Goal: Information Seeking & Learning: Learn about a topic

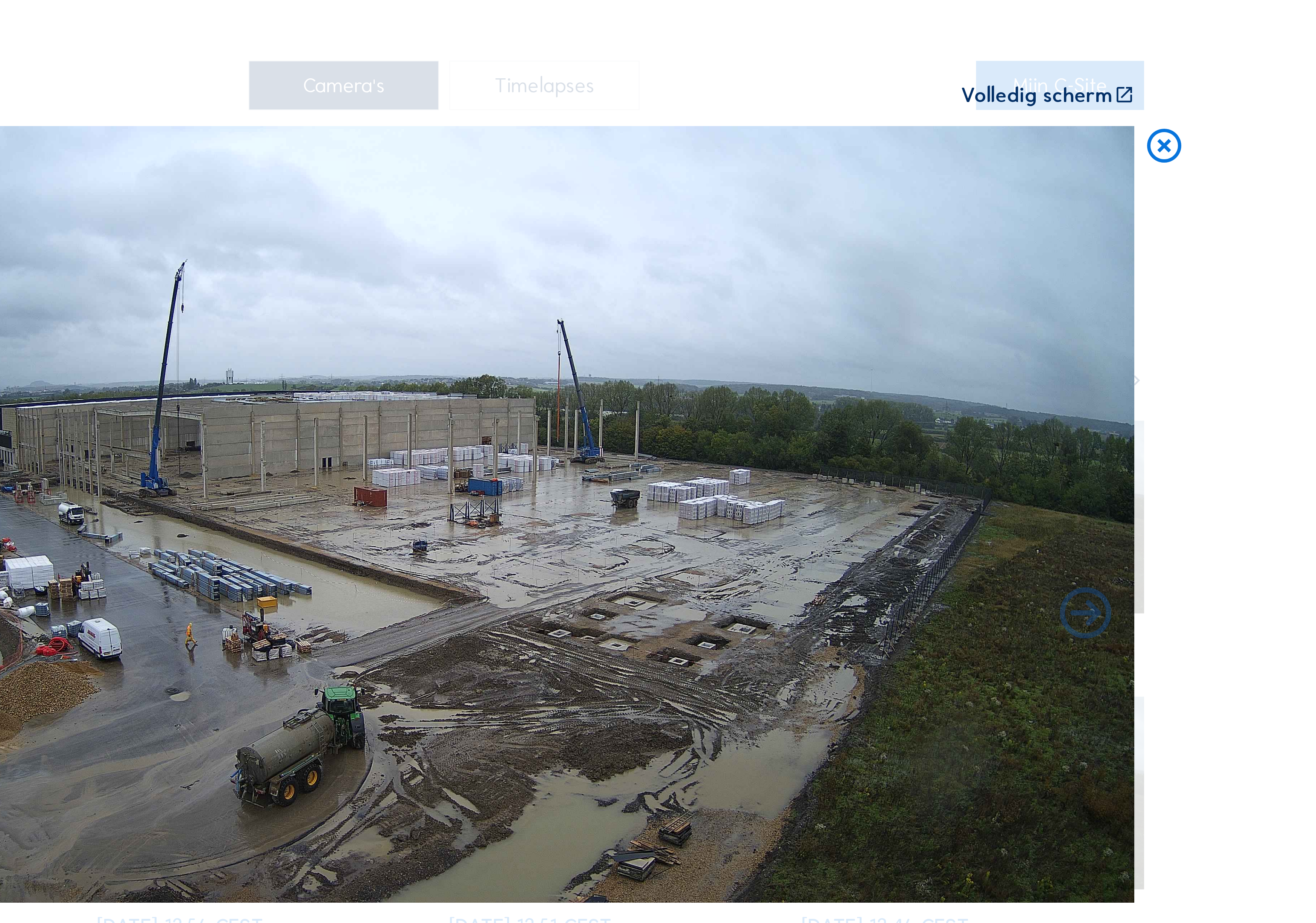
click at [1151, 89] on icon at bounding box center [1165, 104] width 29 height 30
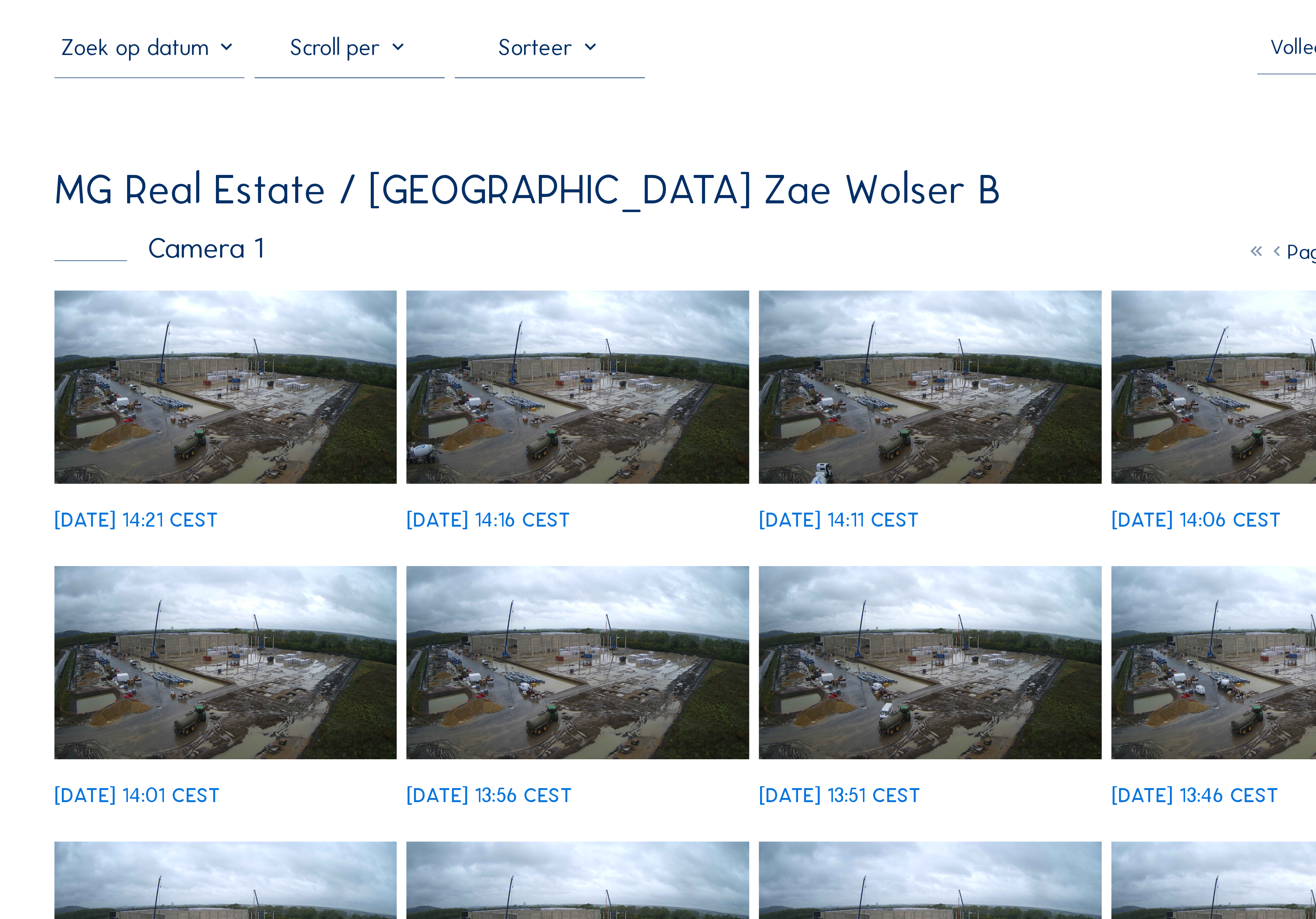
scroll to position [19, 0]
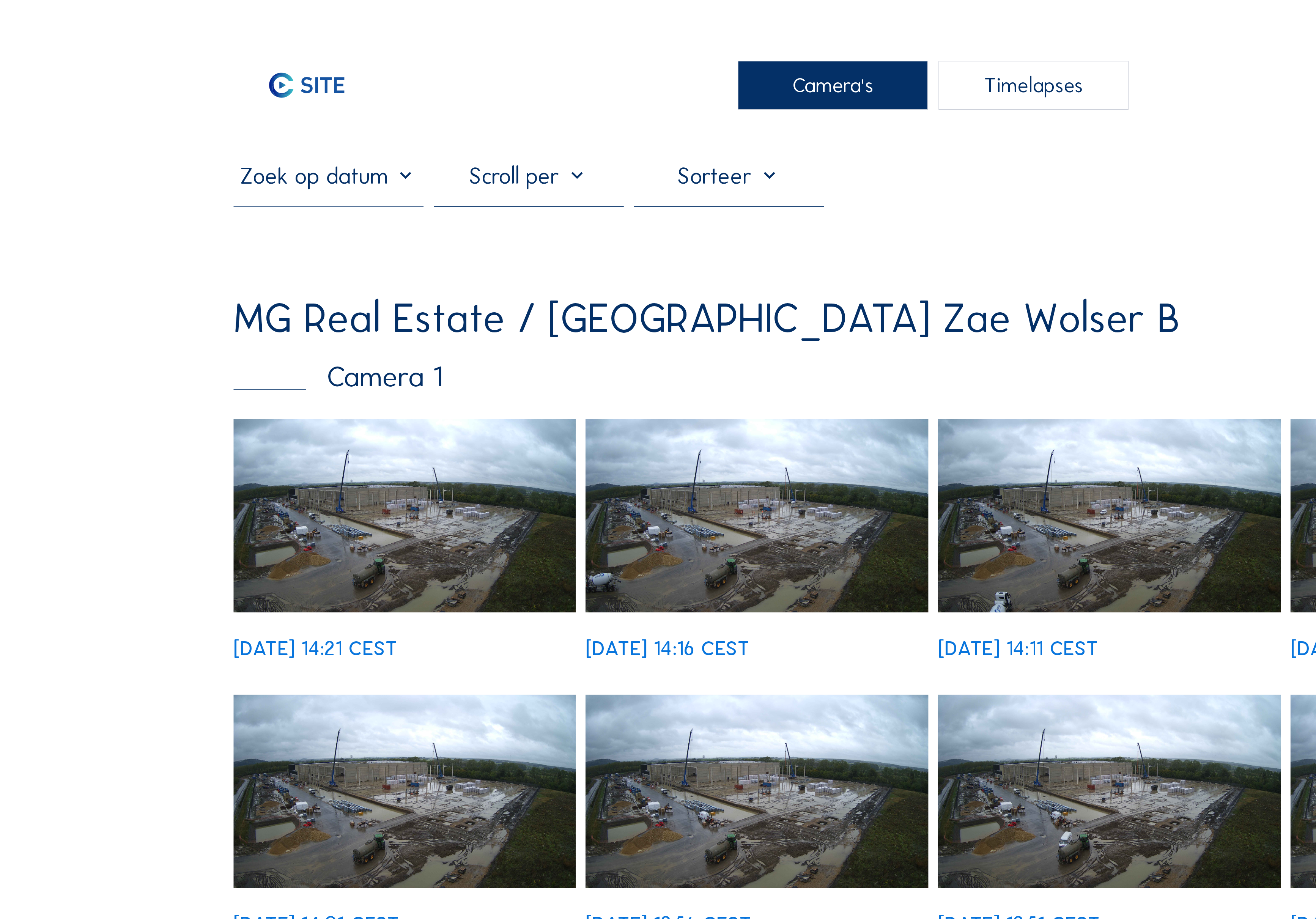
click at [283, 325] on img at bounding box center [285, 364] width 242 height 136
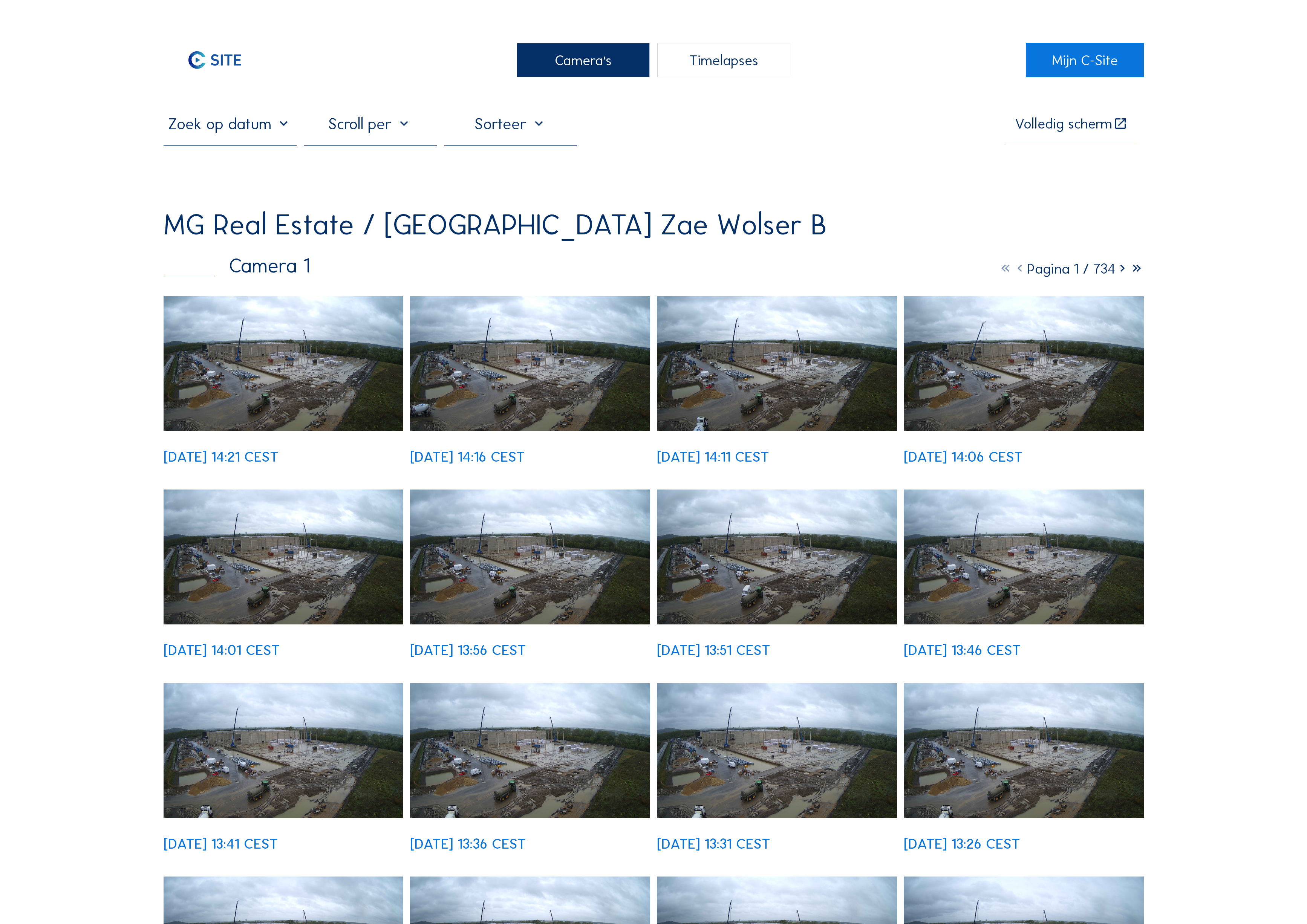
click at [292, 307] on img at bounding box center [284, 364] width 240 height 135
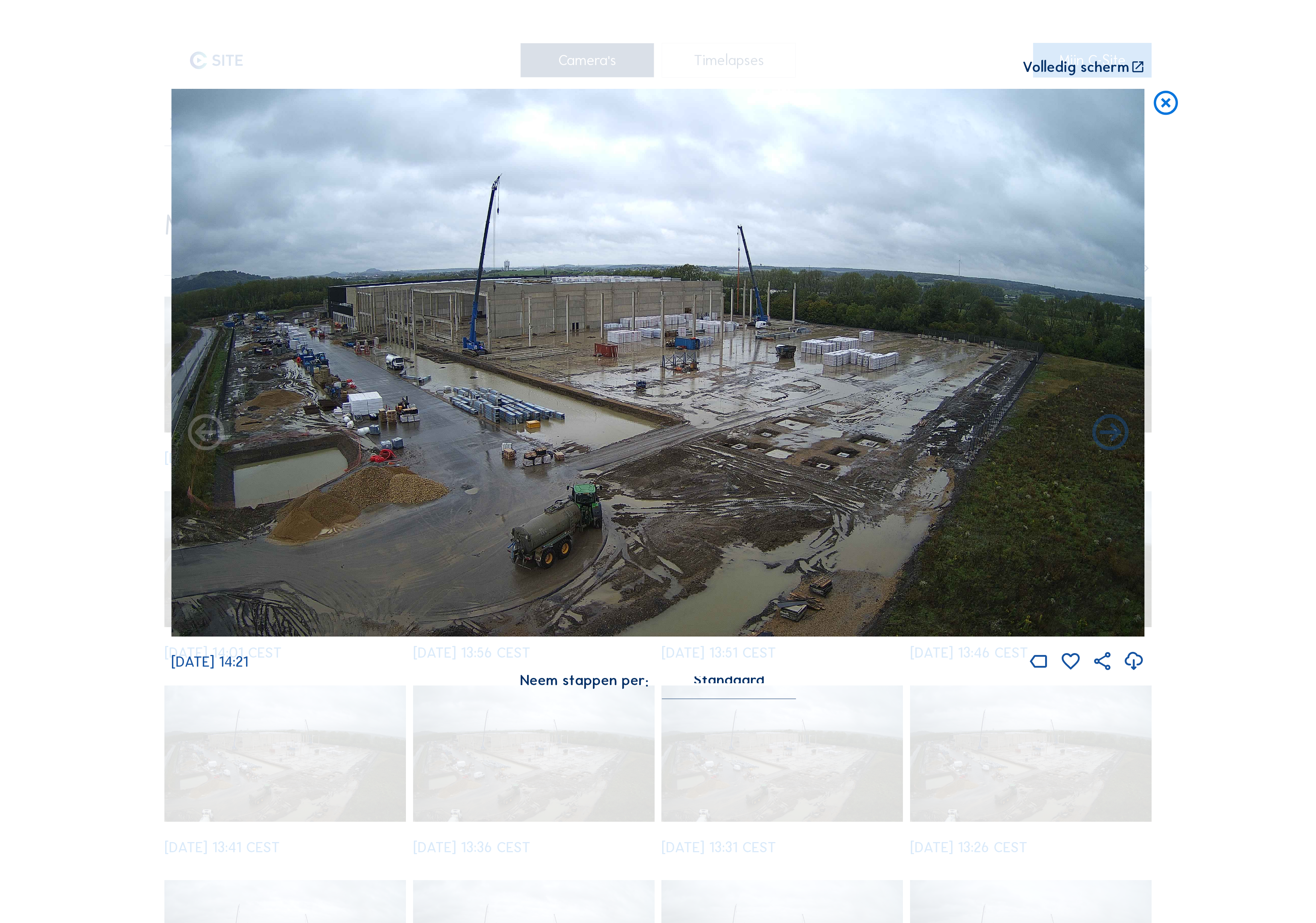
click at [199, 416] on icon at bounding box center [206, 433] width 43 height 43
click at [1122, 412] on icon at bounding box center [1110, 433] width 43 height 43
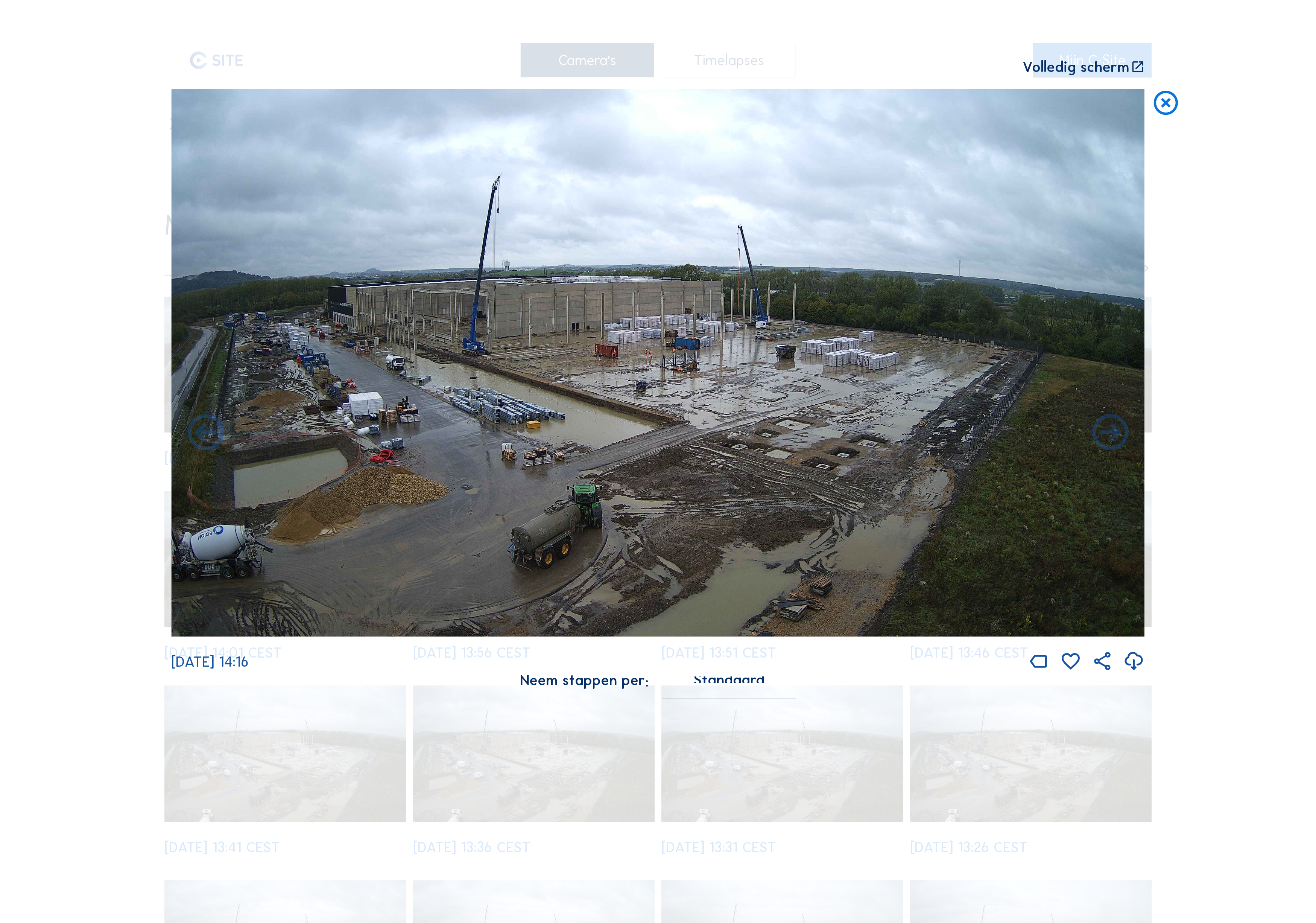
click at [1122, 412] on icon at bounding box center [1110, 433] width 43 height 43
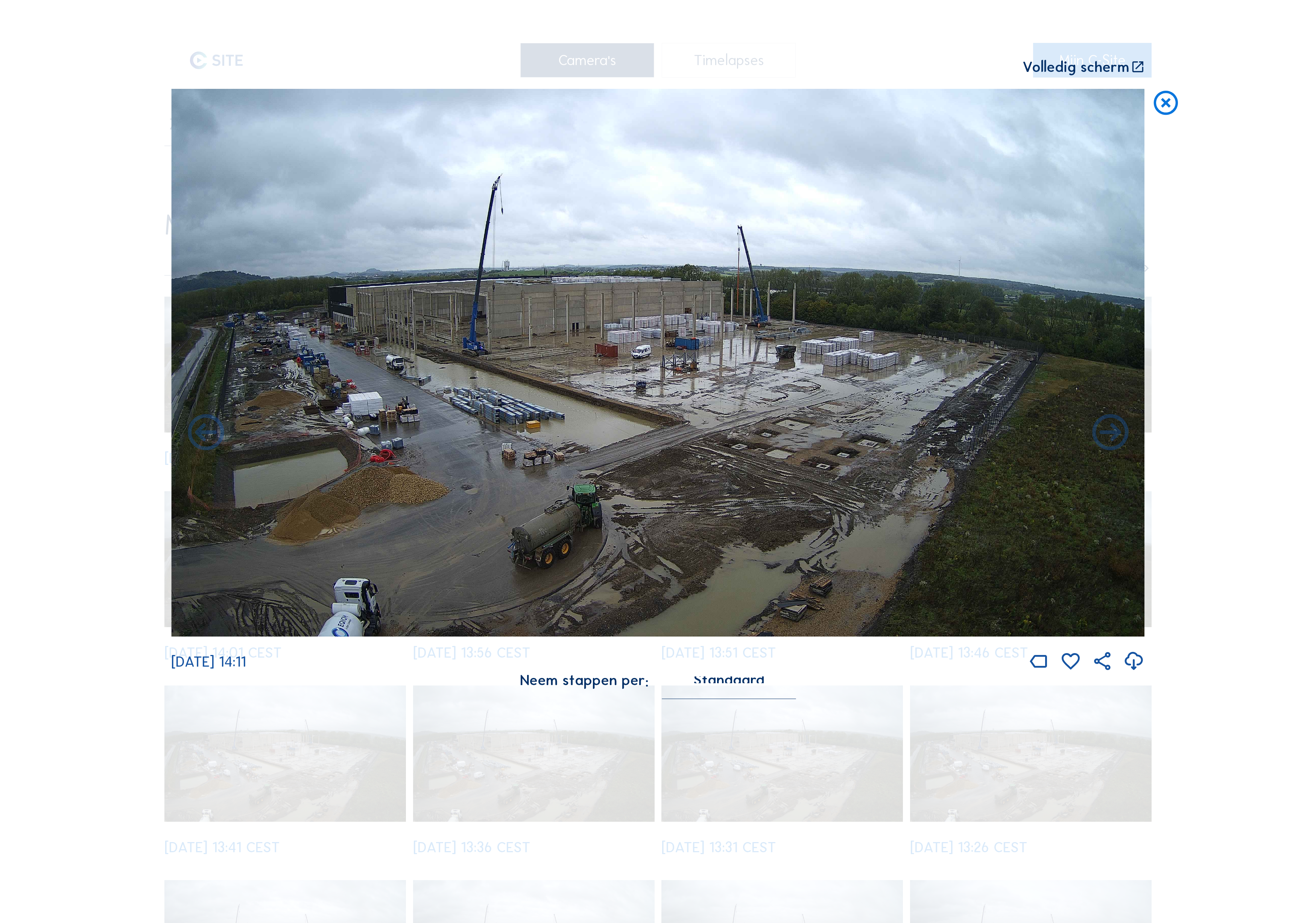
click at [1122, 412] on icon at bounding box center [1110, 433] width 43 height 43
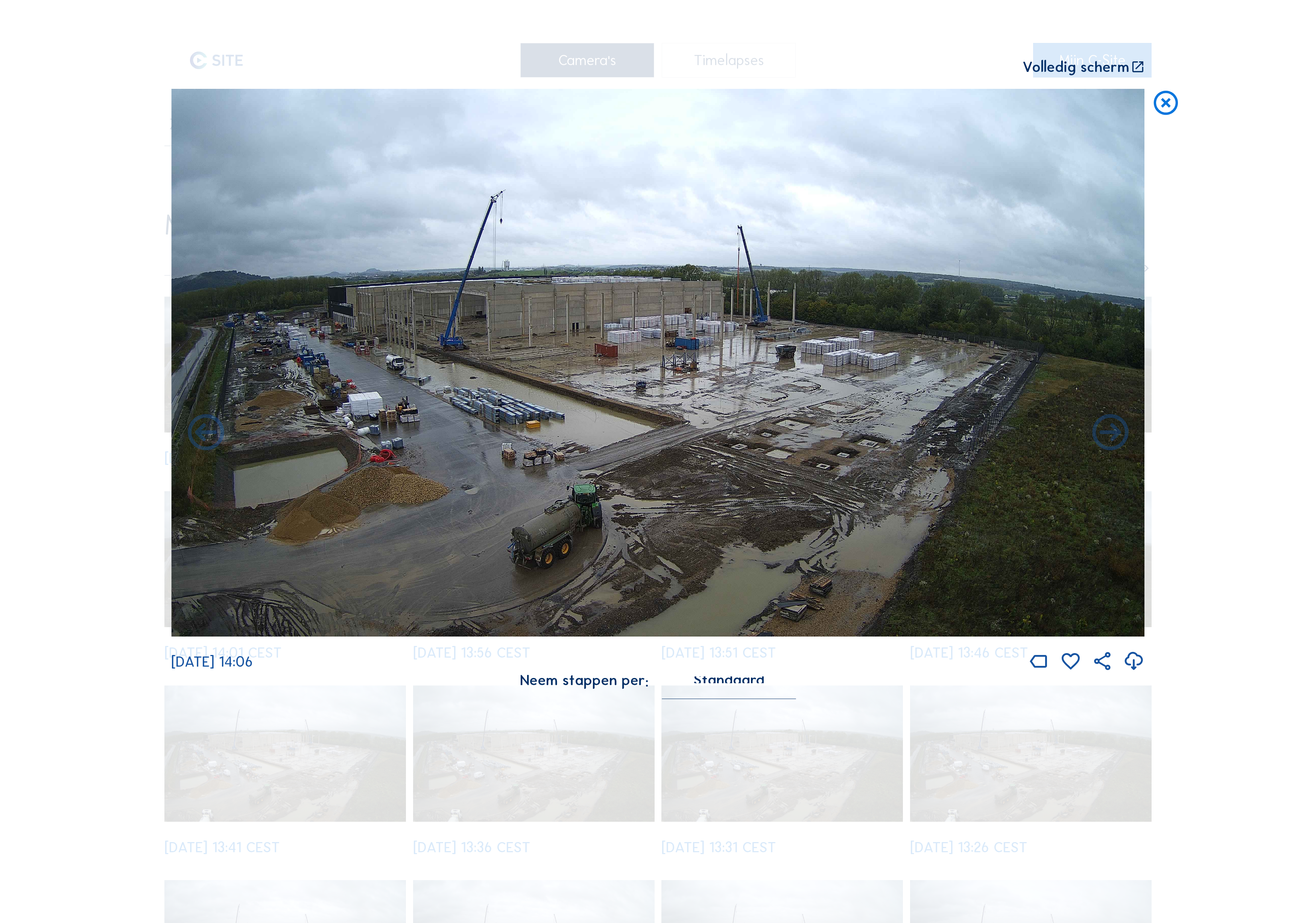
click at [1122, 412] on icon at bounding box center [1110, 433] width 43 height 43
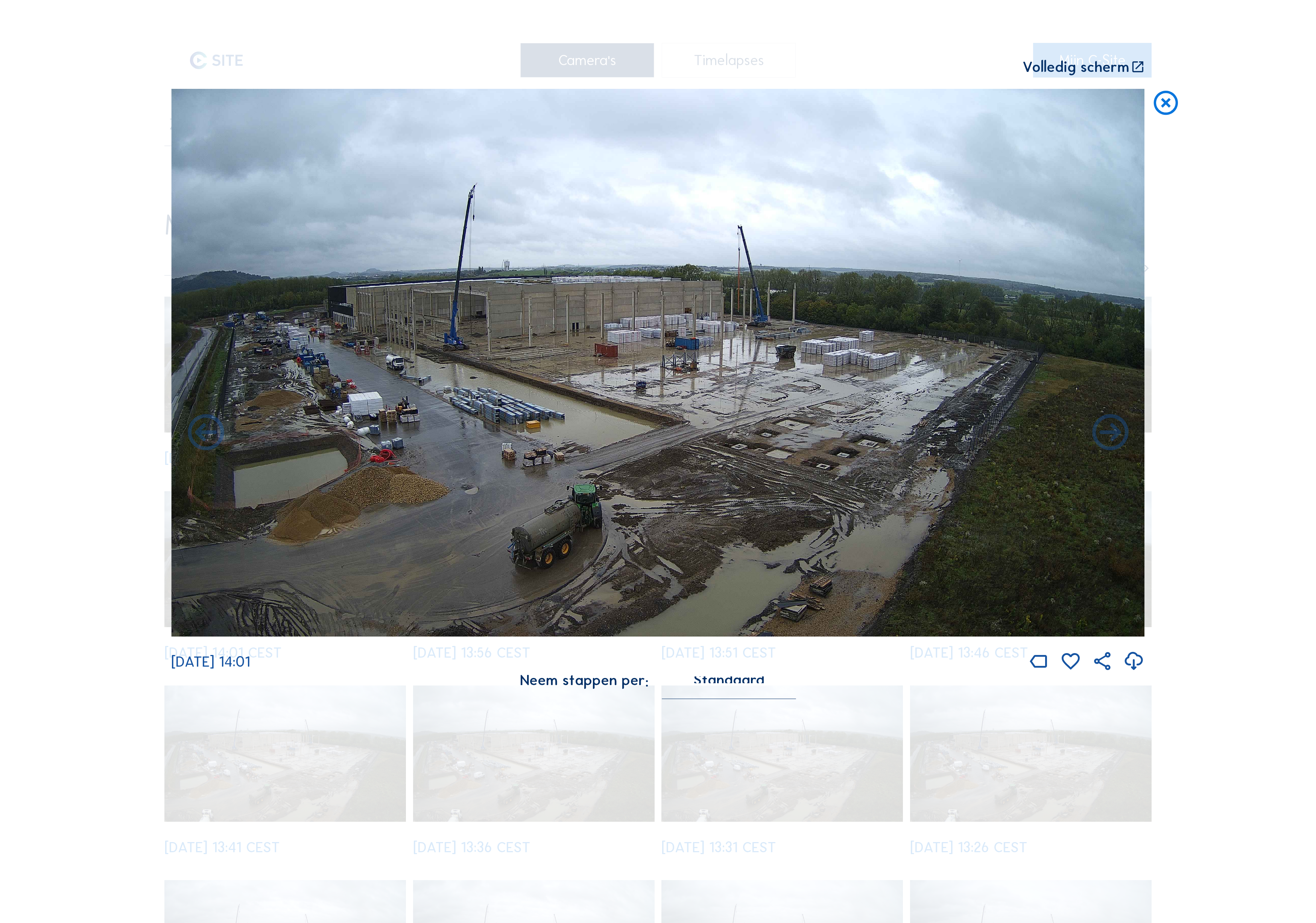
click at [1122, 412] on icon at bounding box center [1110, 433] width 43 height 43
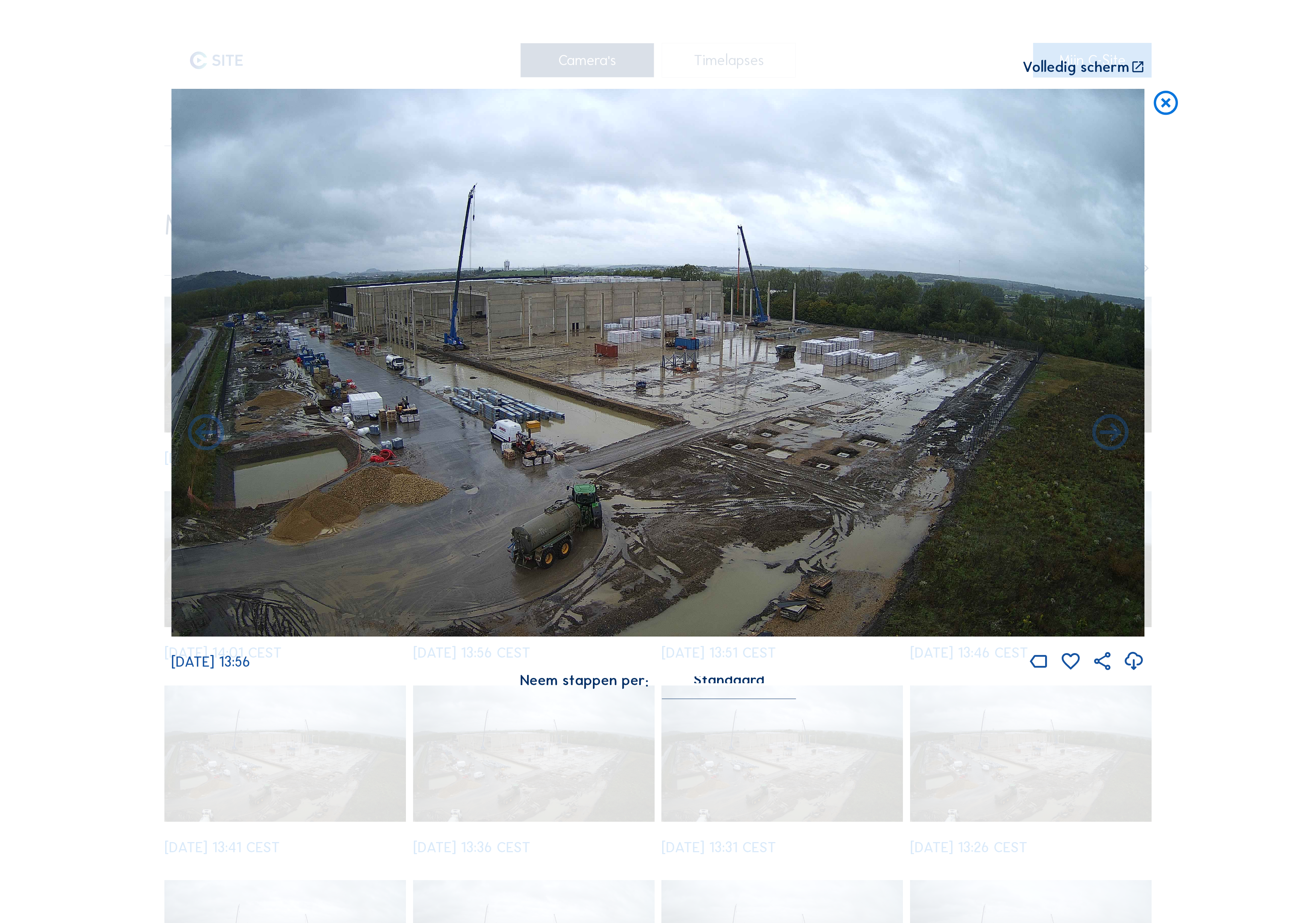
click at [1122, 412] on icon at bounding box center [1110, 433] width 43 height 43
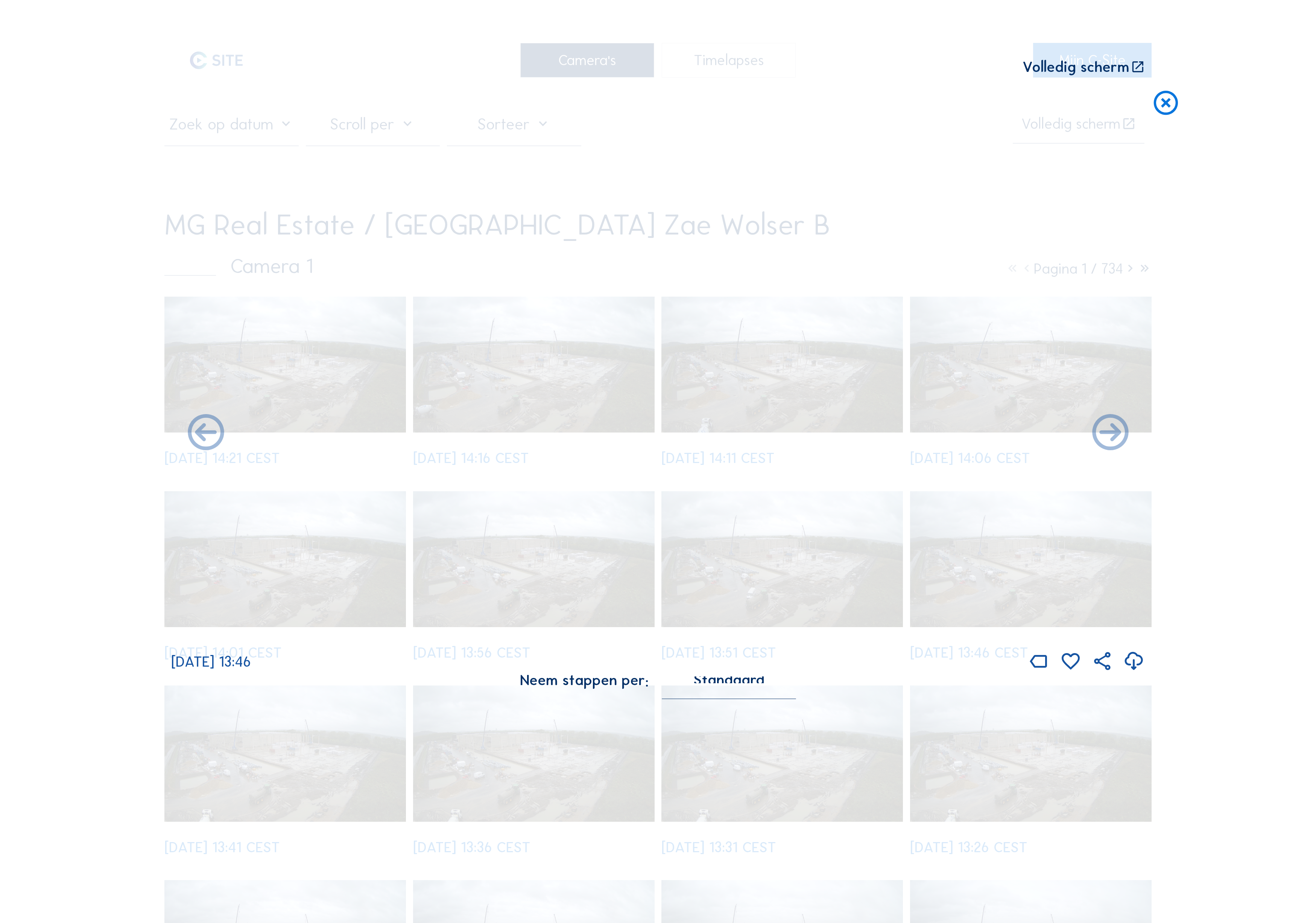
click at [1122, 412] on icon at bounding box center [1110, 433] width 43 height 43
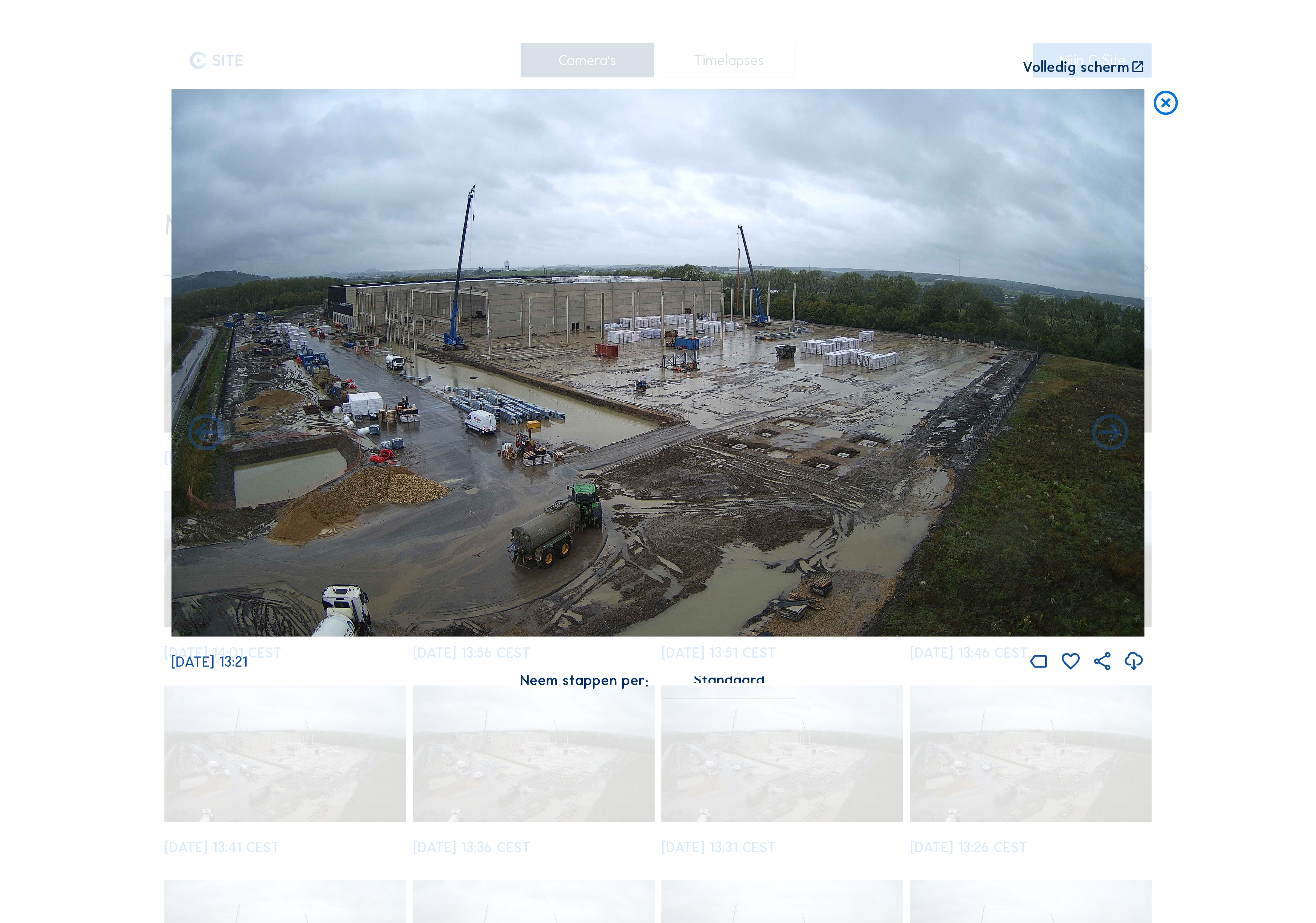
click at [1122, 412] on icon at bounding box center [1110, 433] width 43 height 43
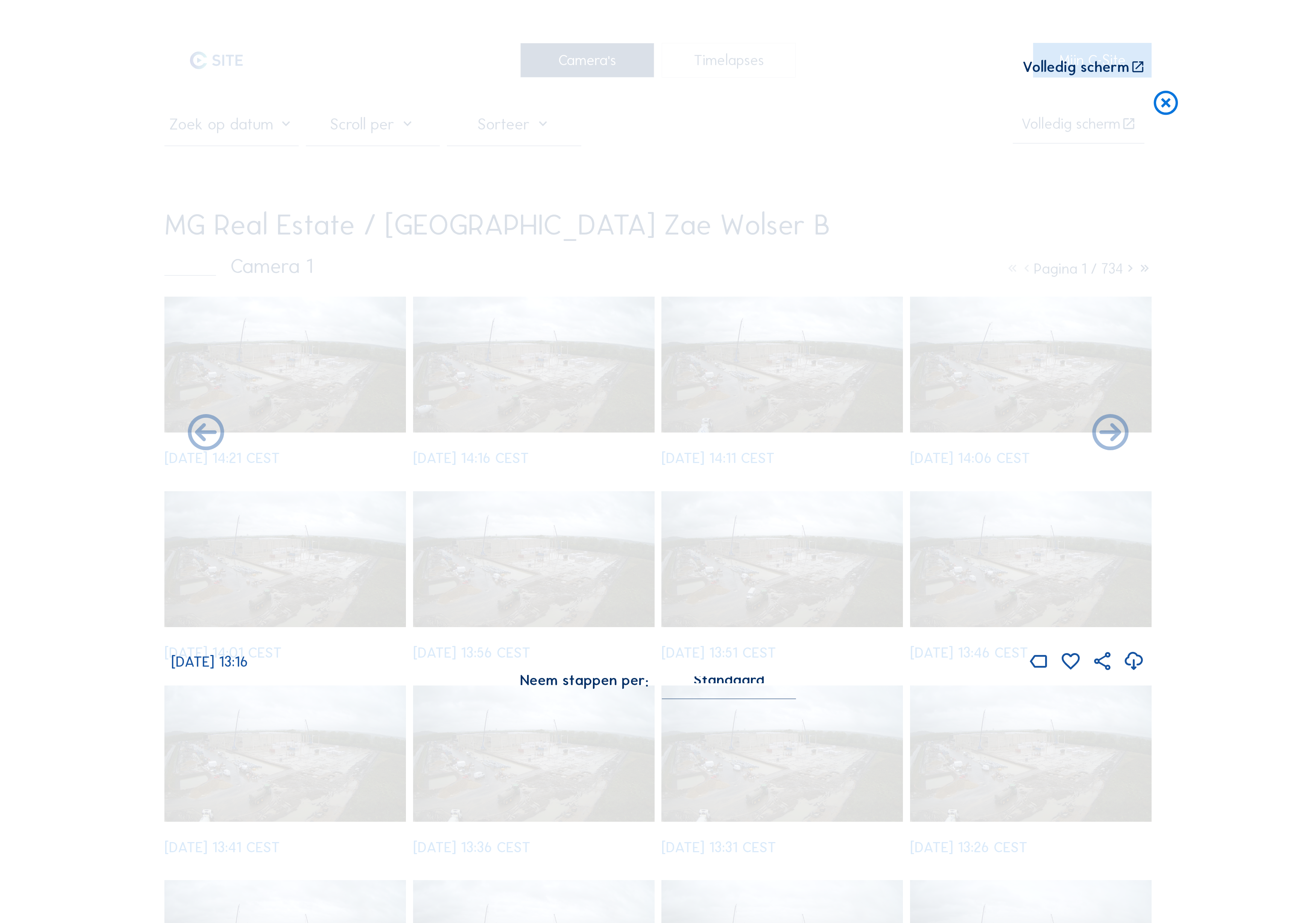
click at [1122, 412] on icon at bounding box center [1110, 433] width 43 height 43
click at [1122, 412] on div "We 24 Sep 2025 13:06" at bounding box center [657, 381] width 973 height 584
click at [1122, 412] on icon at bounding box center [1110, 433] width 43 height 43
click at [1122, 412] on div "Scroll om door de tijd te reizen | Druk op de 'Alt'-knop + scroll om te Zoomen …" at bounding box center [658, 462] width 1316 height 923
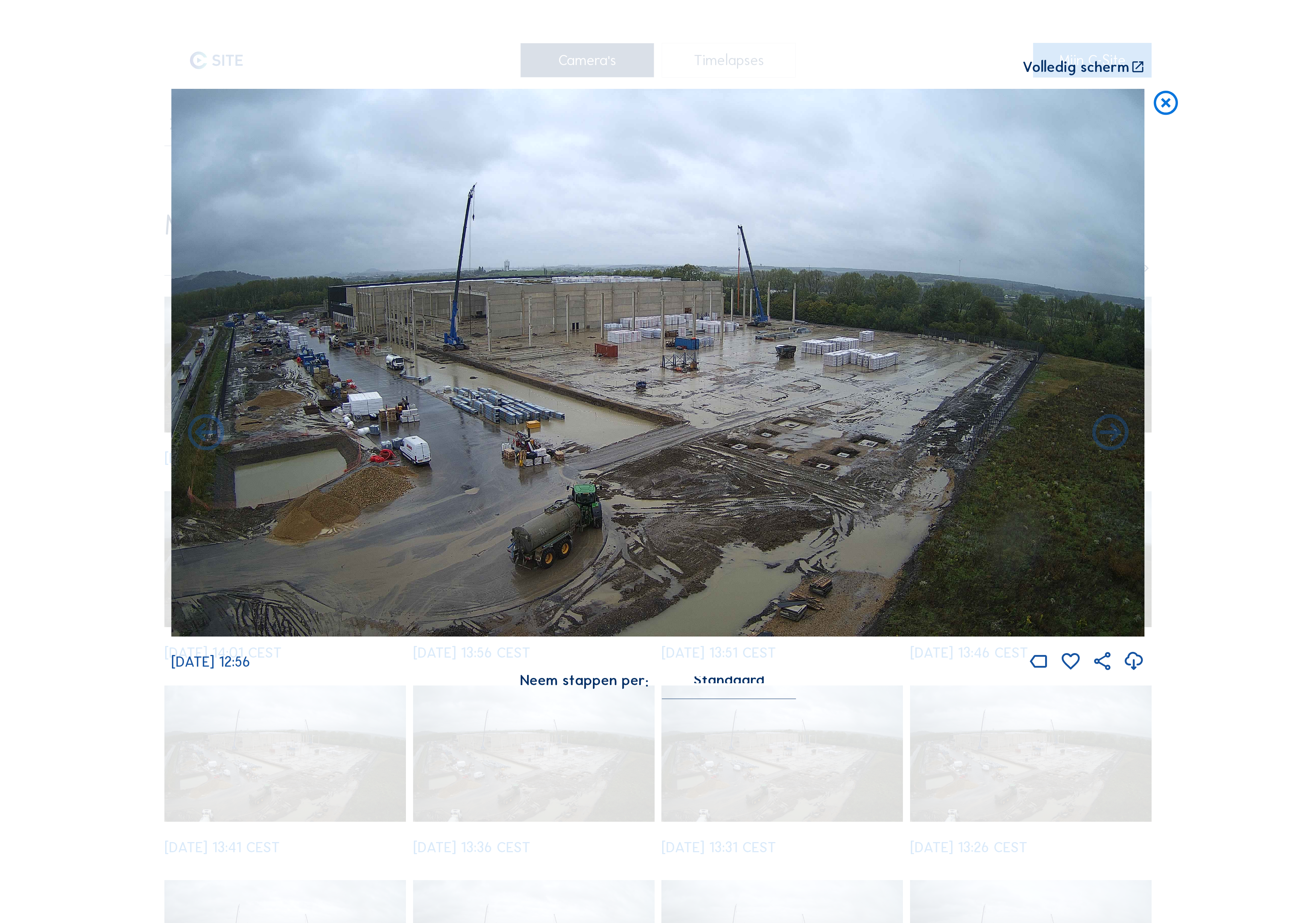
click at [1122, 412] on icon at bounding box center [1110, 433] width 43 height 43
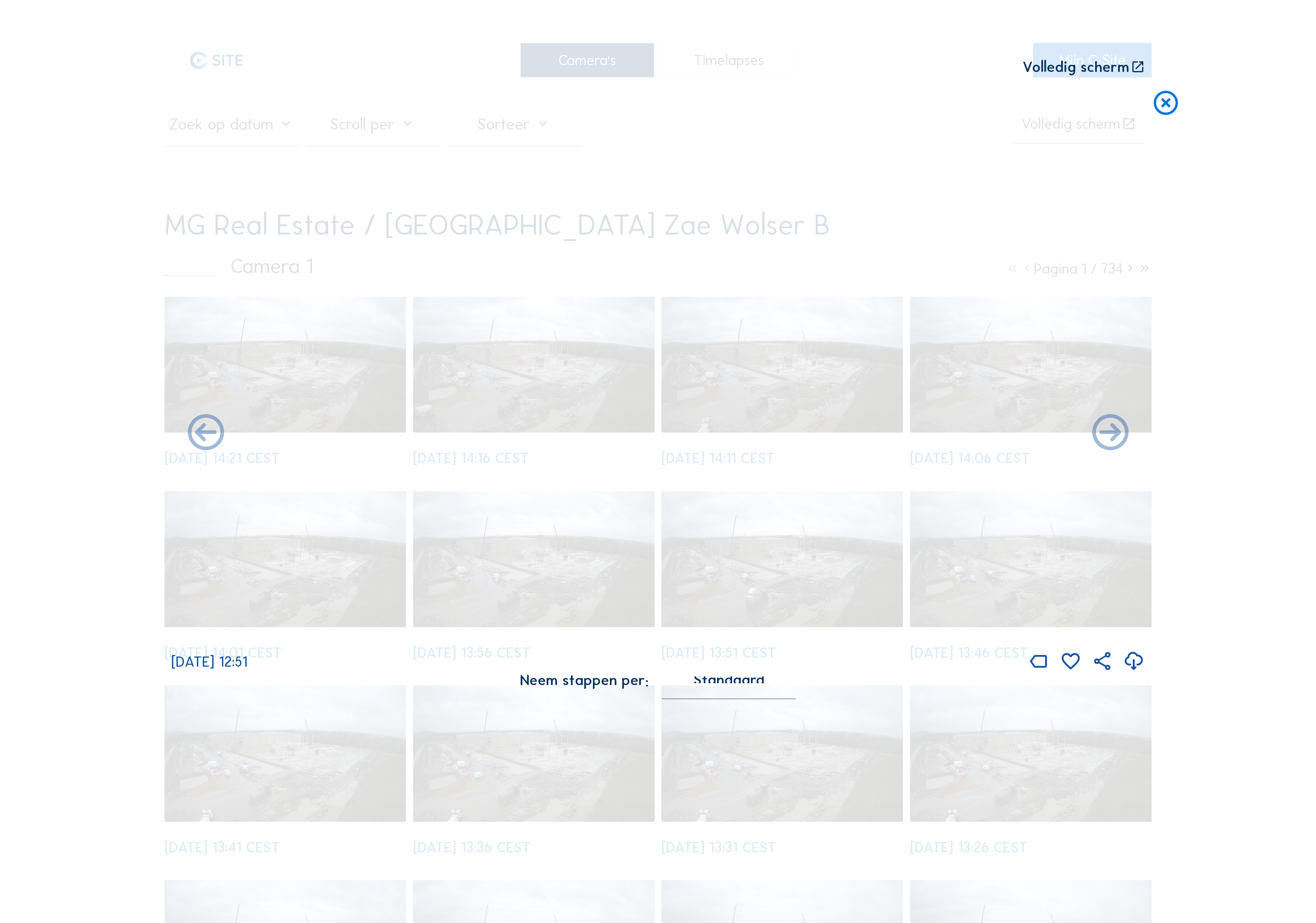
click at [1122, 412] on icon at bounding box center [1110, 433] width 43 height 43
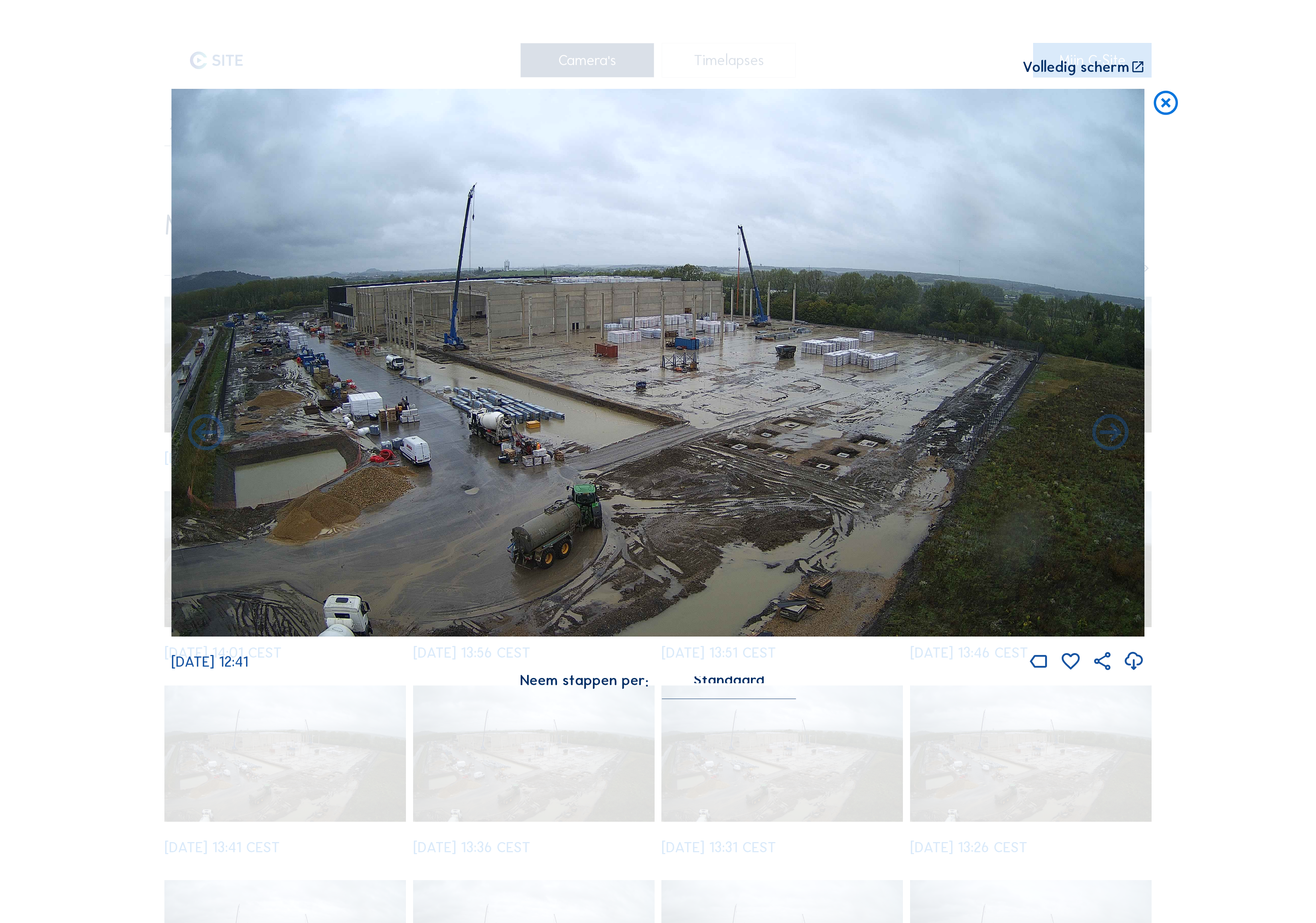
click at [1122, 412] on icon at bounding box center [1110, 433] width 43 height 43
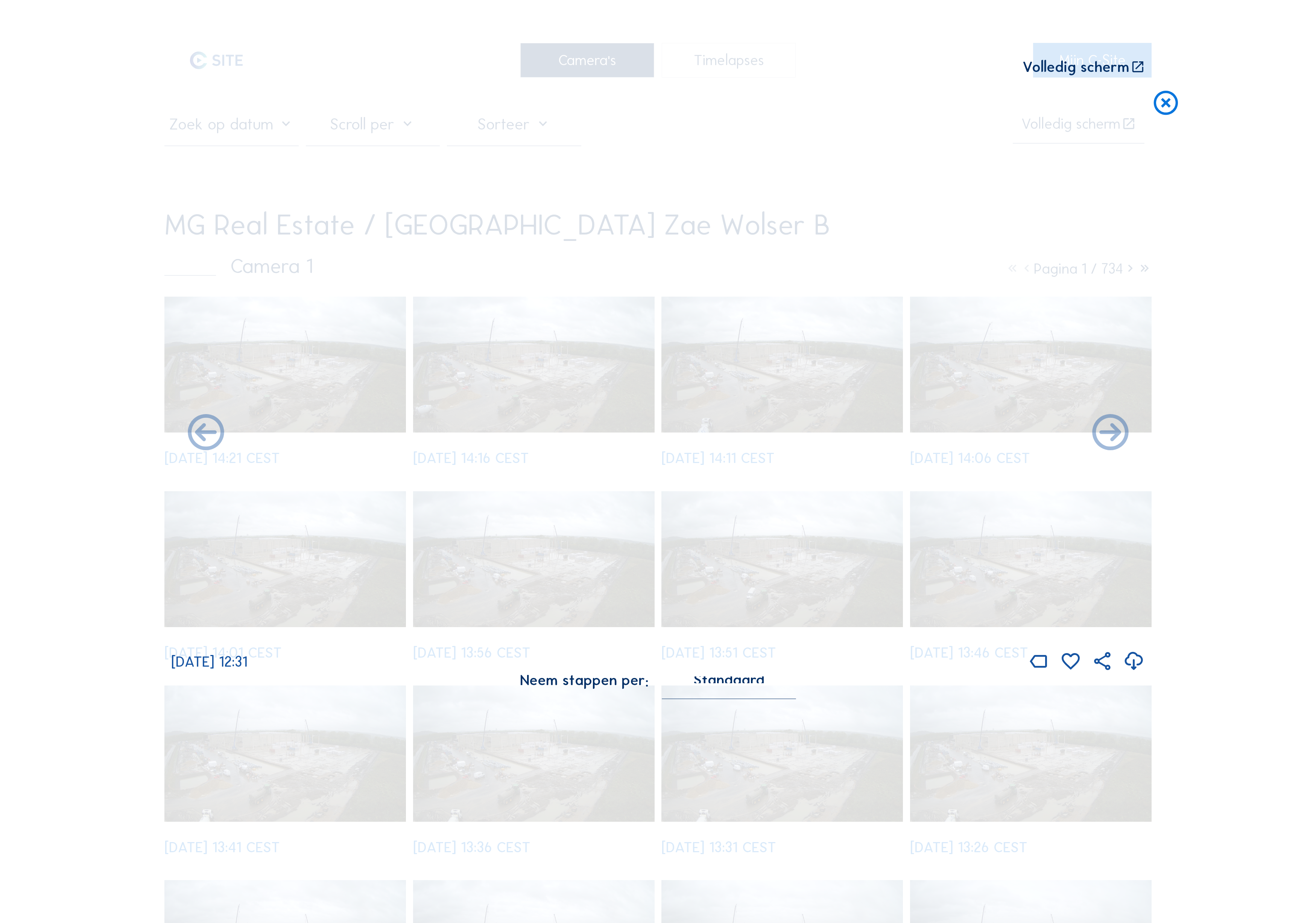
click at [1122, 412] on icon at bounding box center [1110, 433] width 43 height 43
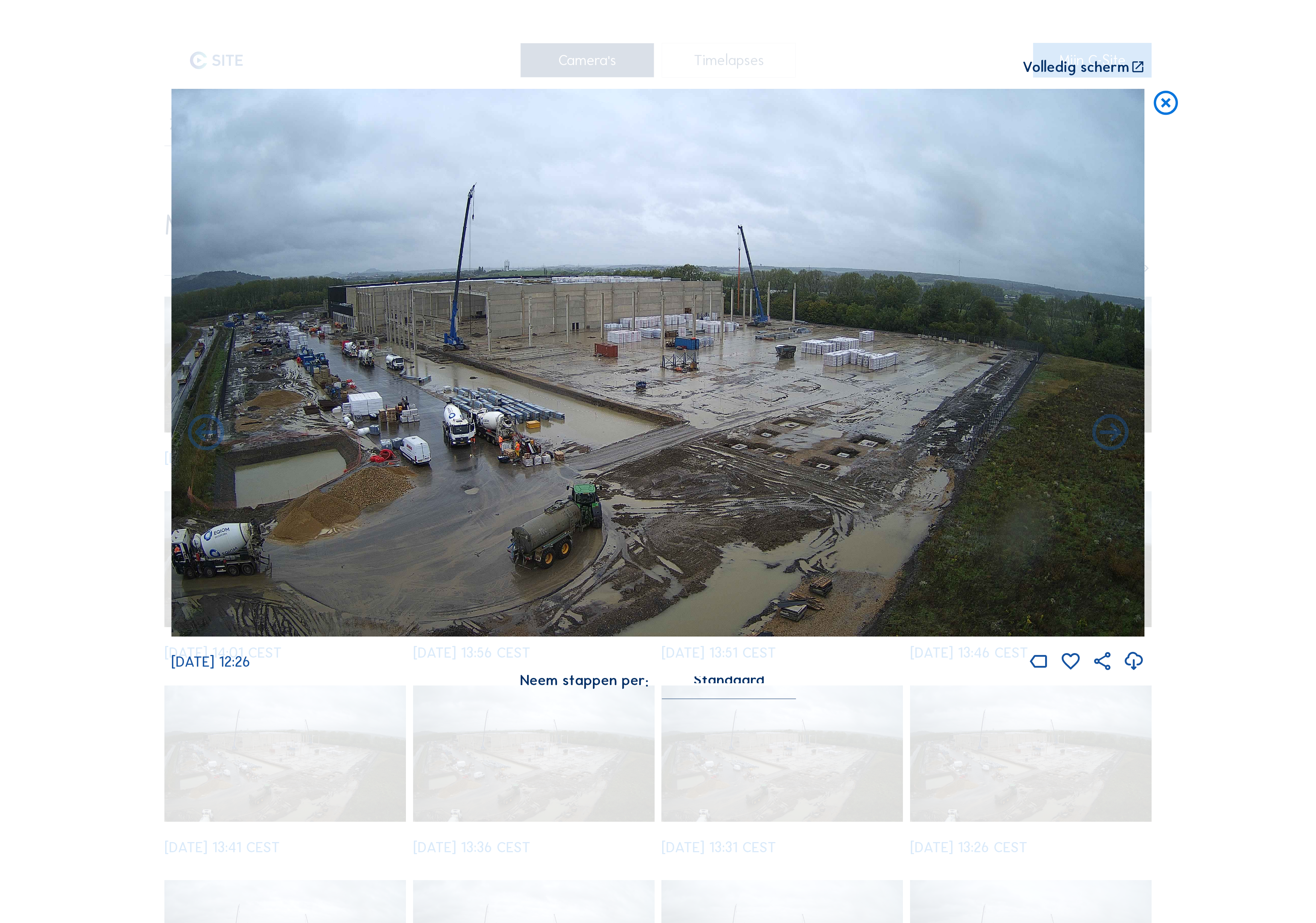
click at [1122, 412] on icon at bounding box center [1110, 433] width 43 height 43
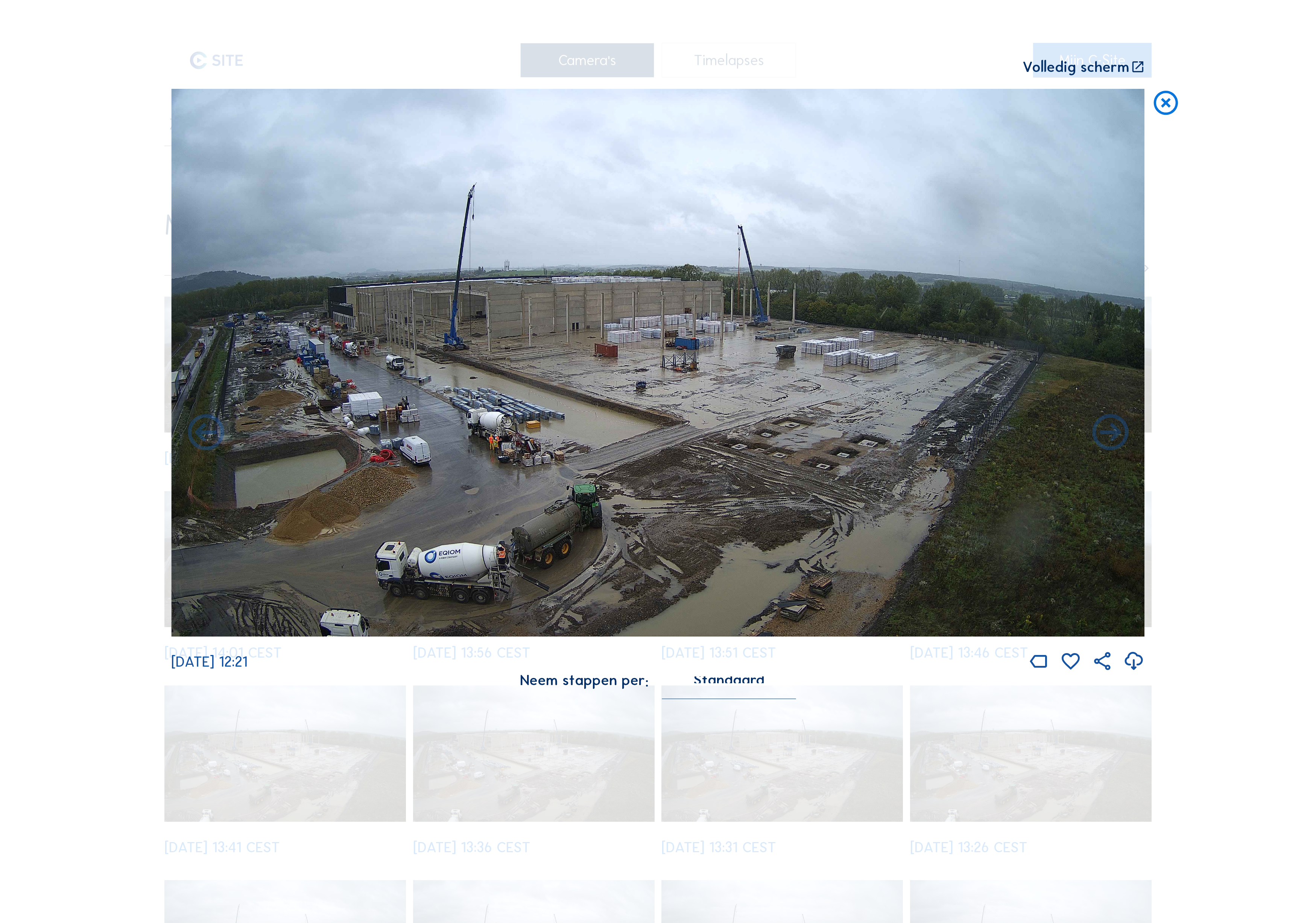
click at [1122, 412] on icon at bounding box center [1110, 433] width 43 height 43
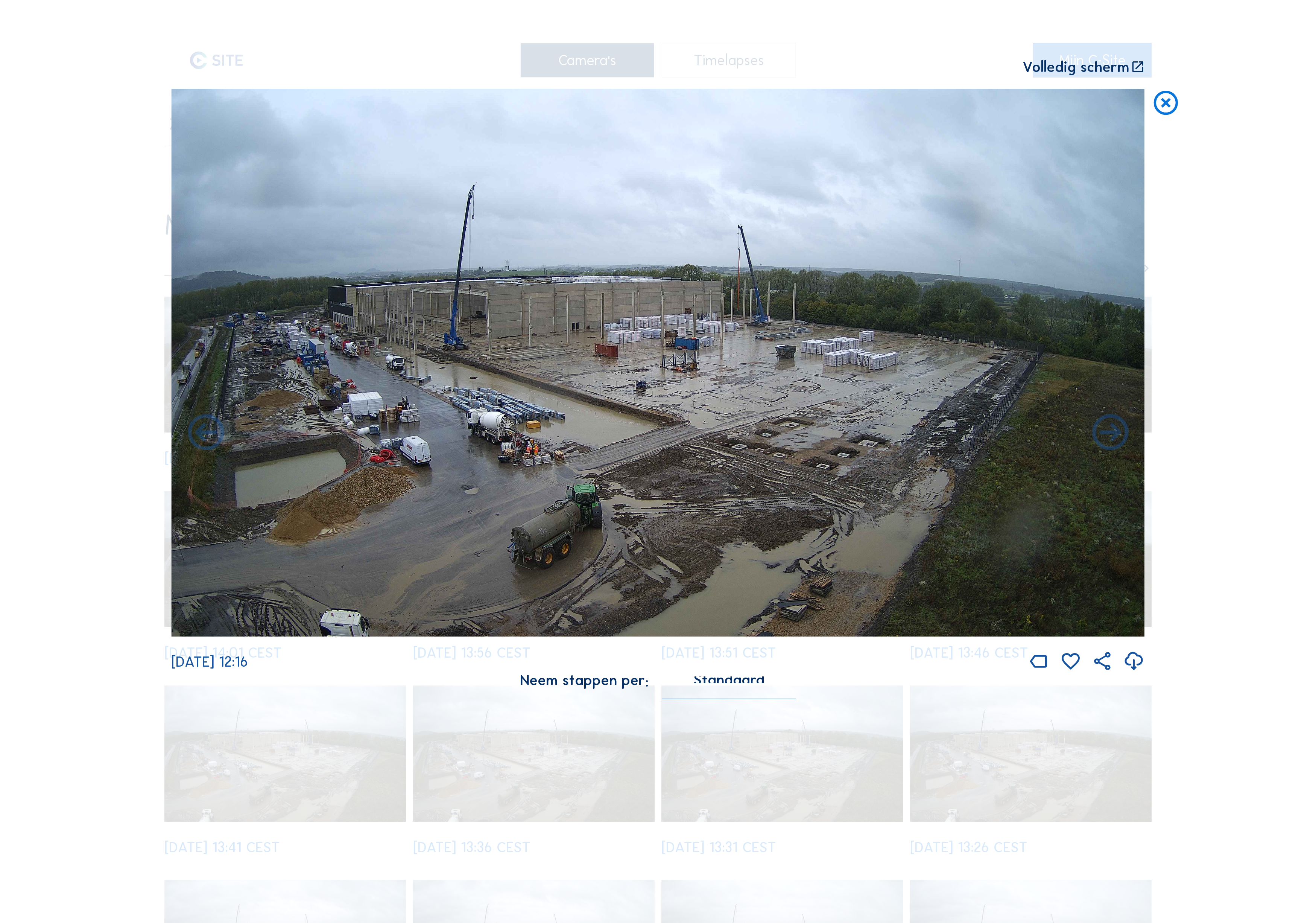
click at [1122, 412] on icon at bounding box center [1110, 433] width 43 height 43
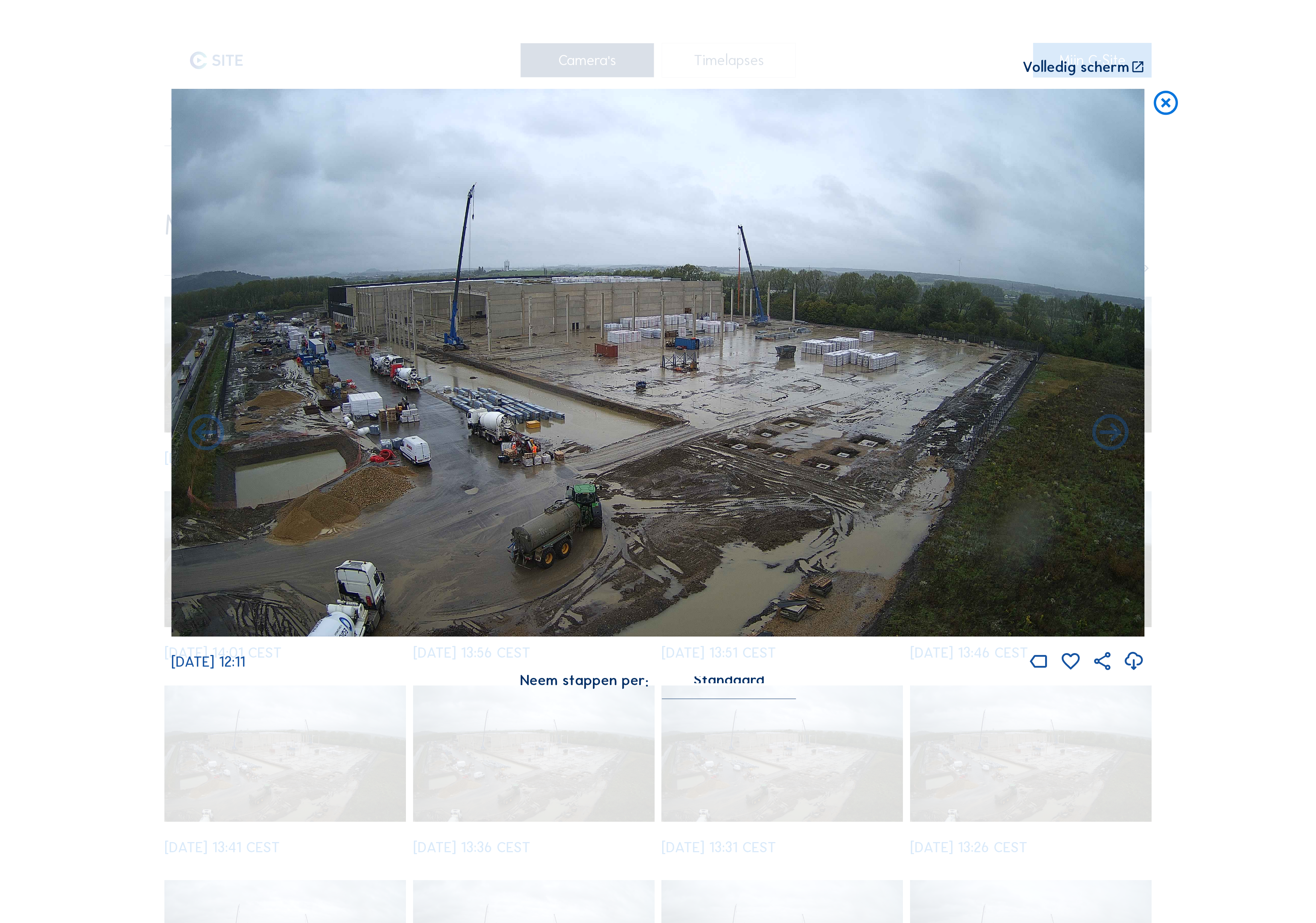
click at [1122, 412] on icon at bounding box center [1110, 433] width 43 height 43
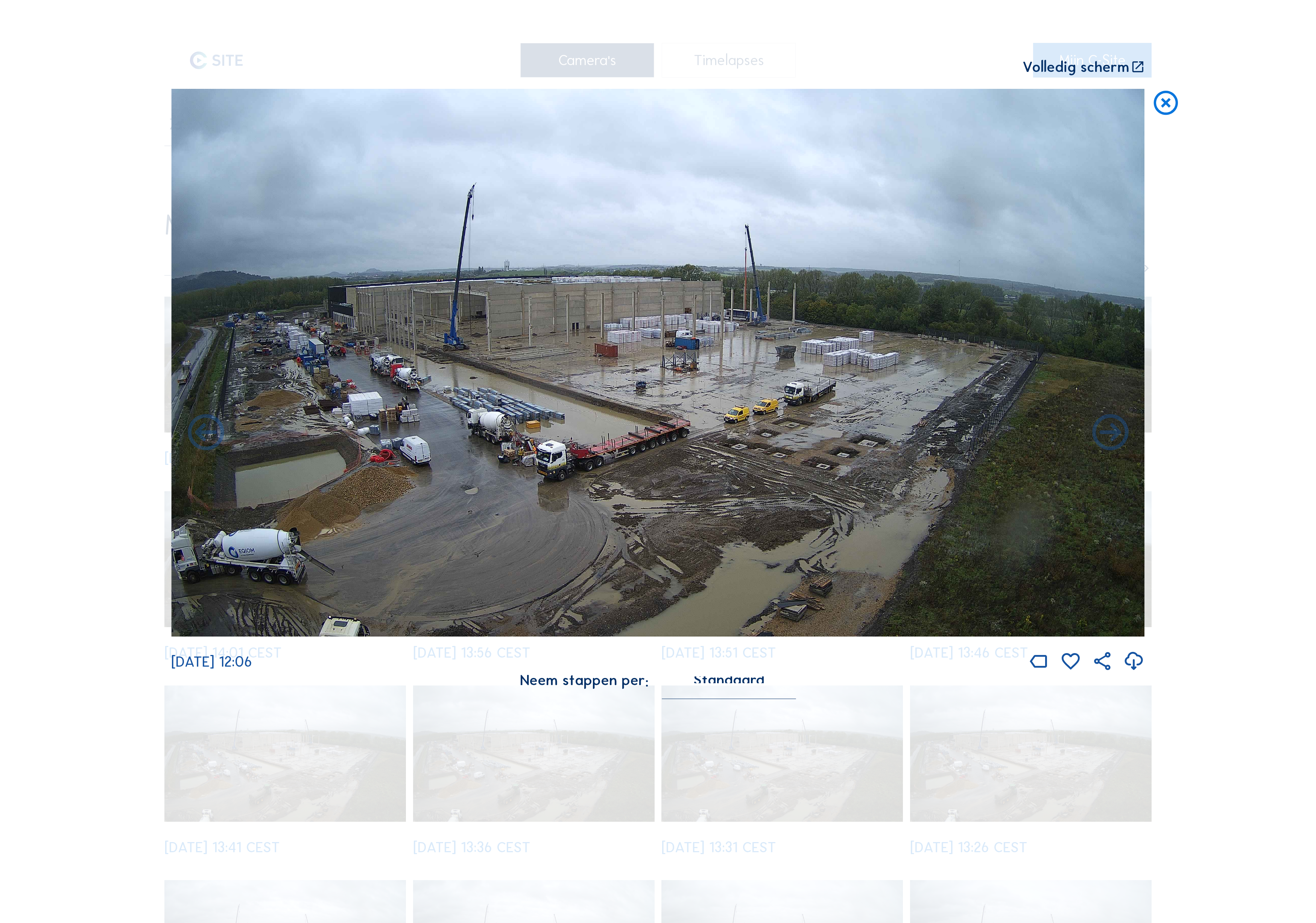
click at [1122, 412] on icon at bounding box center [1110, 433] width 43 height 43
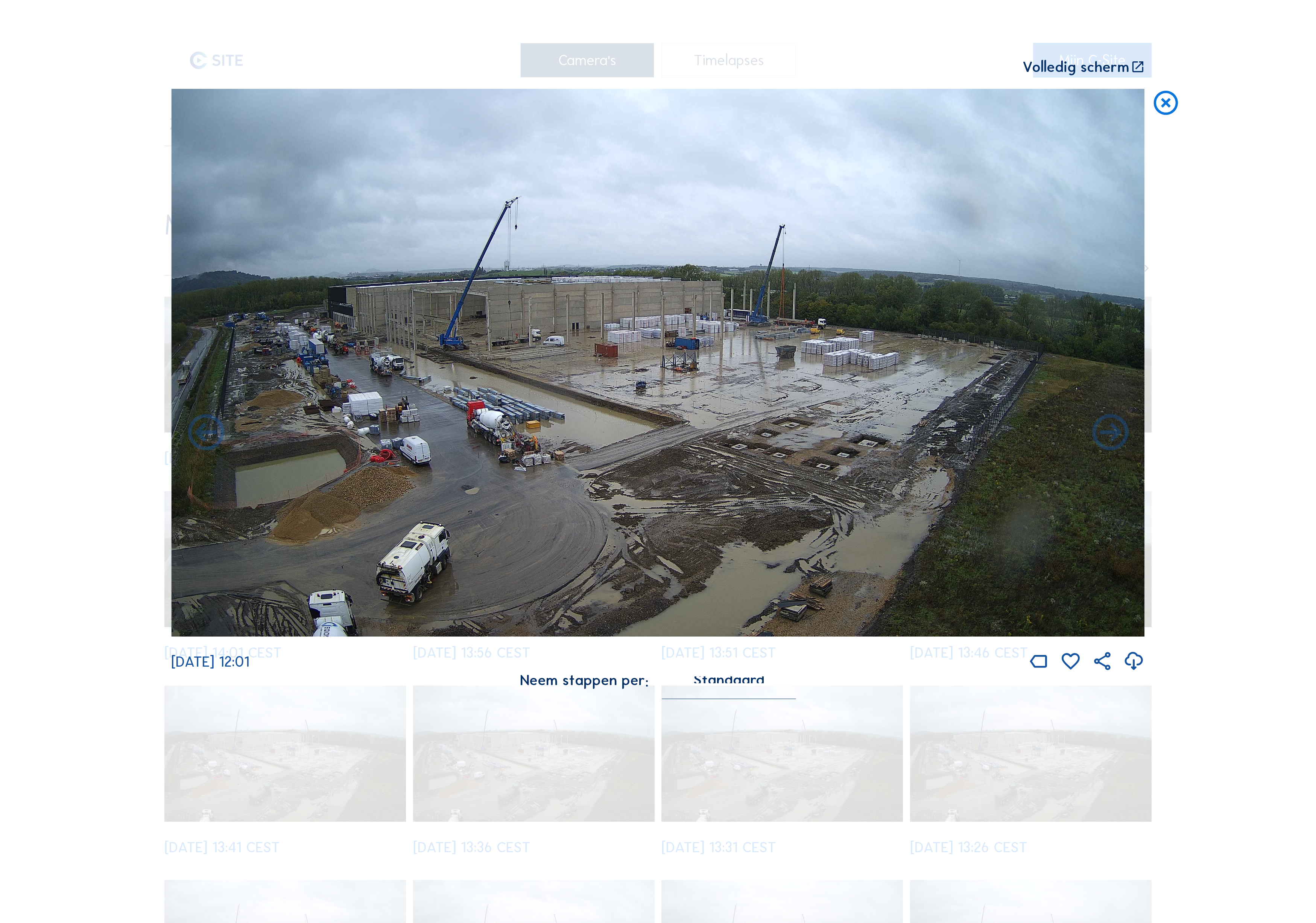
click at [1122, 412] on icon at bounding box center [1110, 433] width 43 height 43
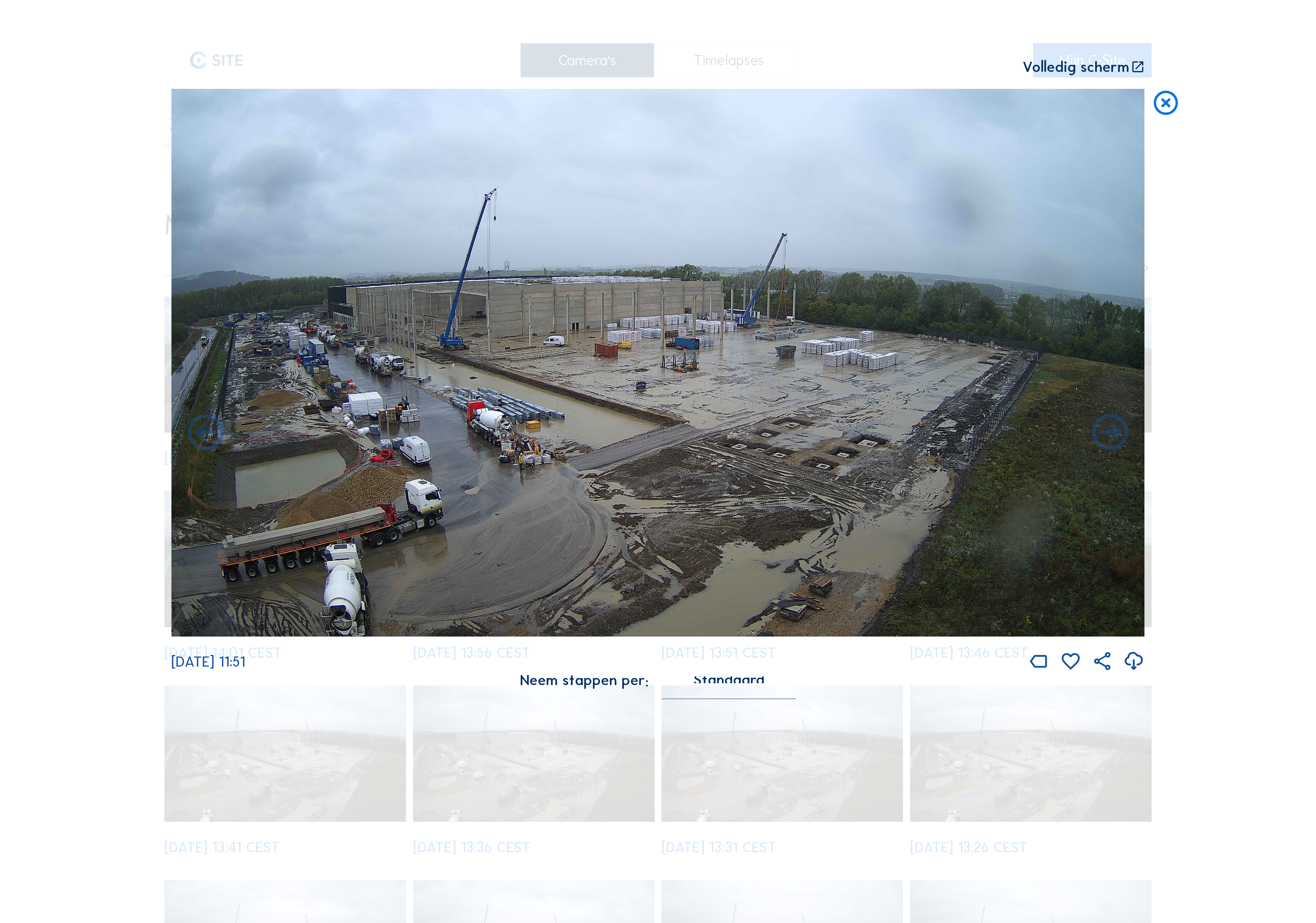
click at [1122, 412] on icon at bounding box center [1110, 433] width 43 height 43
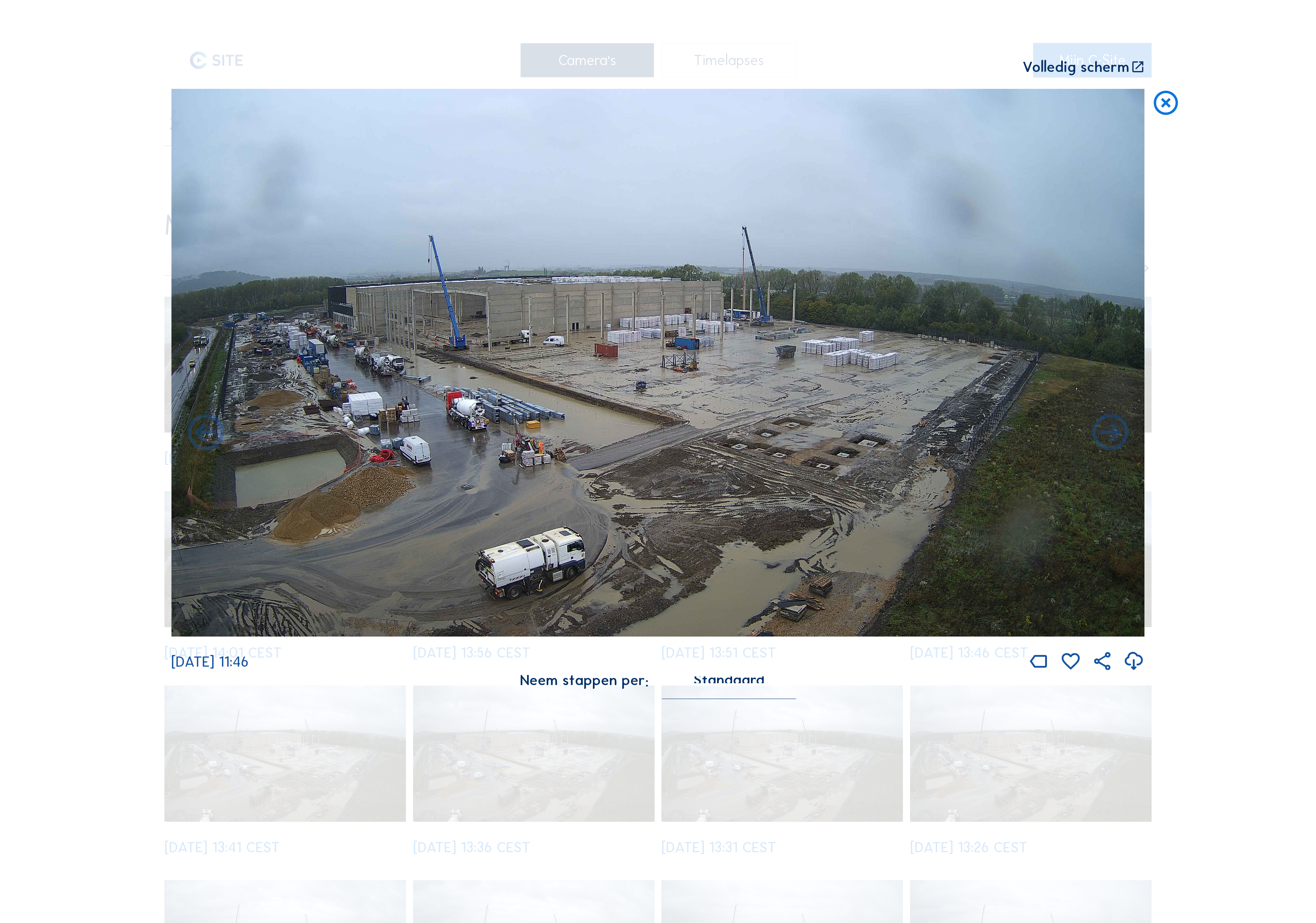
click at [1122, 412] on icon at bounding box center [1110, 433] width 43 height 43
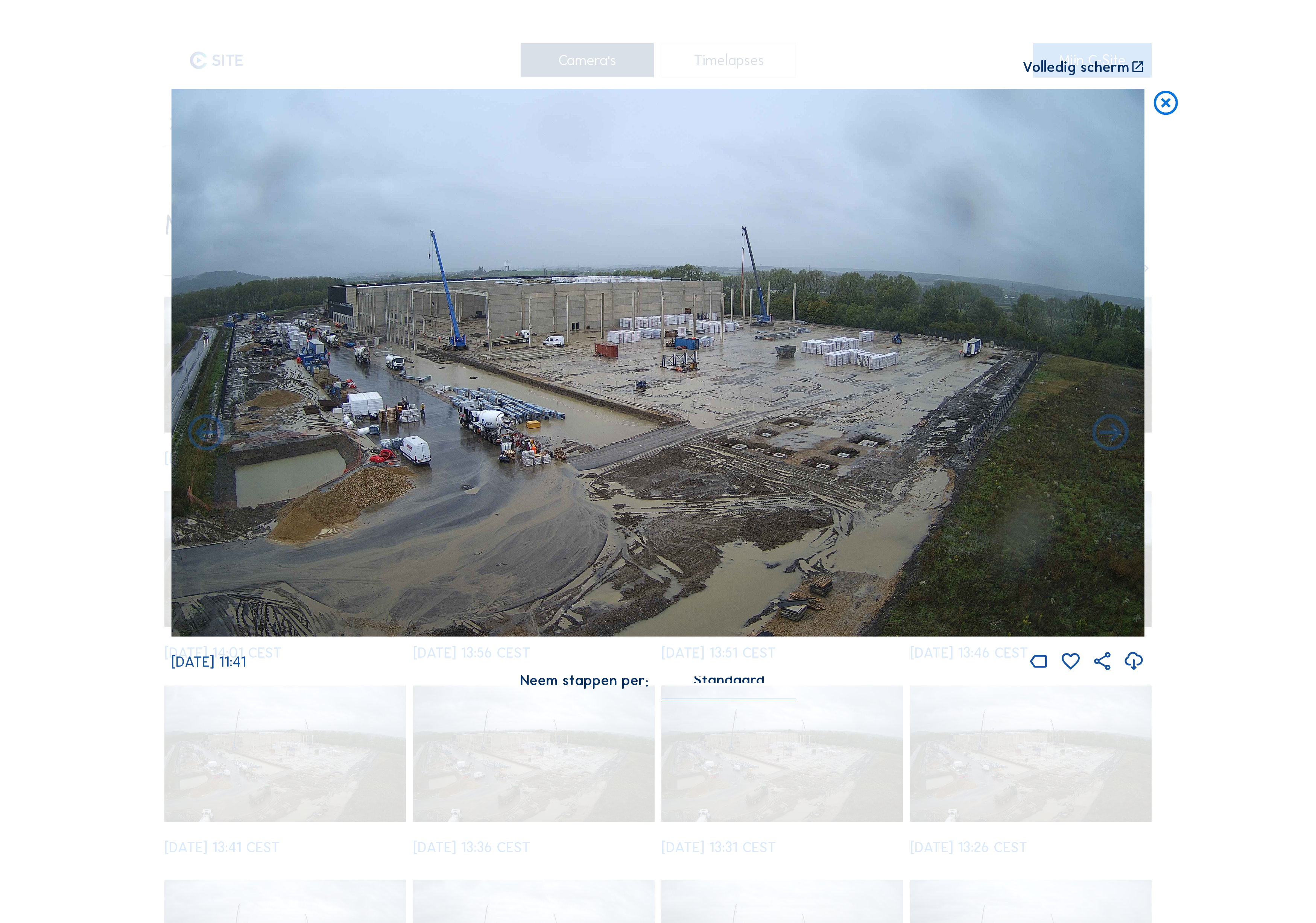
click at [1122, 412] on icon at bounding box center [1110, 433] width 43 height 43
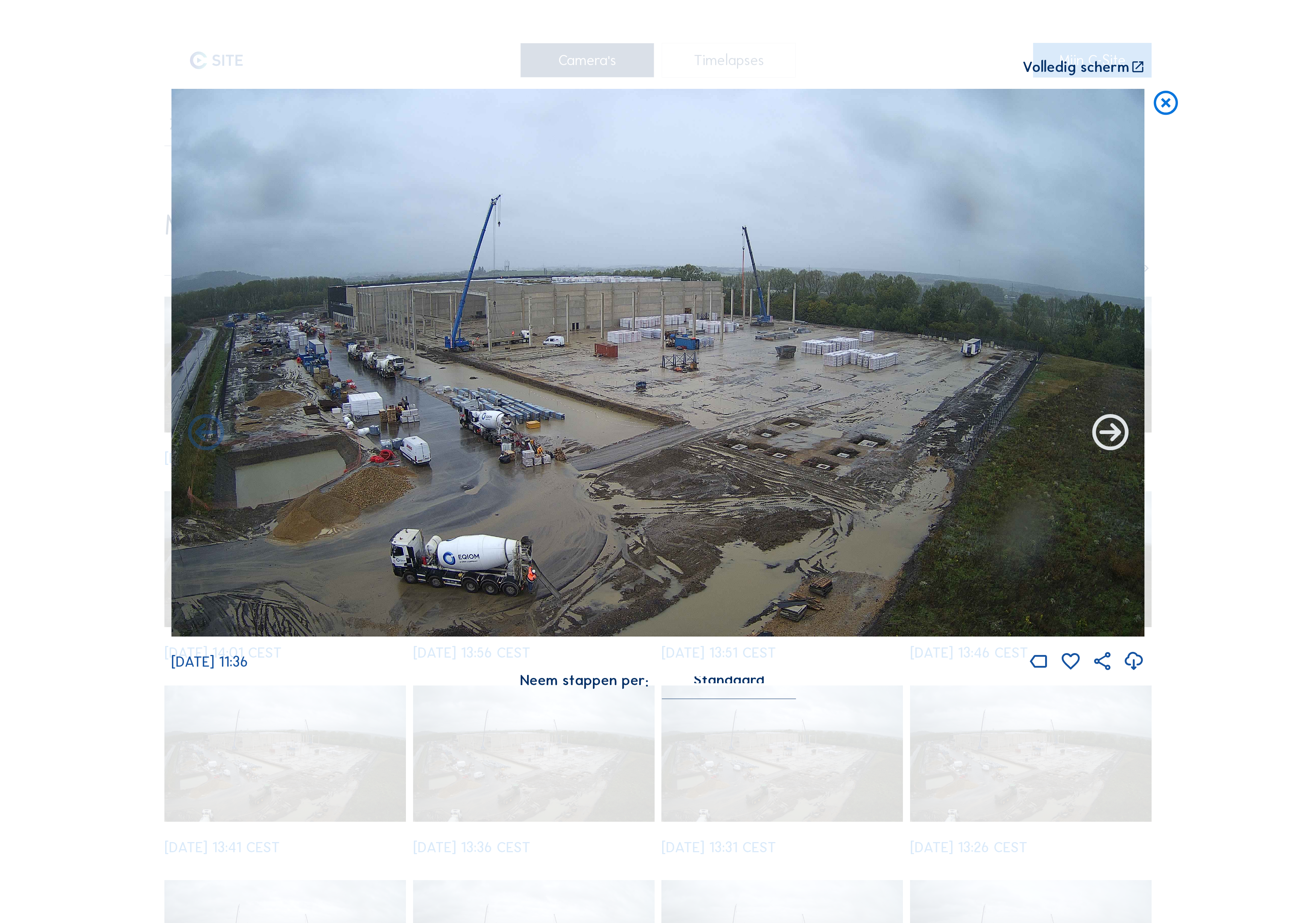
click at [1122, 415] on icon at bounding box center [1110, 433] width 43 height 43
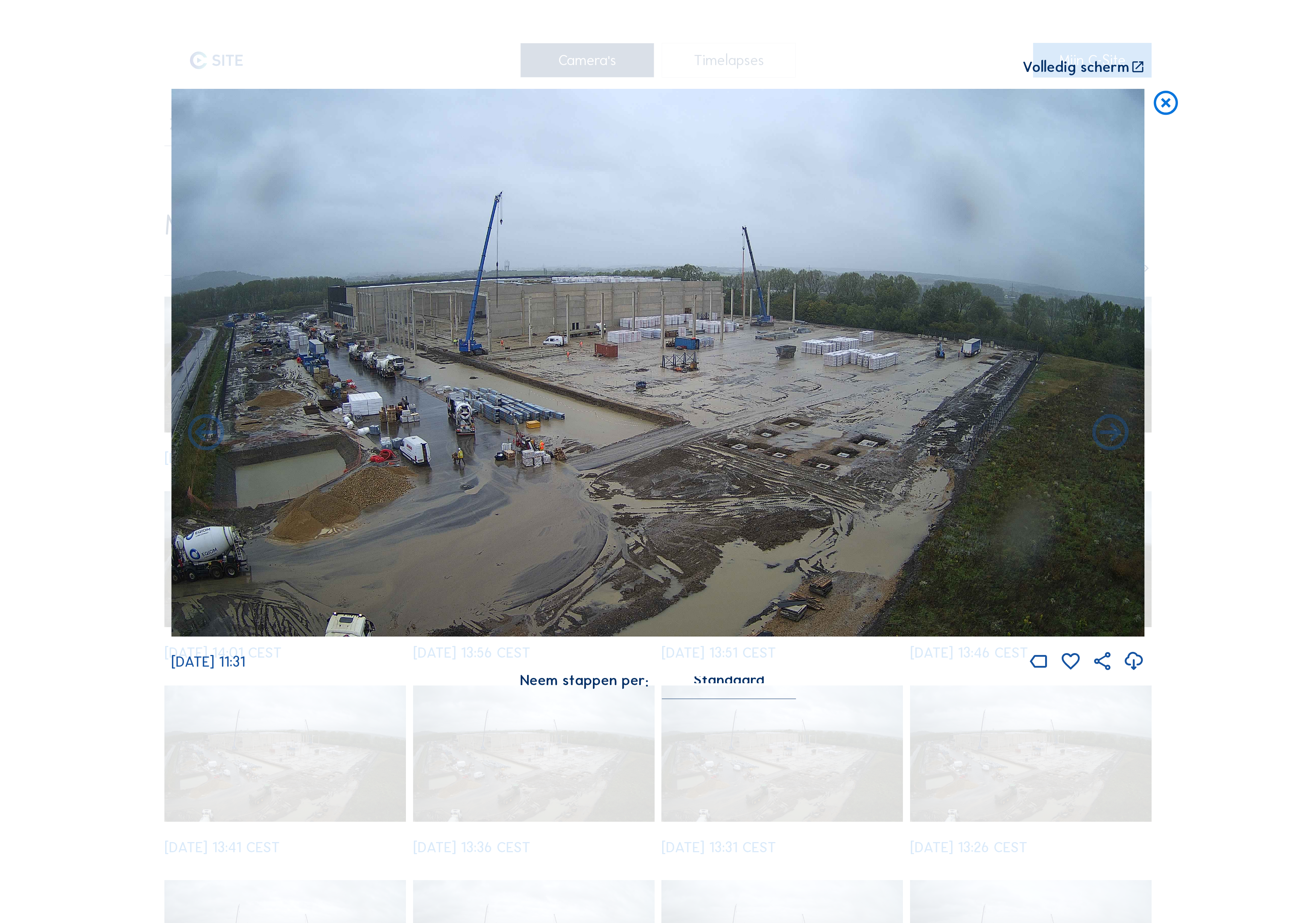
click at [1122, 415] on icon at bounding box center [1110, 433] width 43 height 43
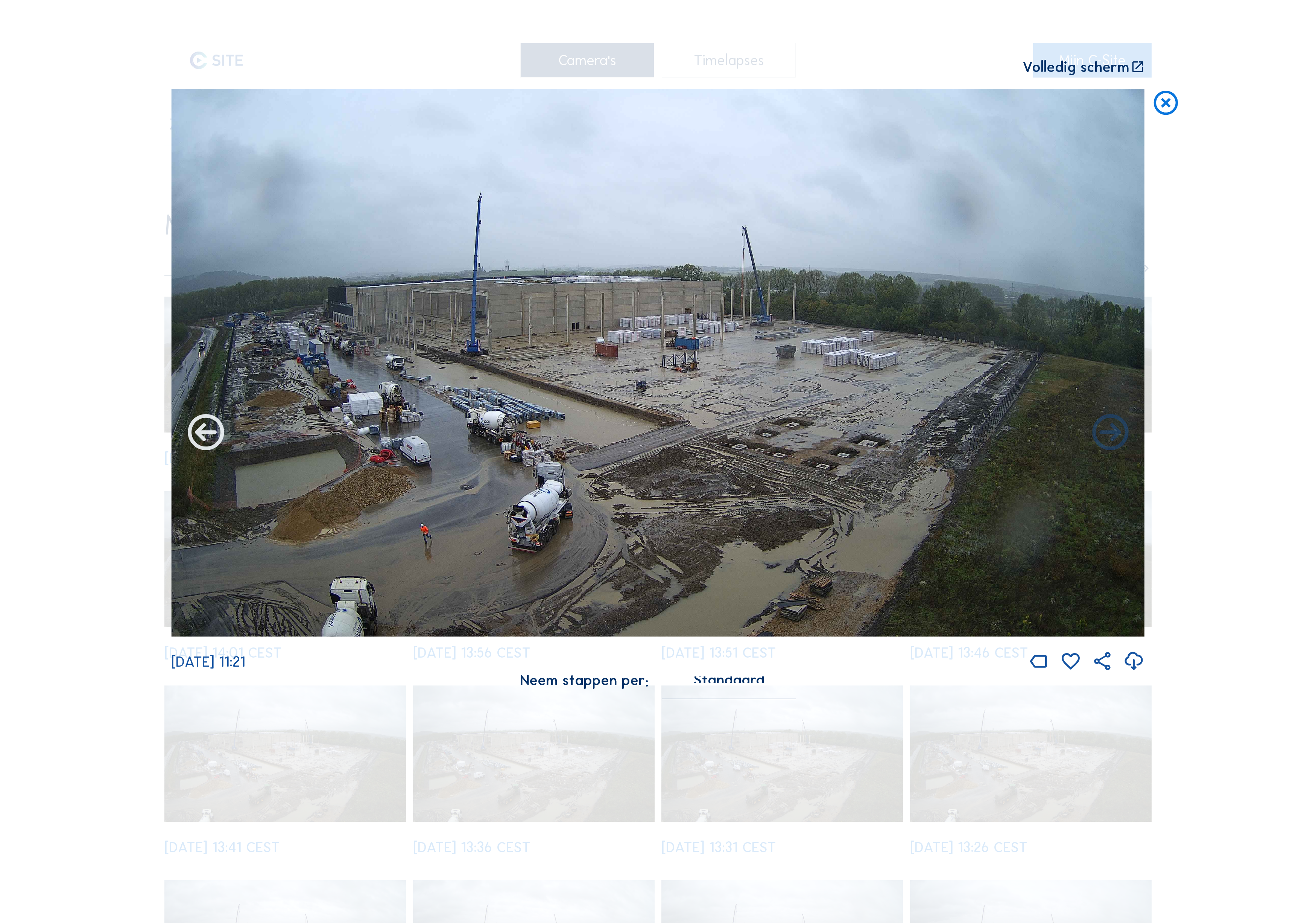
click at [197, 414] on div "We 24 Sep 2025 11:21" at bounding box center [657, 381] width 973 height 584
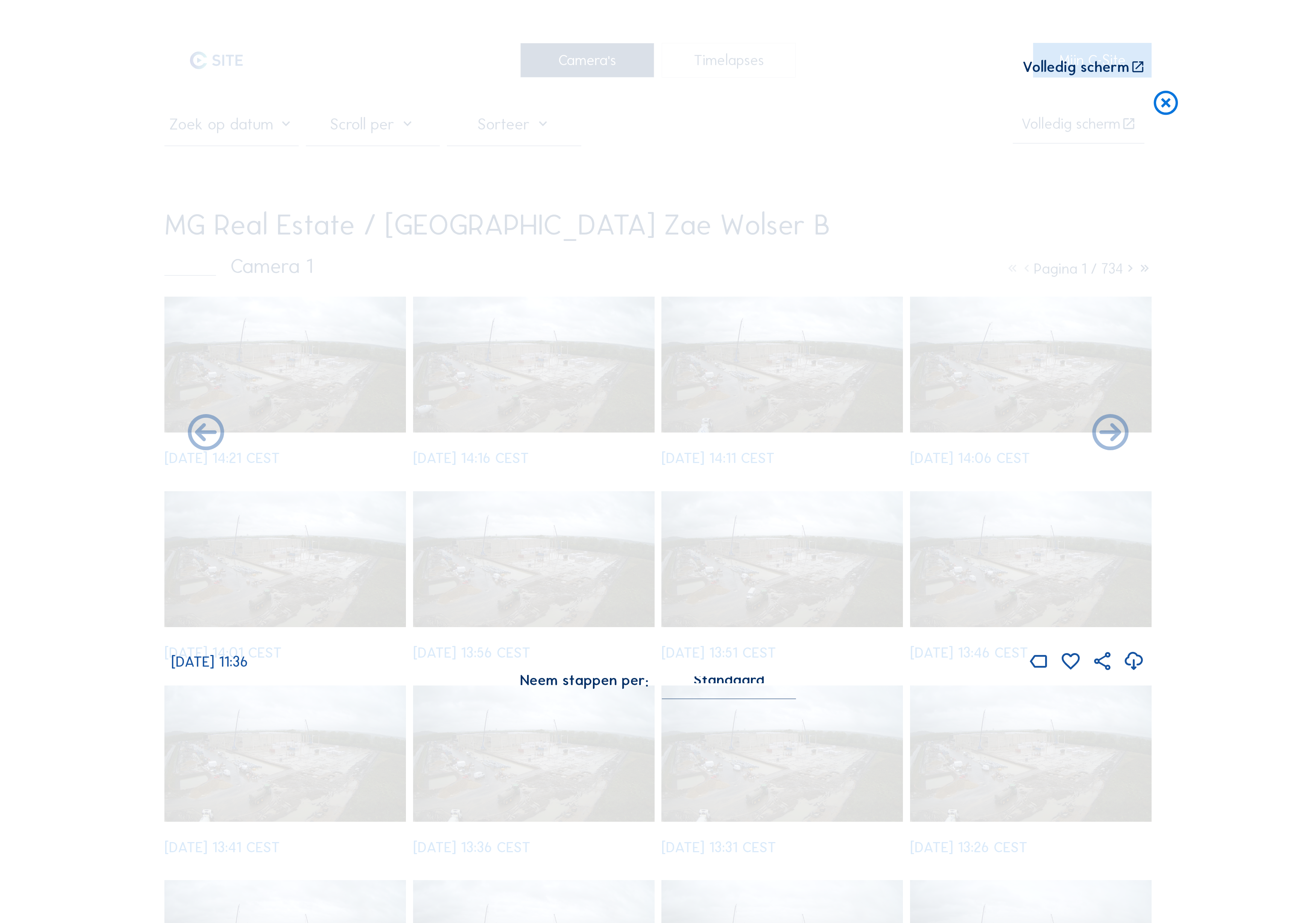
click at [197, 414] on icon at bounding box center [206, 433] width 43 height 43
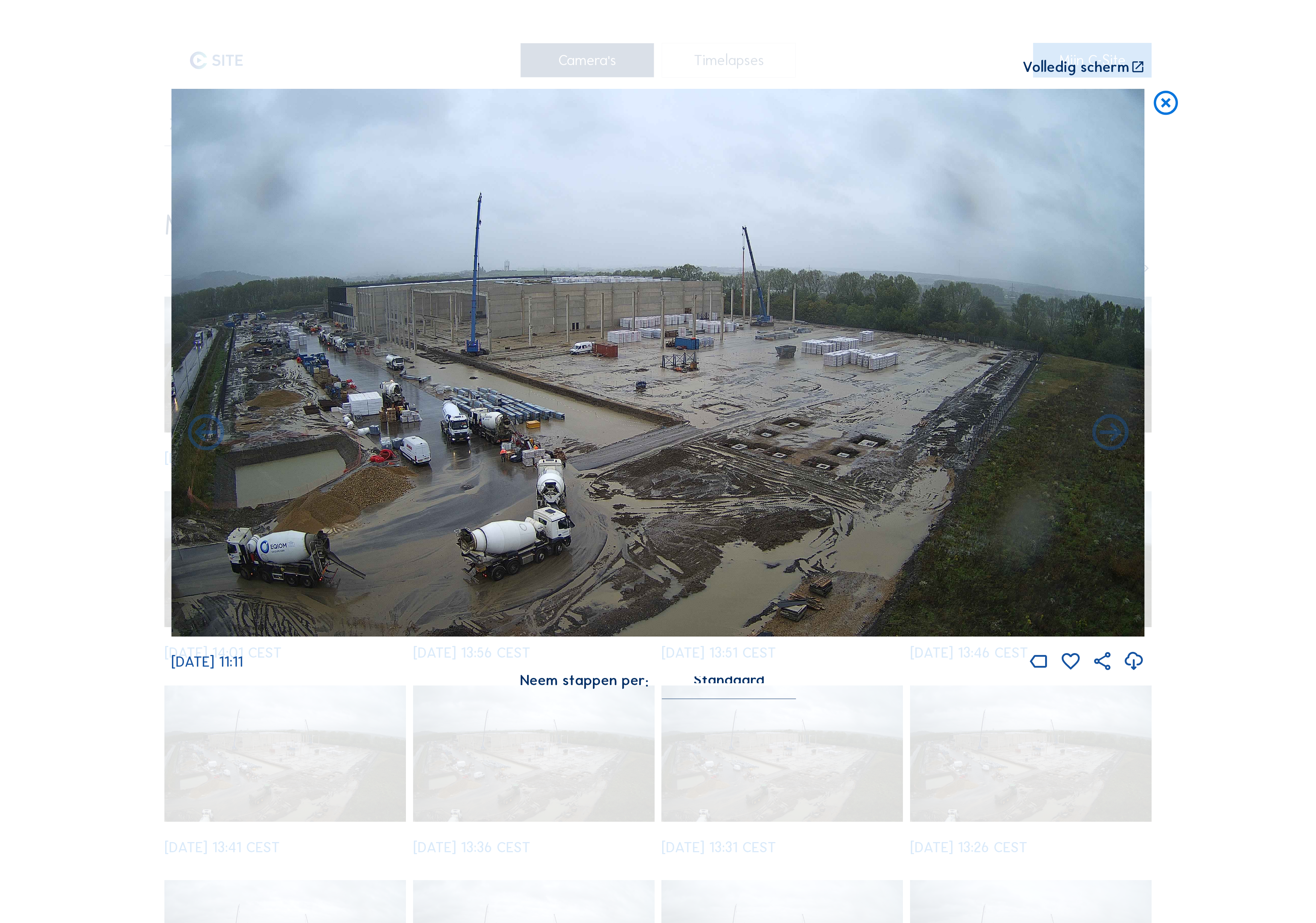
click at [197, 414] on div "We 24 Sep 2025 11:11" at bounding box center [657, 381] width 973 height 584
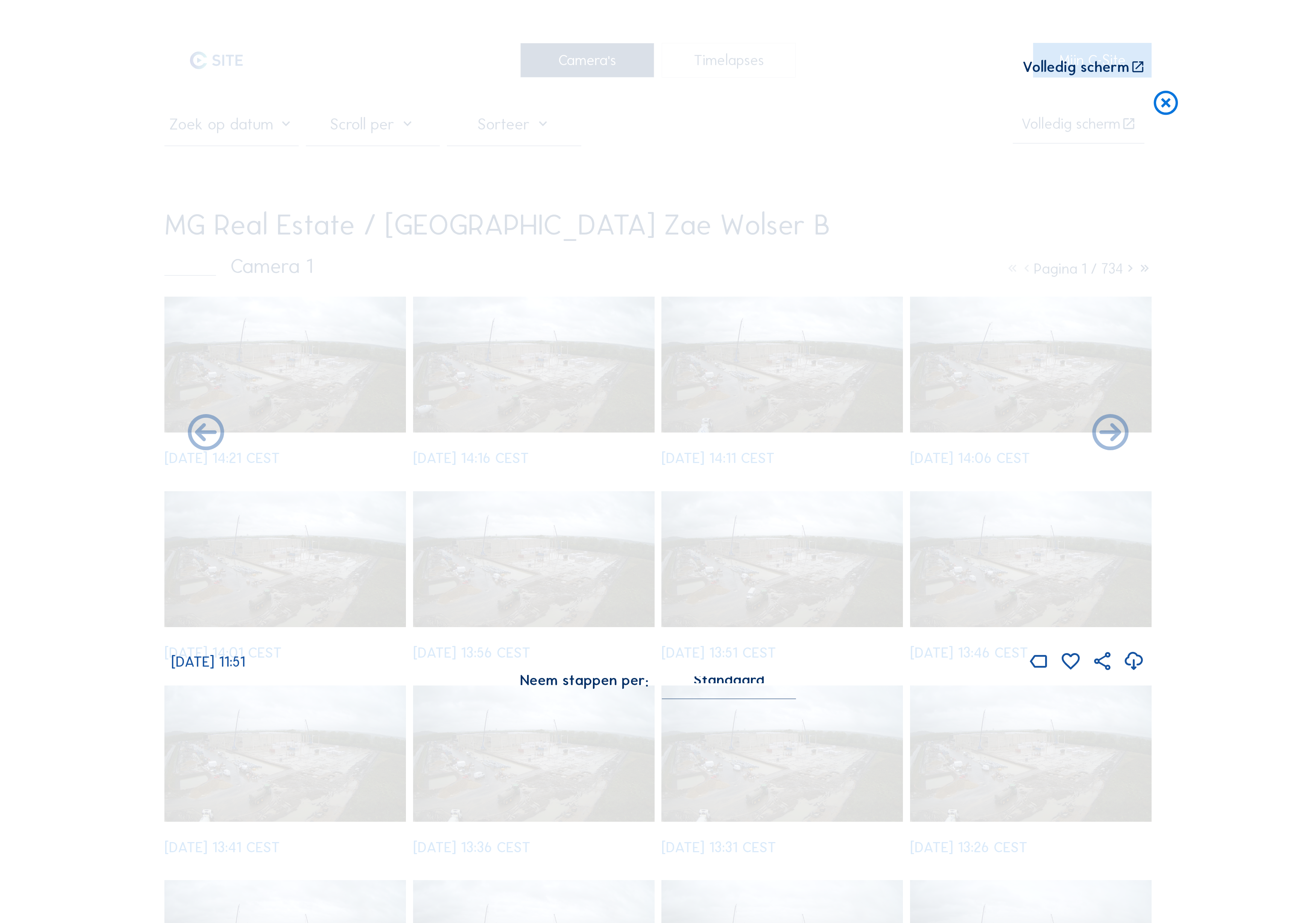
click at [197, 414] on icon at bounding box center [206, 433] width 43 height 43
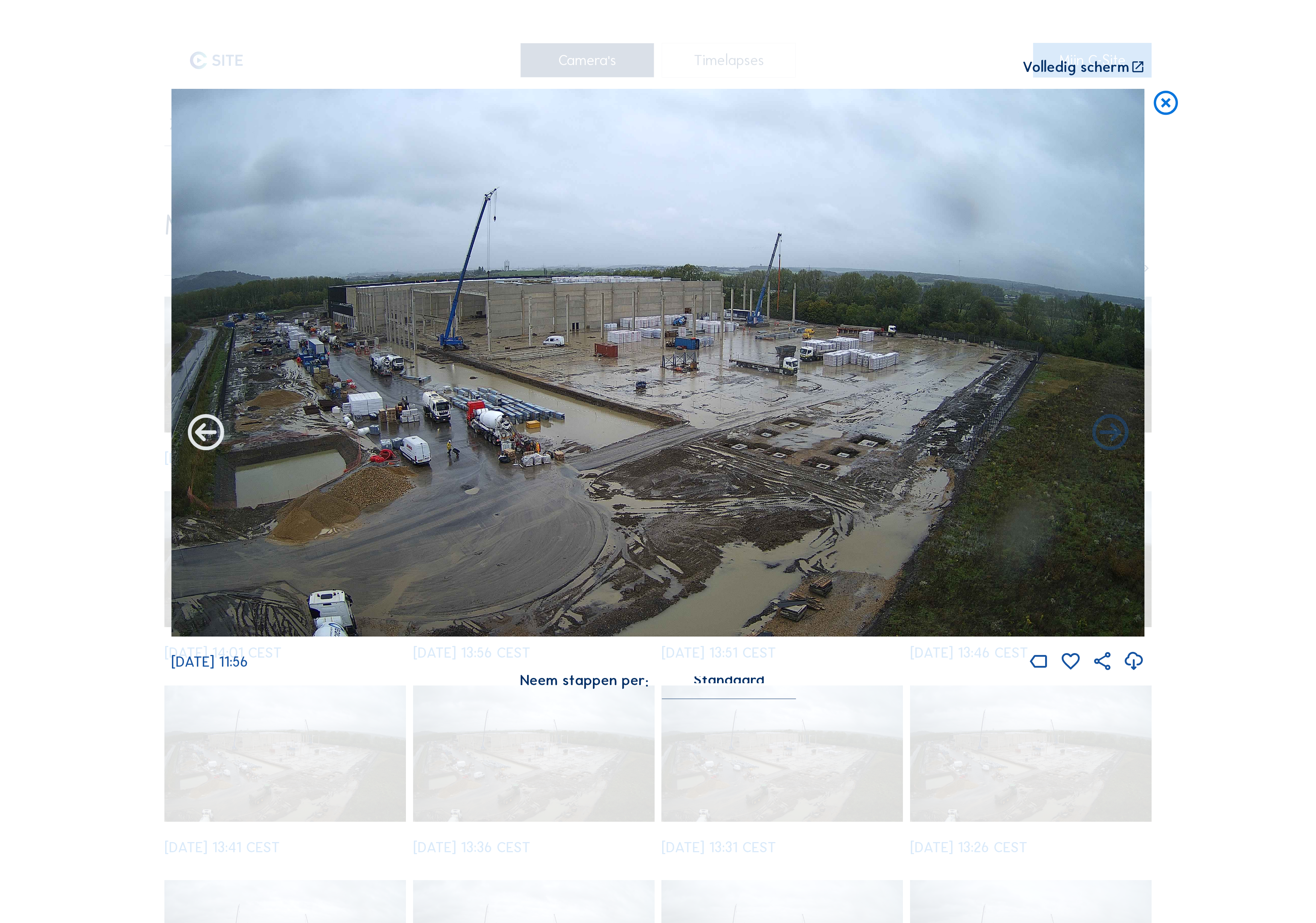
click at [194, 411] on div "We 24 Sep 2025 11:56" at bounding box center [657, 381] width 973 height 584
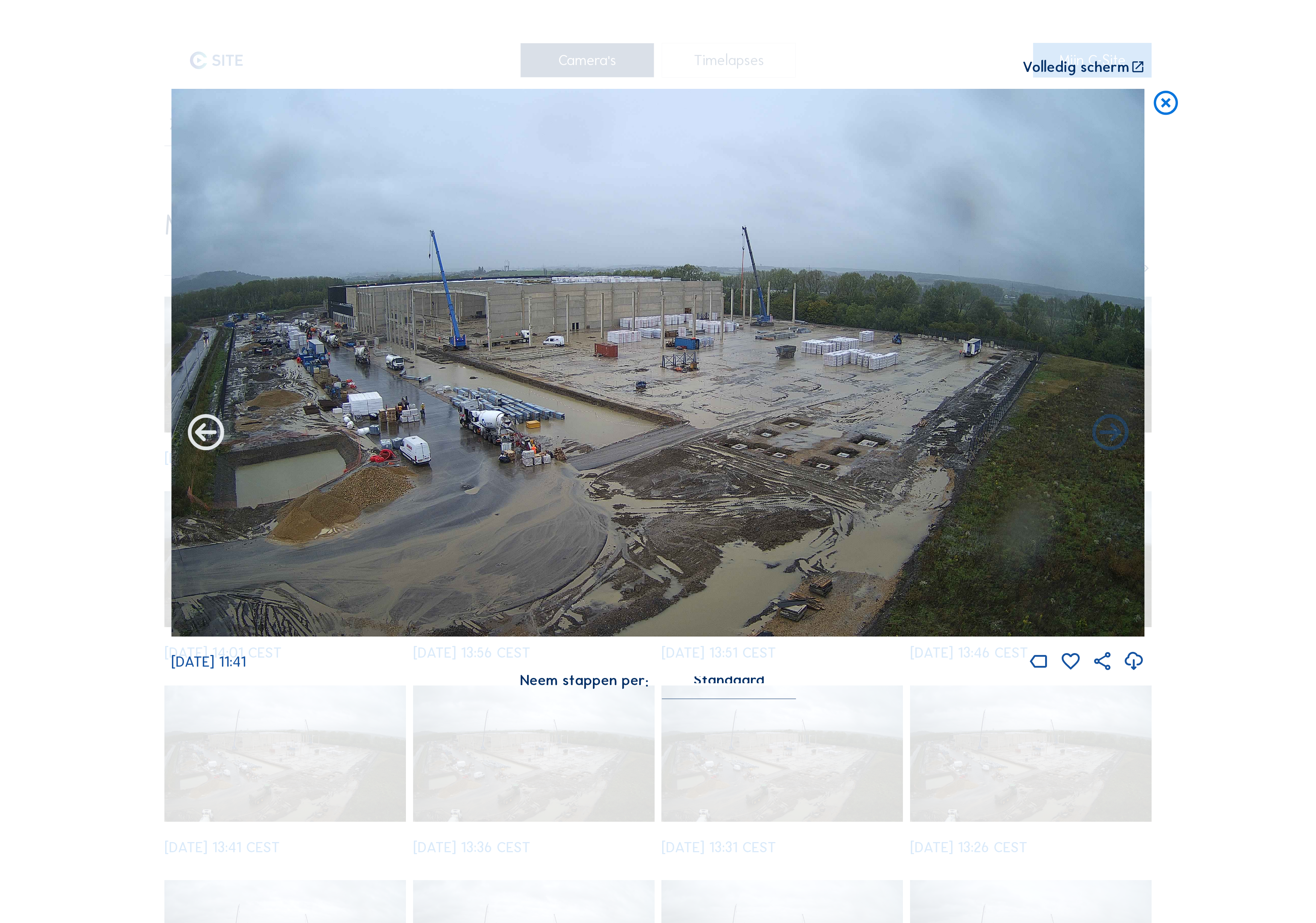
click at [194, 414] on div "We 24 Sep 2025 11:41" at bounding box center [657, 381] width 973 height 584
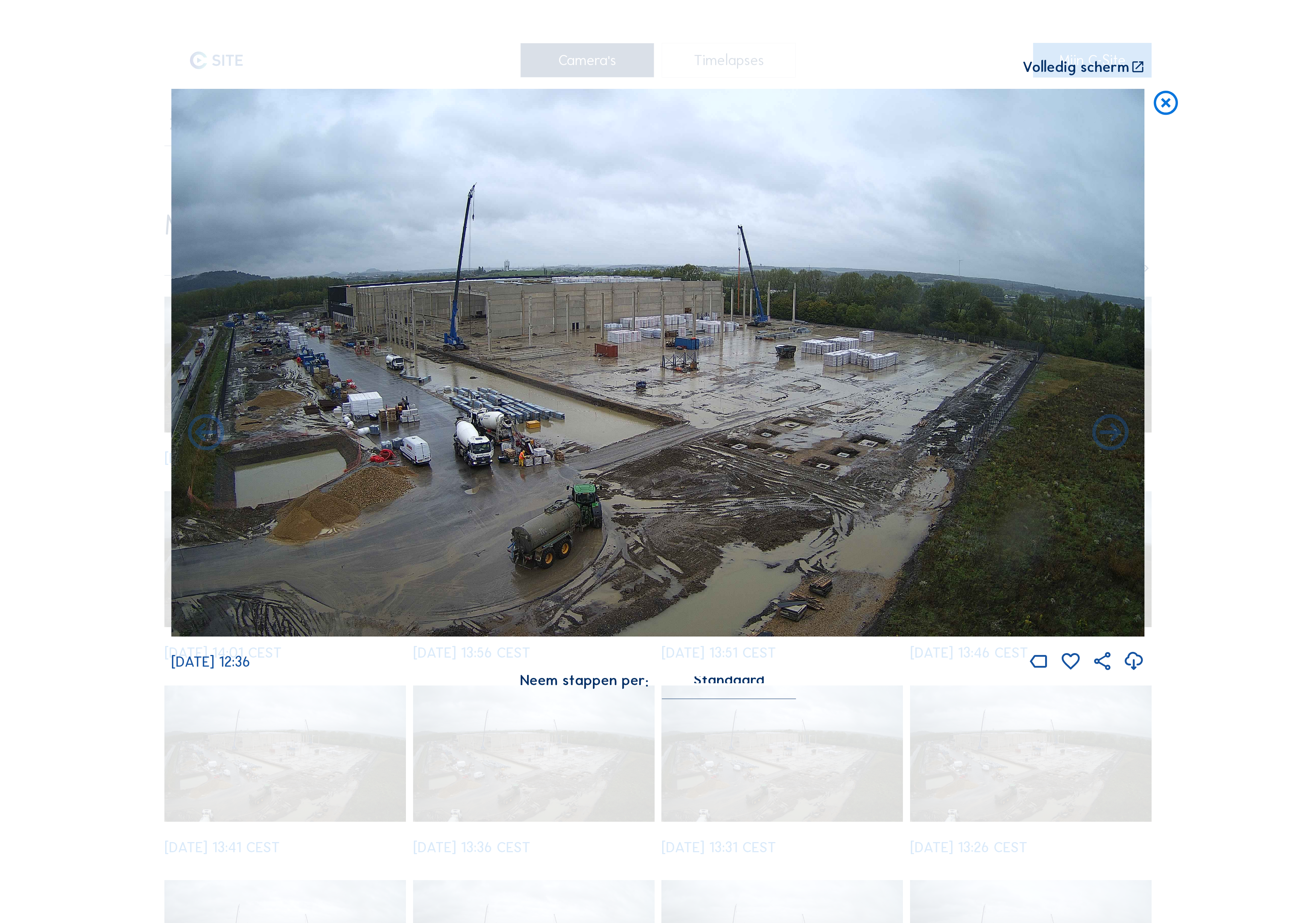
click at [1123, 412] on div "We 24 Sep 2025 12:36" at bounding box center [657, 381] width 973 height 584
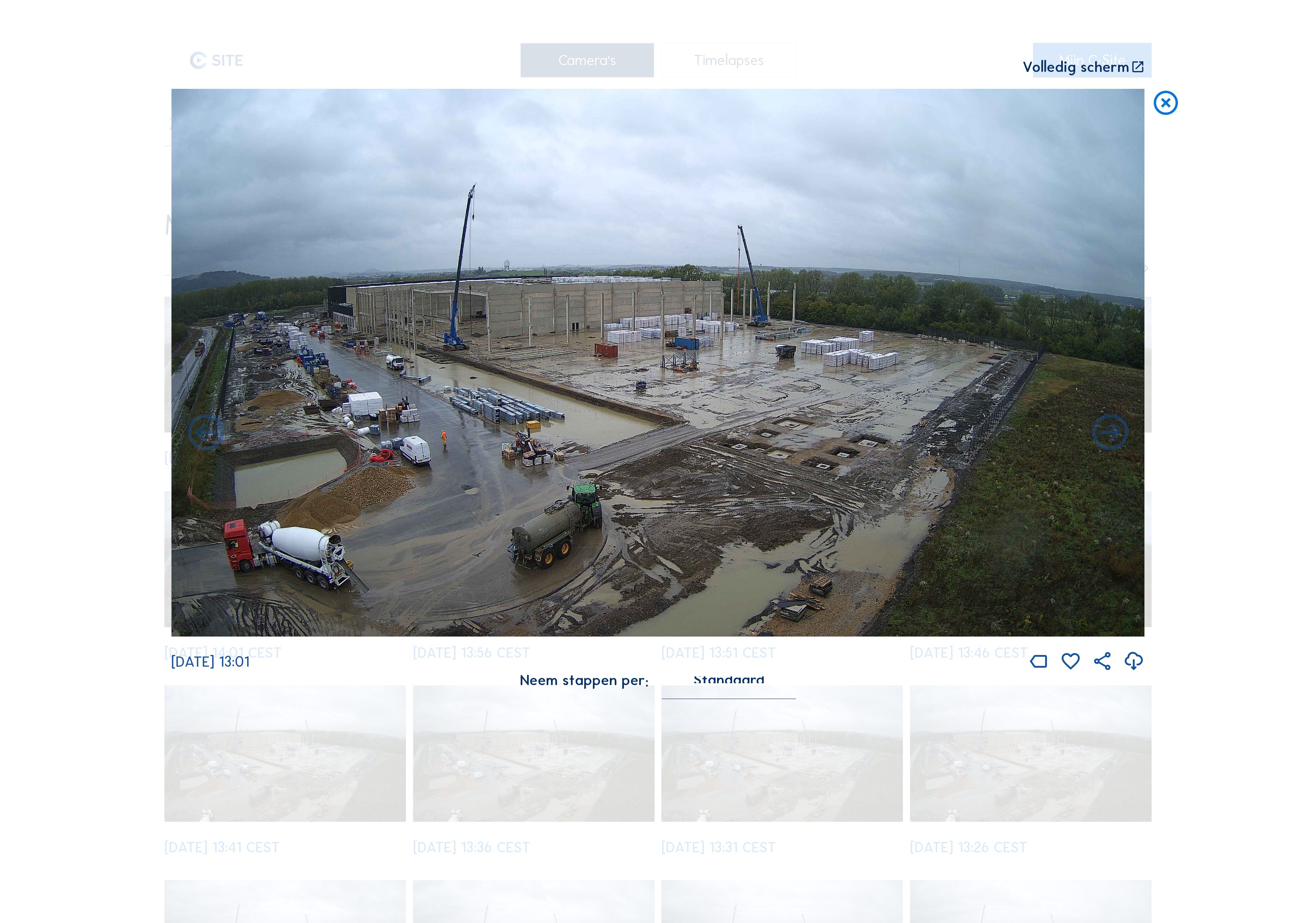
click at [1123, 412] on icon at bounding box center [1110, 433] width 43 height 43
click at [196, 412] on icon at bounding box center [206, 433] width 43 height 43
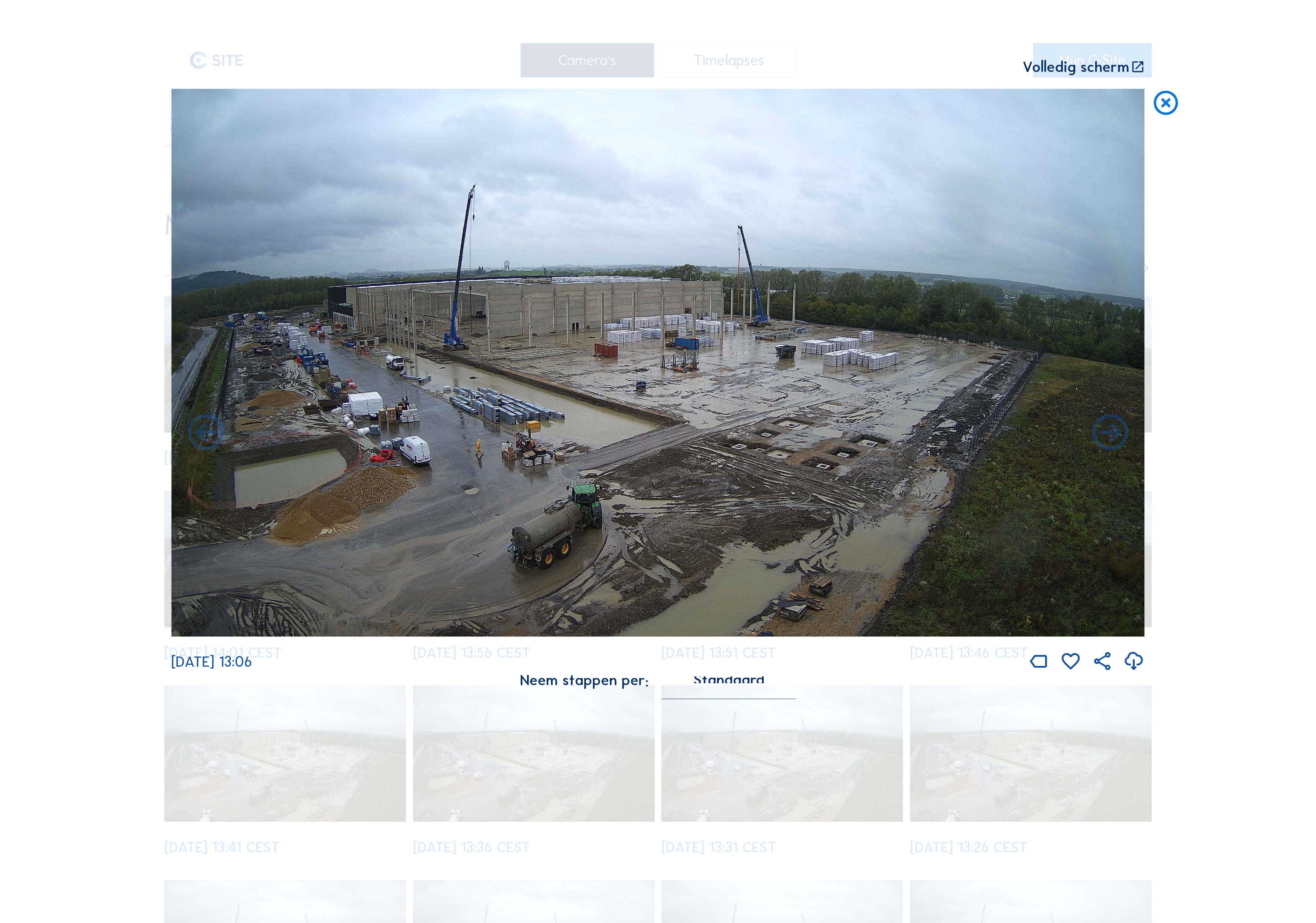
click at [196, 412] on icon at bounding box center [206, 433] width 43 height 43
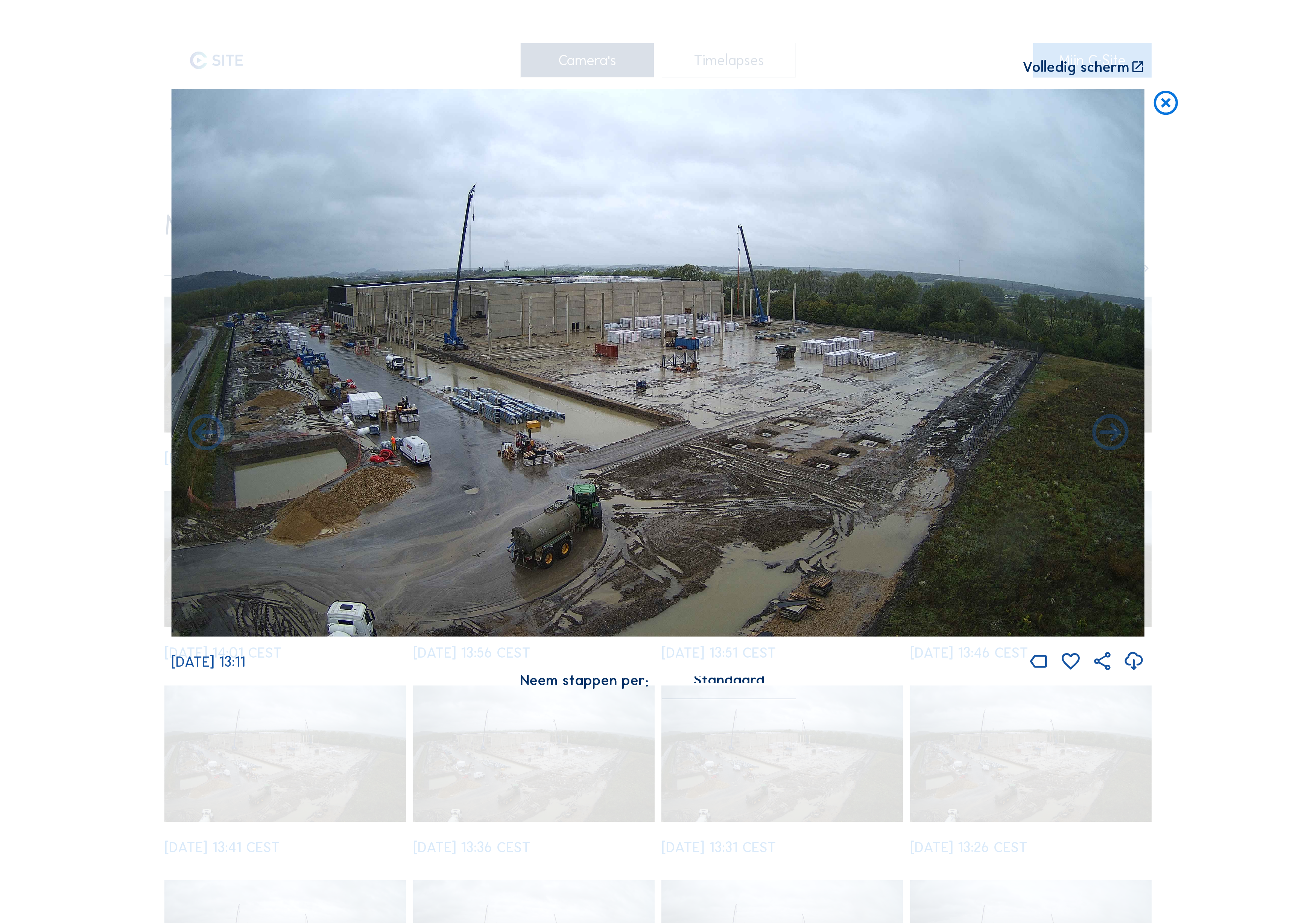
click at [196, 412] on icon at bounding box center [206, 433] width 43 height 43
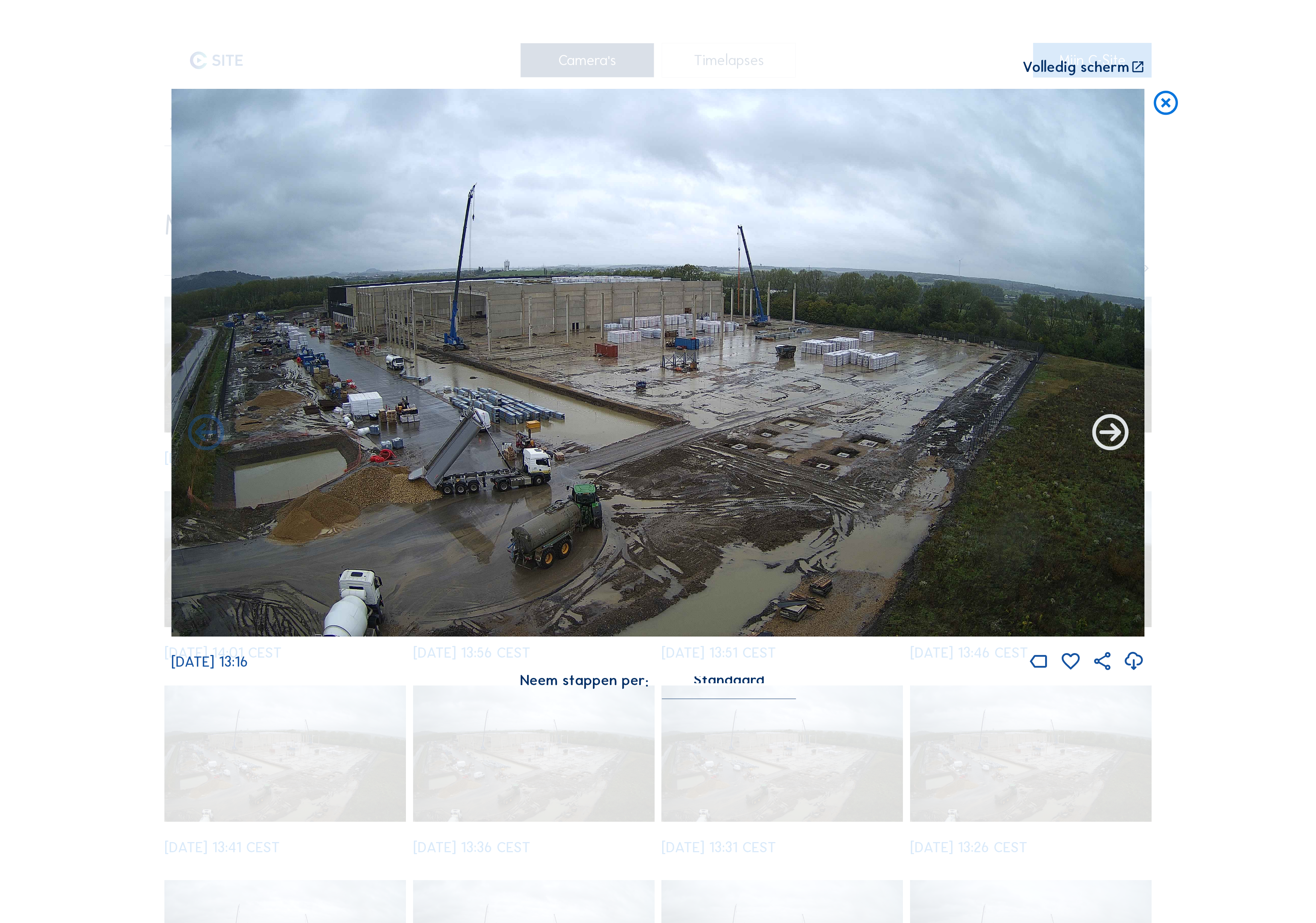
click at [1124, 414] on icon at bounding box center [1110, 433] width 43 height 43
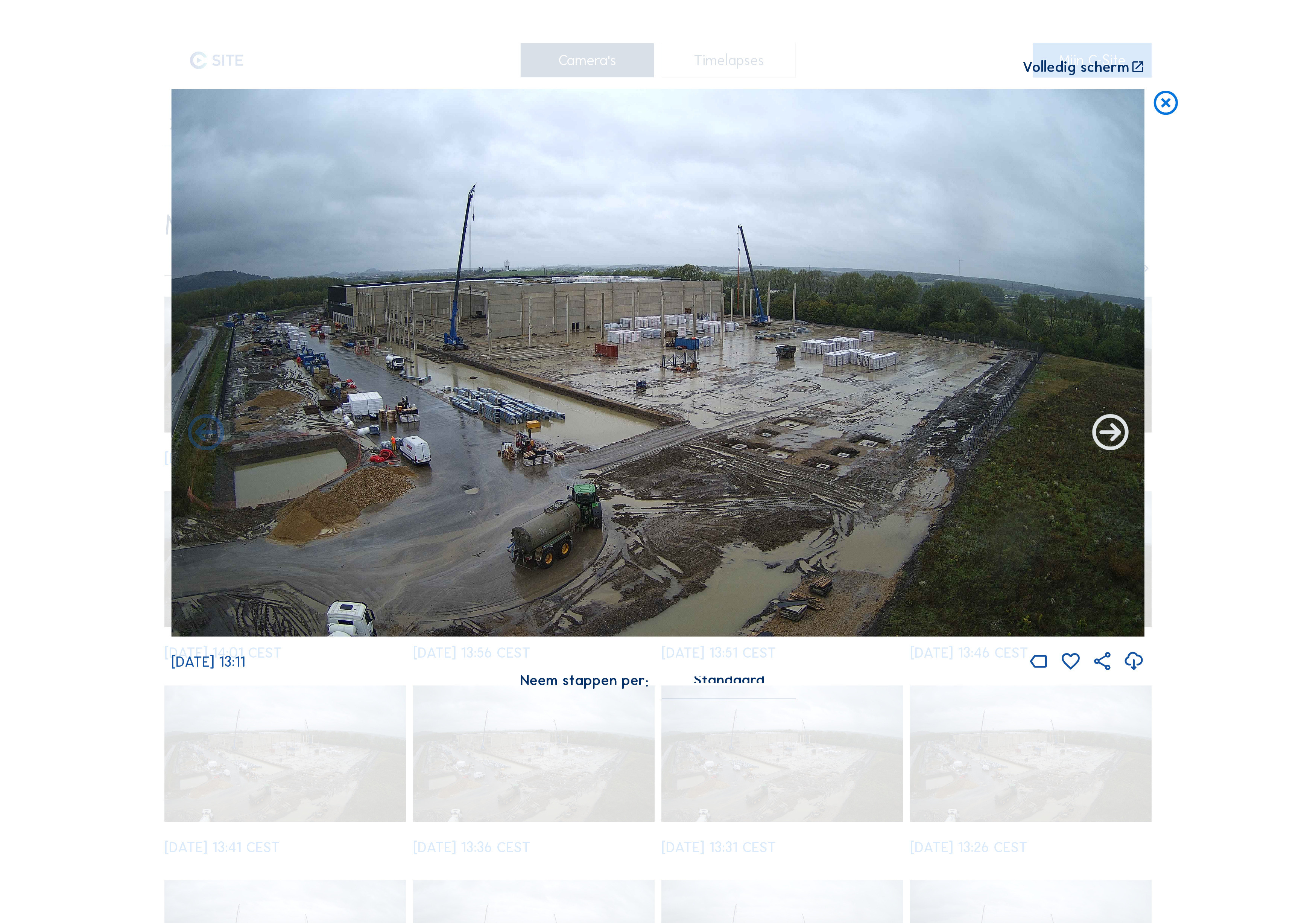
click at [1122, 413] on icon at bounding box center [1110, 433] width 43 height 43
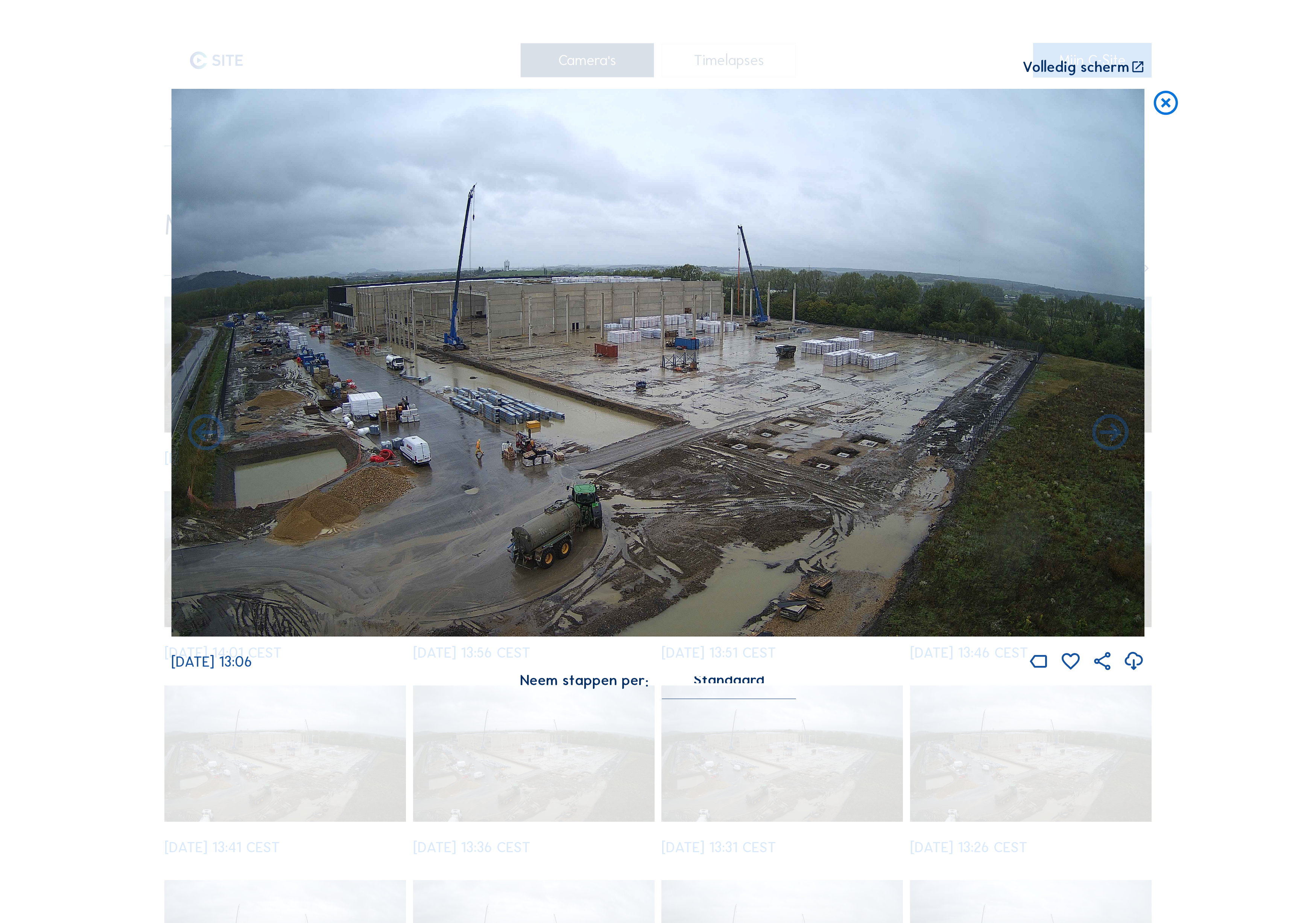
click at [1122, 413] on icon at bounding box center [1110, 433] width 43 height 43
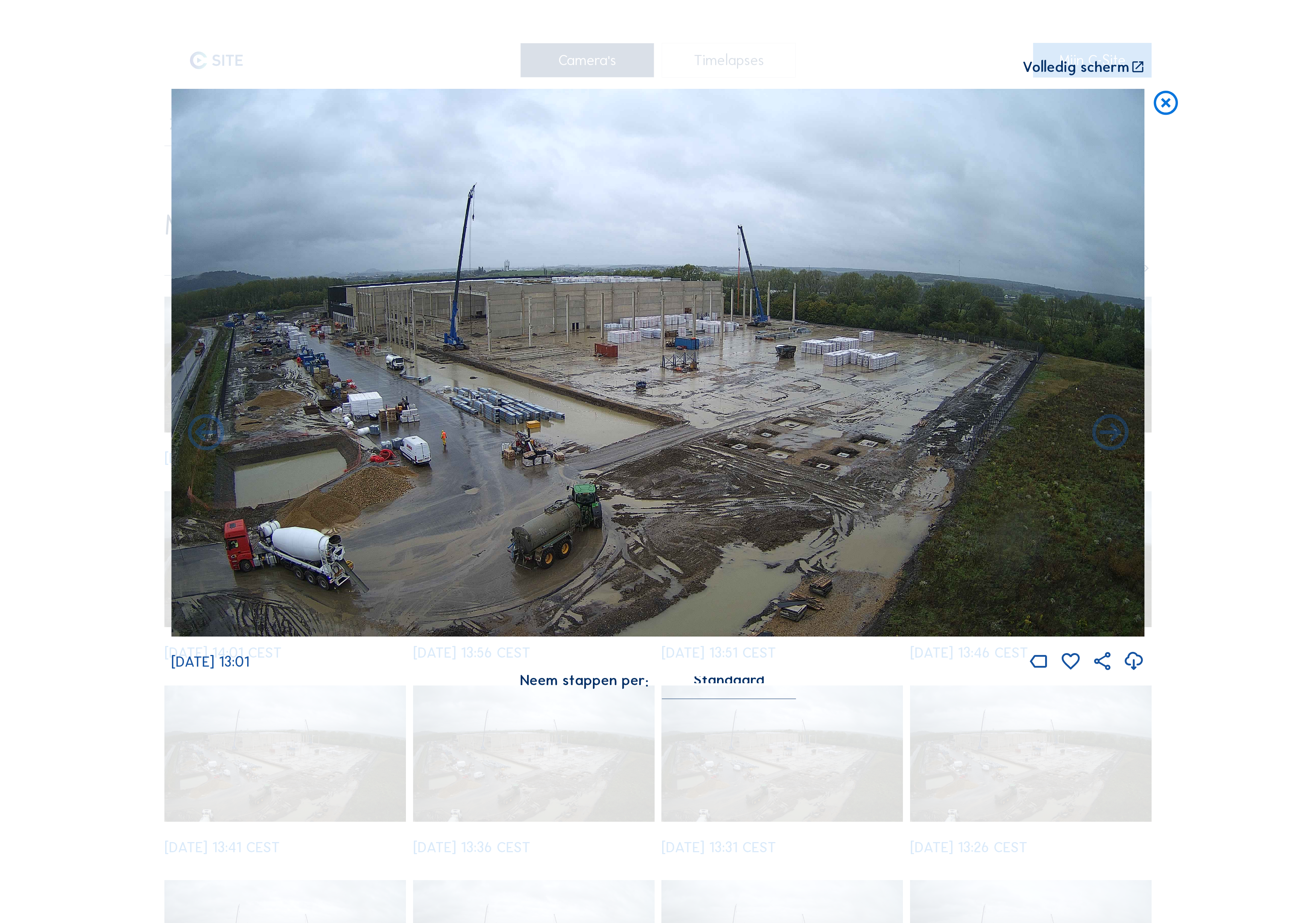
click at [1122, 413] on icon at bounding box center [1110, 433] width 43 height 43
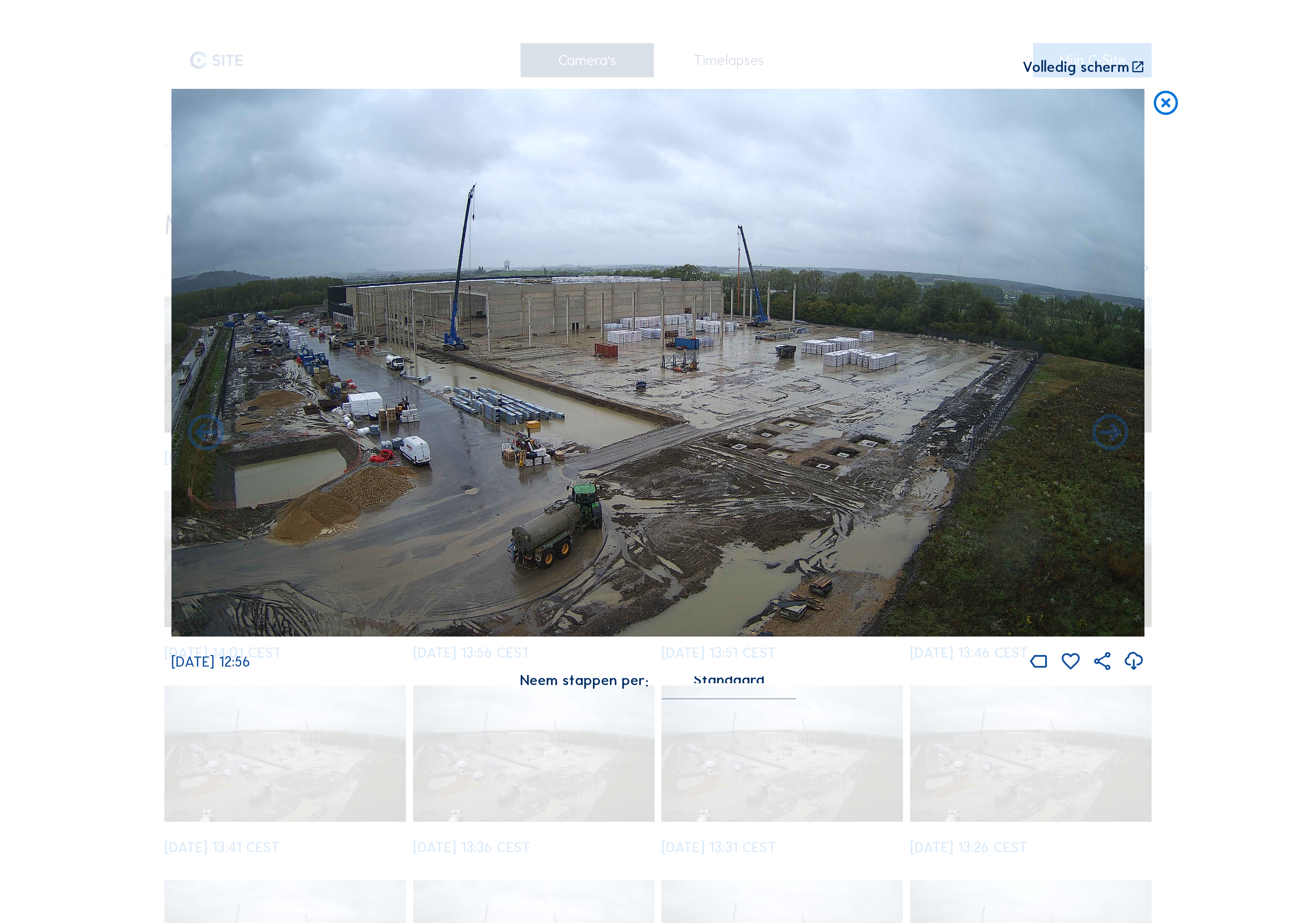
click at [1122, 413] on icon at bounding box center [1110, 433] width 43 height 43
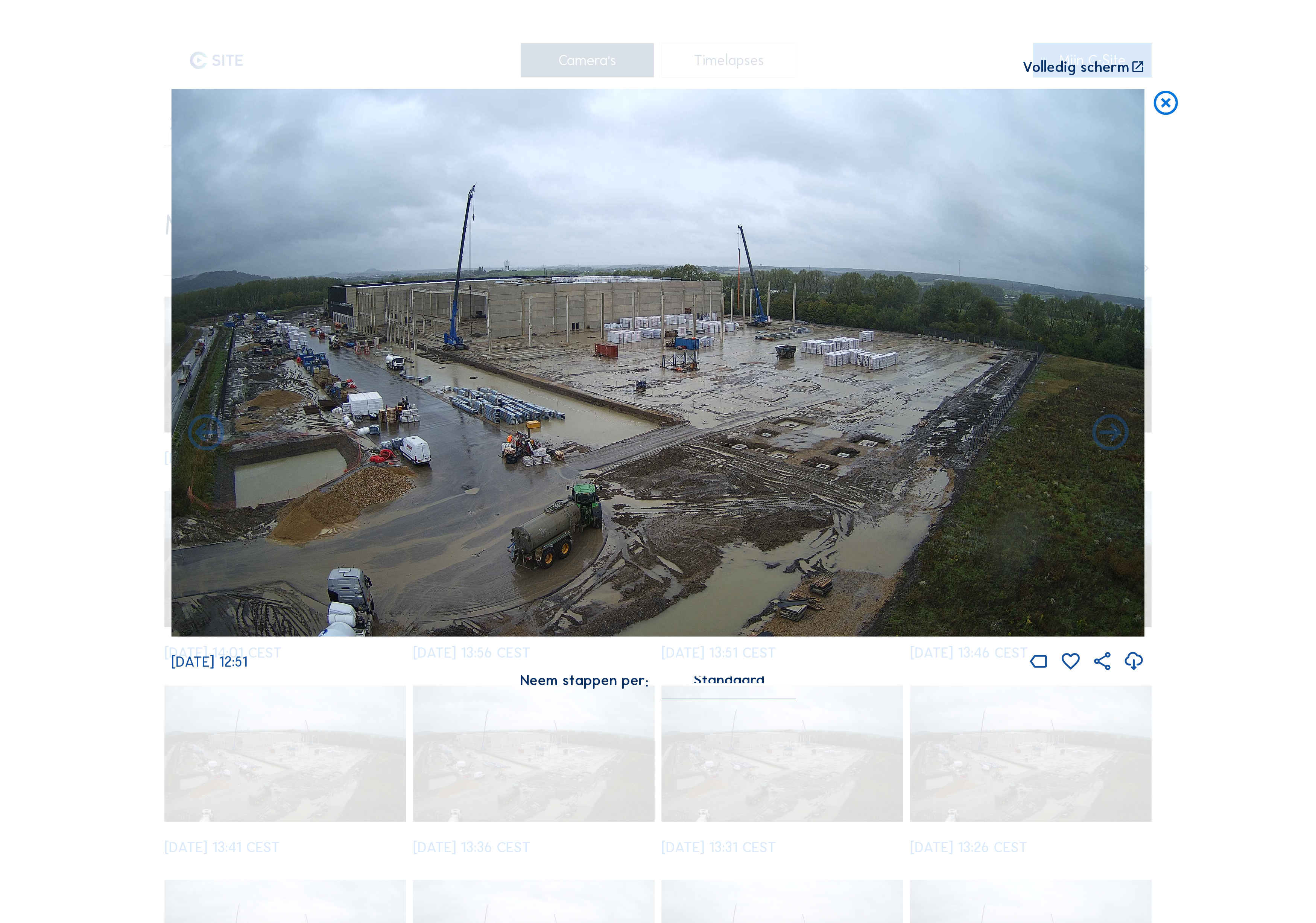
click at [1122, 413] on icon at bounding box center [1110, 433] width 43 height 43
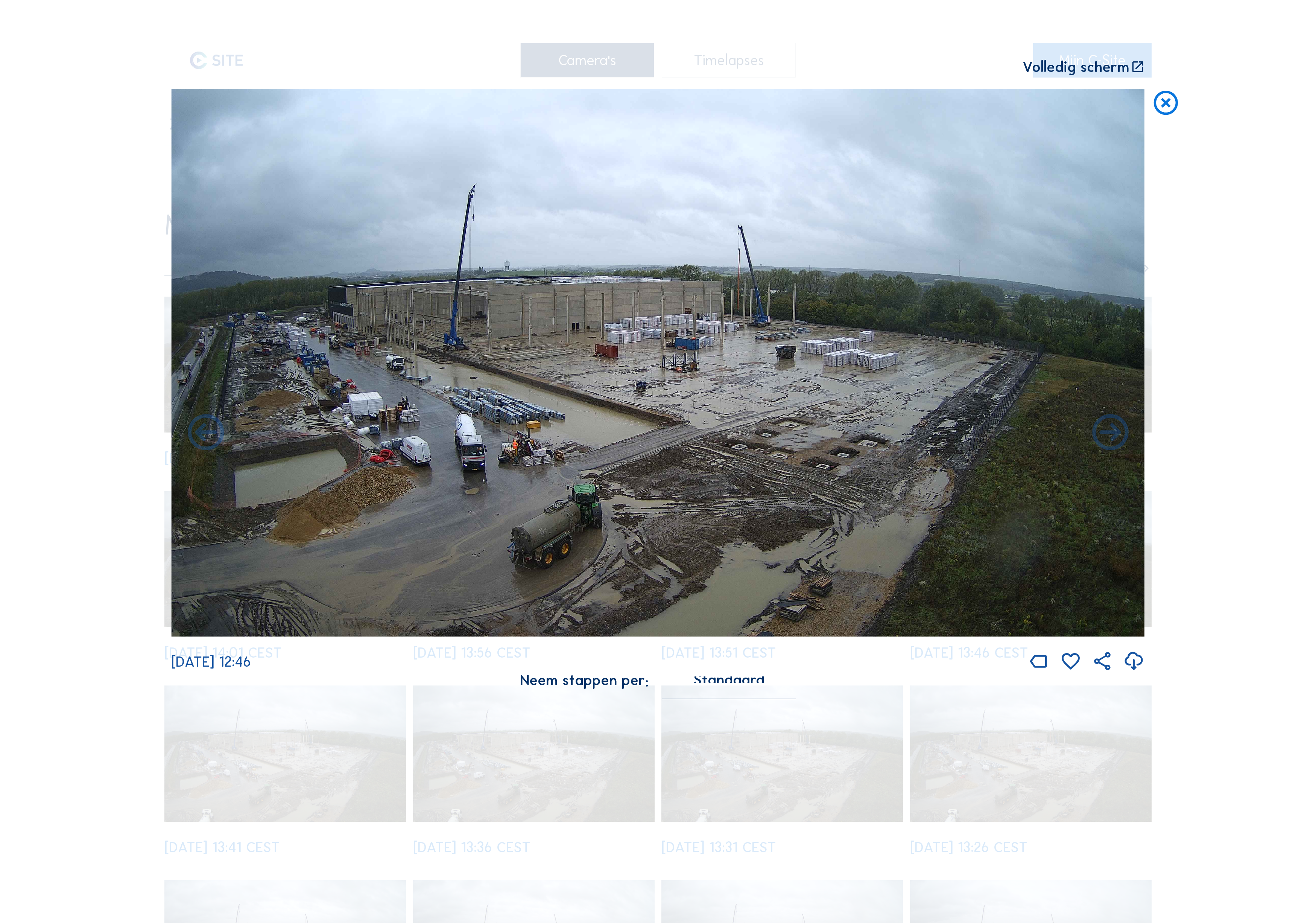
click at [1122, 413] on icon at bounding box center [1110, 433] width 43 height 43
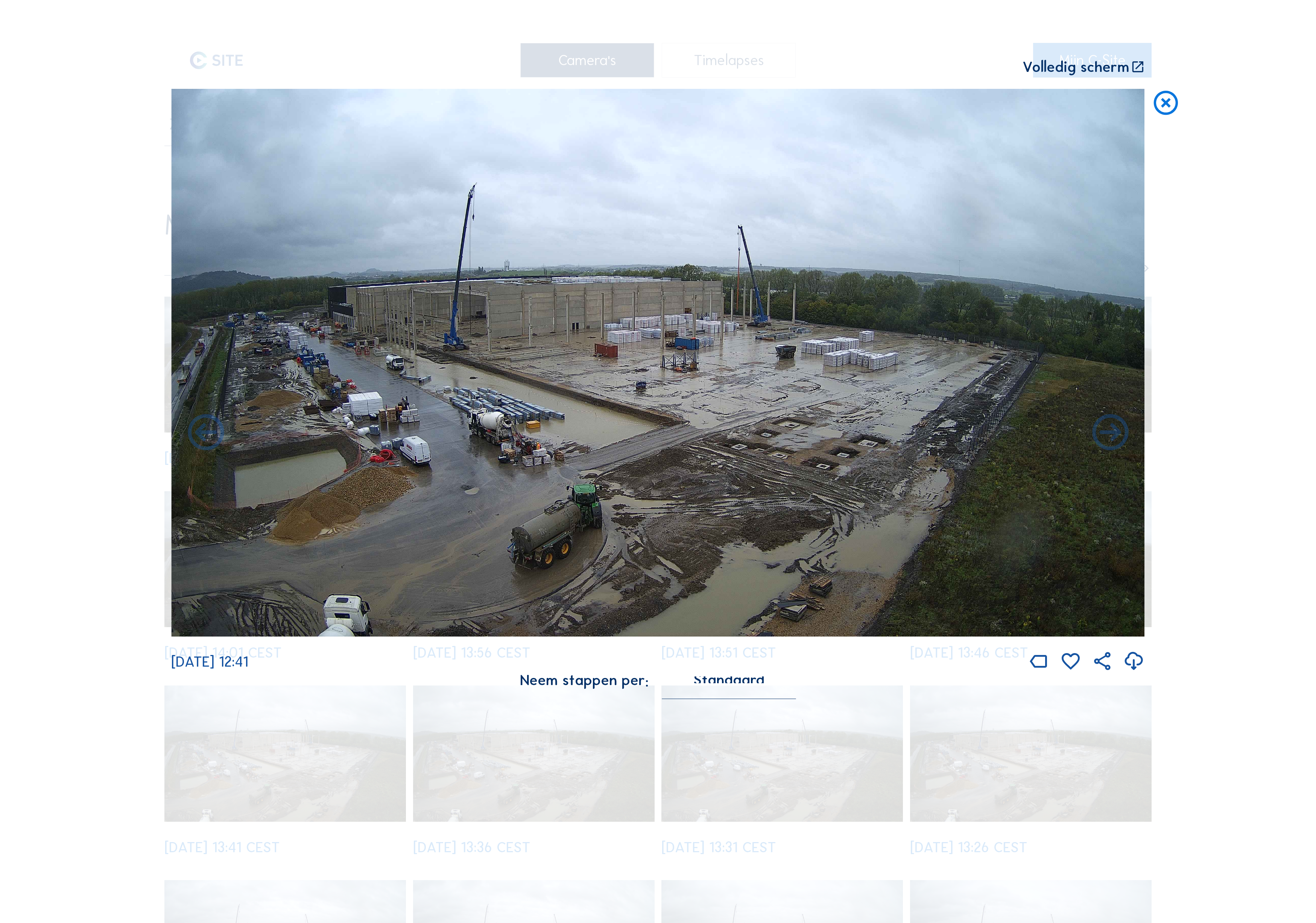
click at [1122, 413] on icon at bounding box center [1110, 433] width 43 height 43
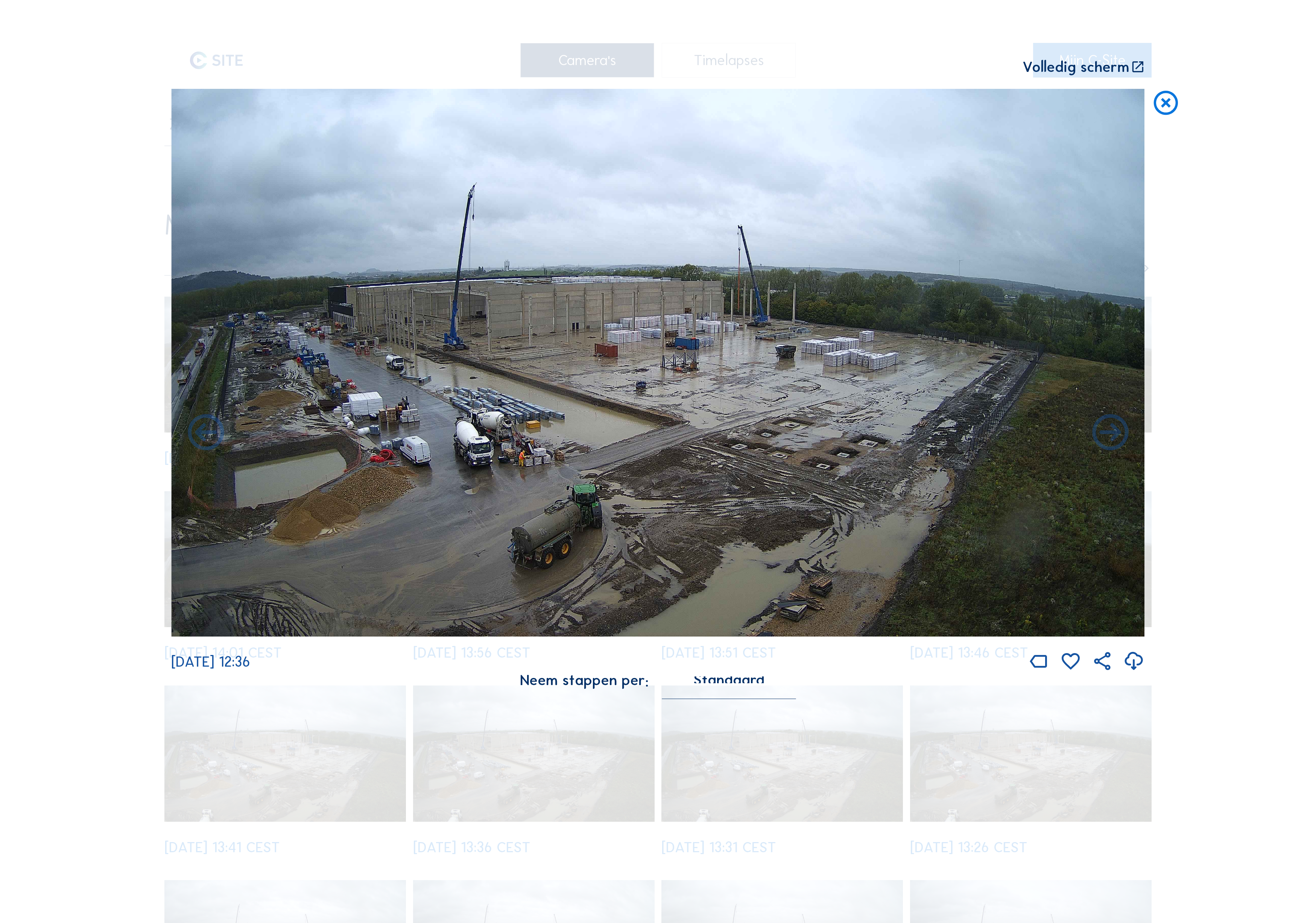
click at [1122, 413] on icon at bounding box center [1110, 433] width 43 height 43
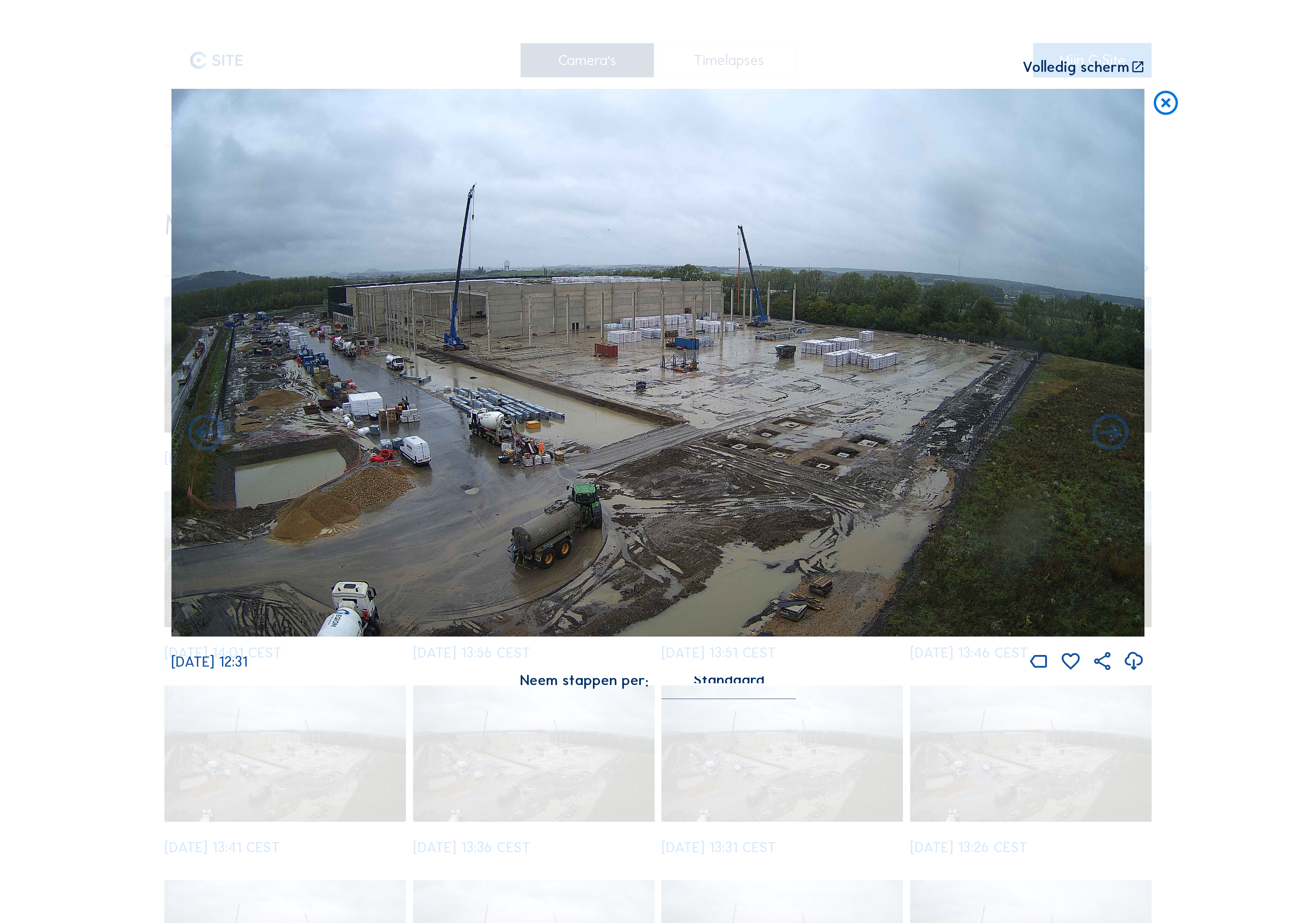
click at [1122, 413] on icon at bounding box center [1110, 433] width 43 height 43
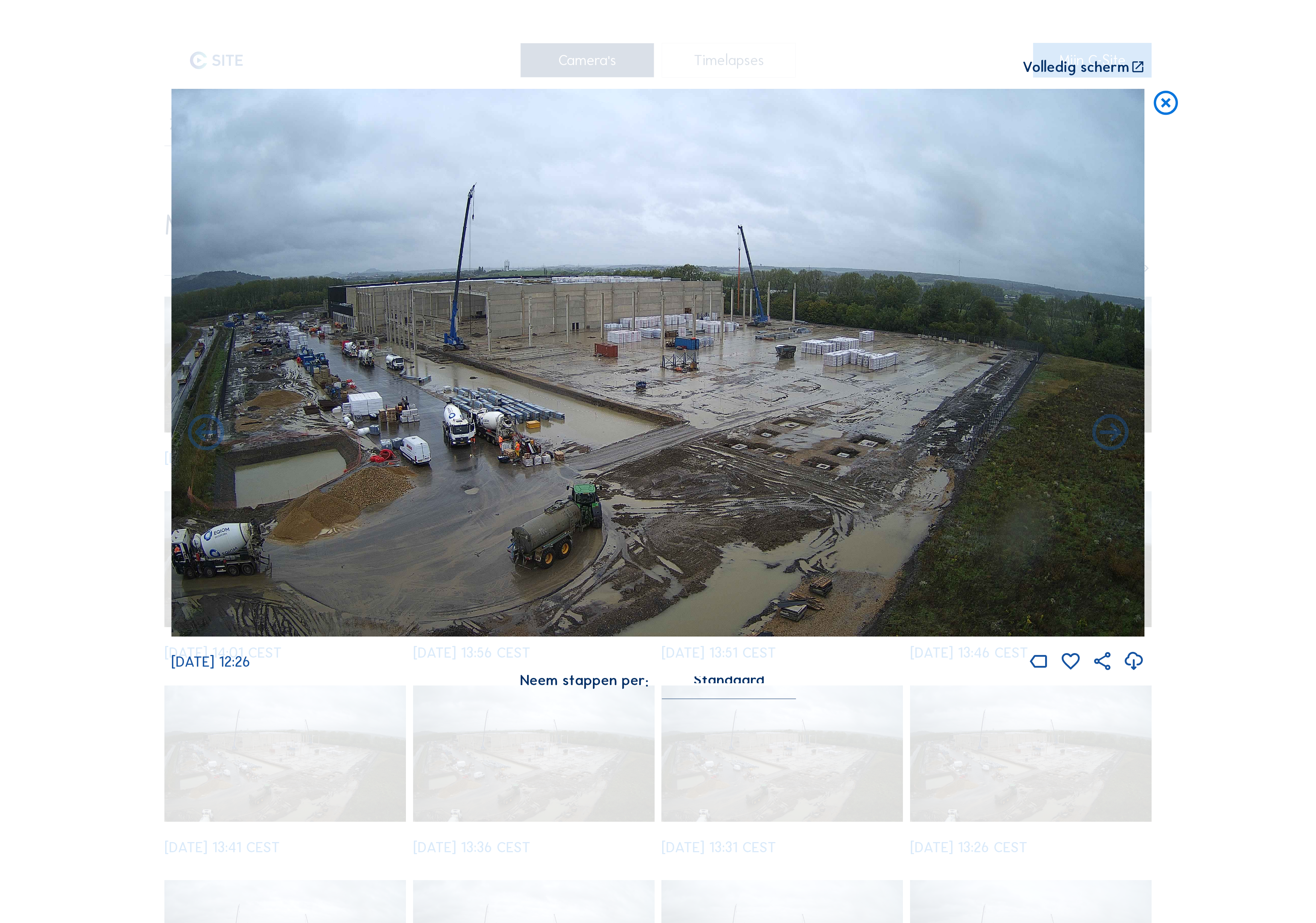
click at [1122, 413] on icon at bounding box center [1110, 433] width 43 height 43
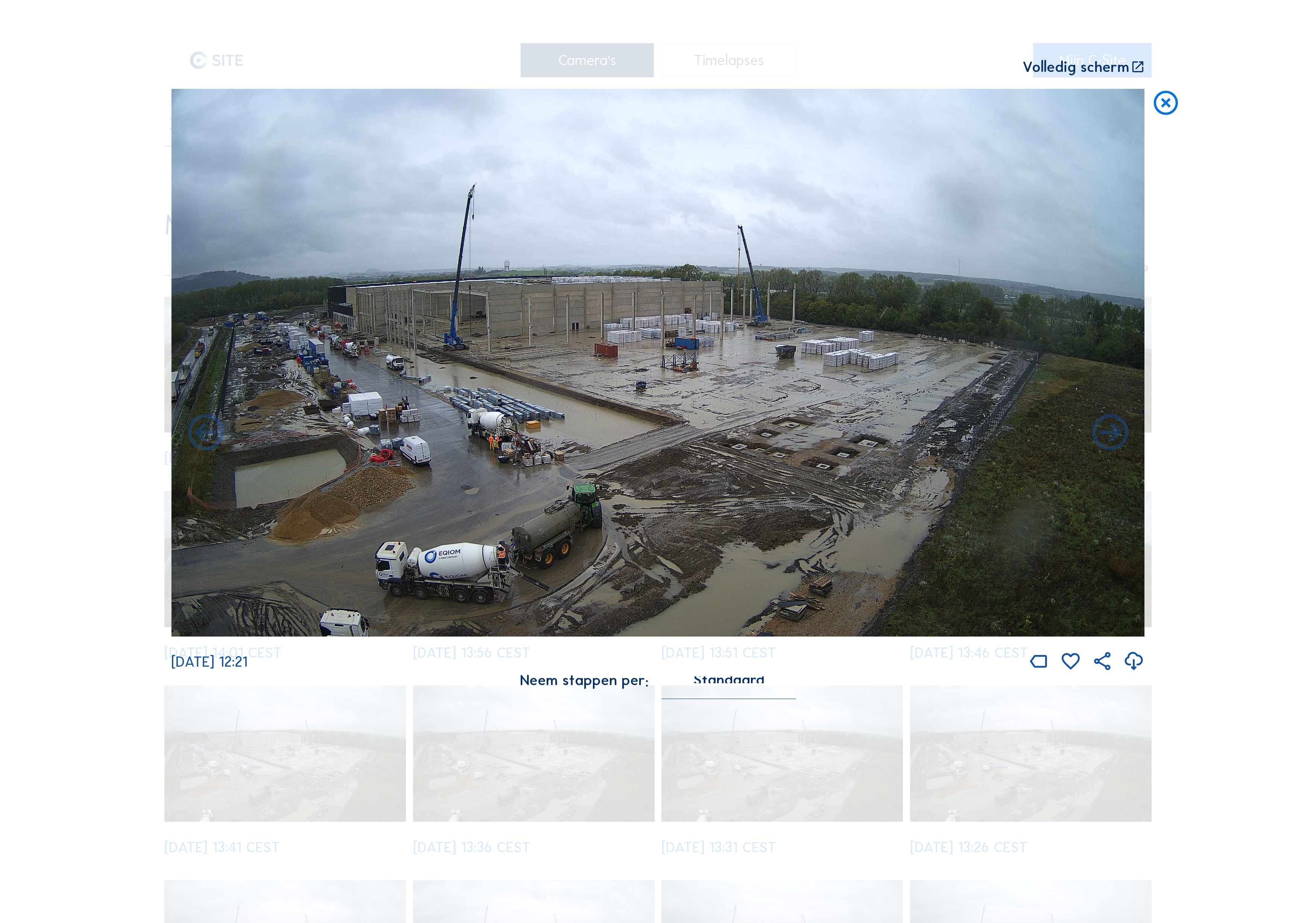
click at [1122, 413] on icon at bounding box center [1110, 433] width 43 height 43
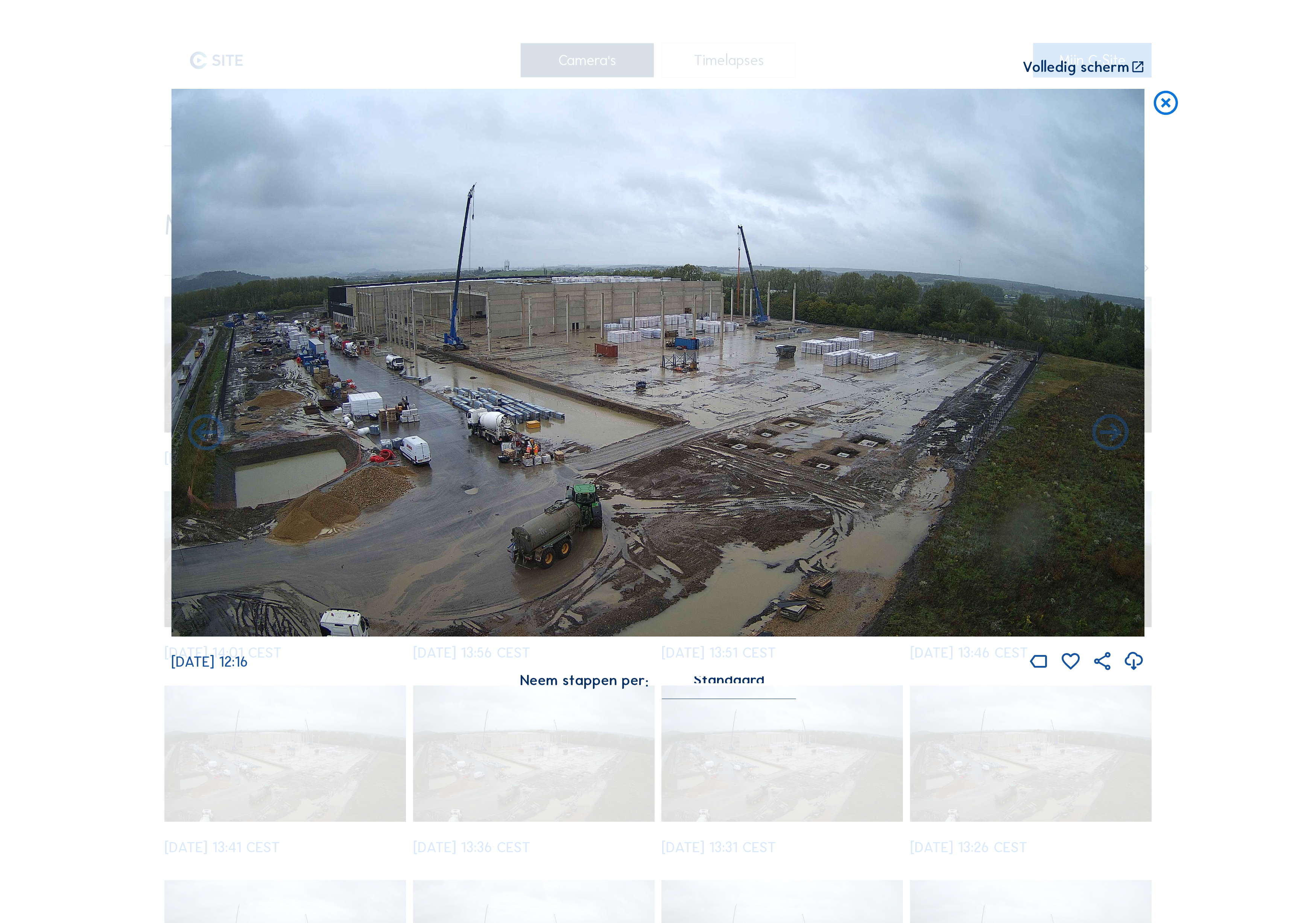
click at [1122, 413] on icon at bounding box center [1110, 433] width 43 height 43
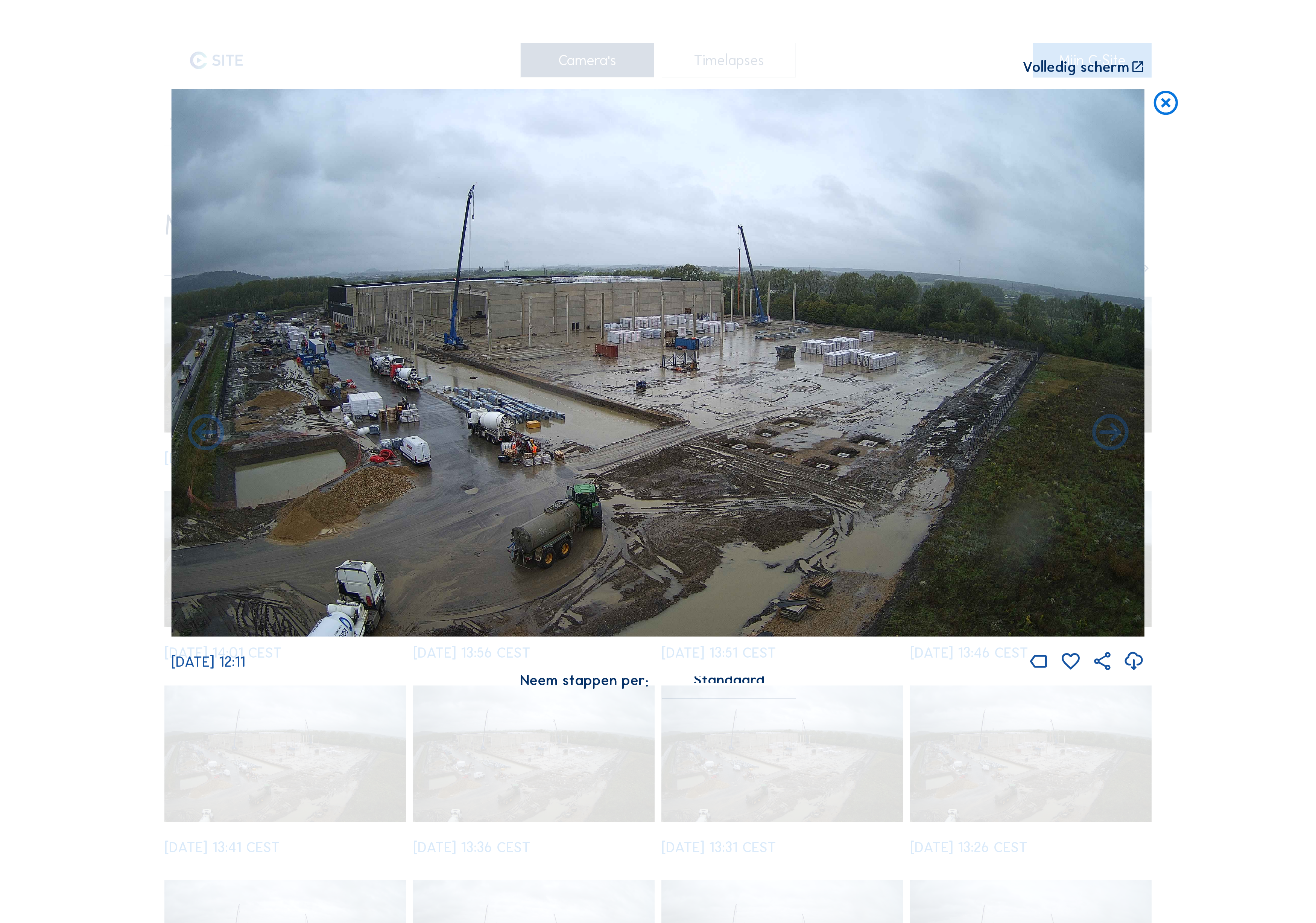
click at [1122, 413] on icon at bounding box center [1110, 433] width 43 height 43
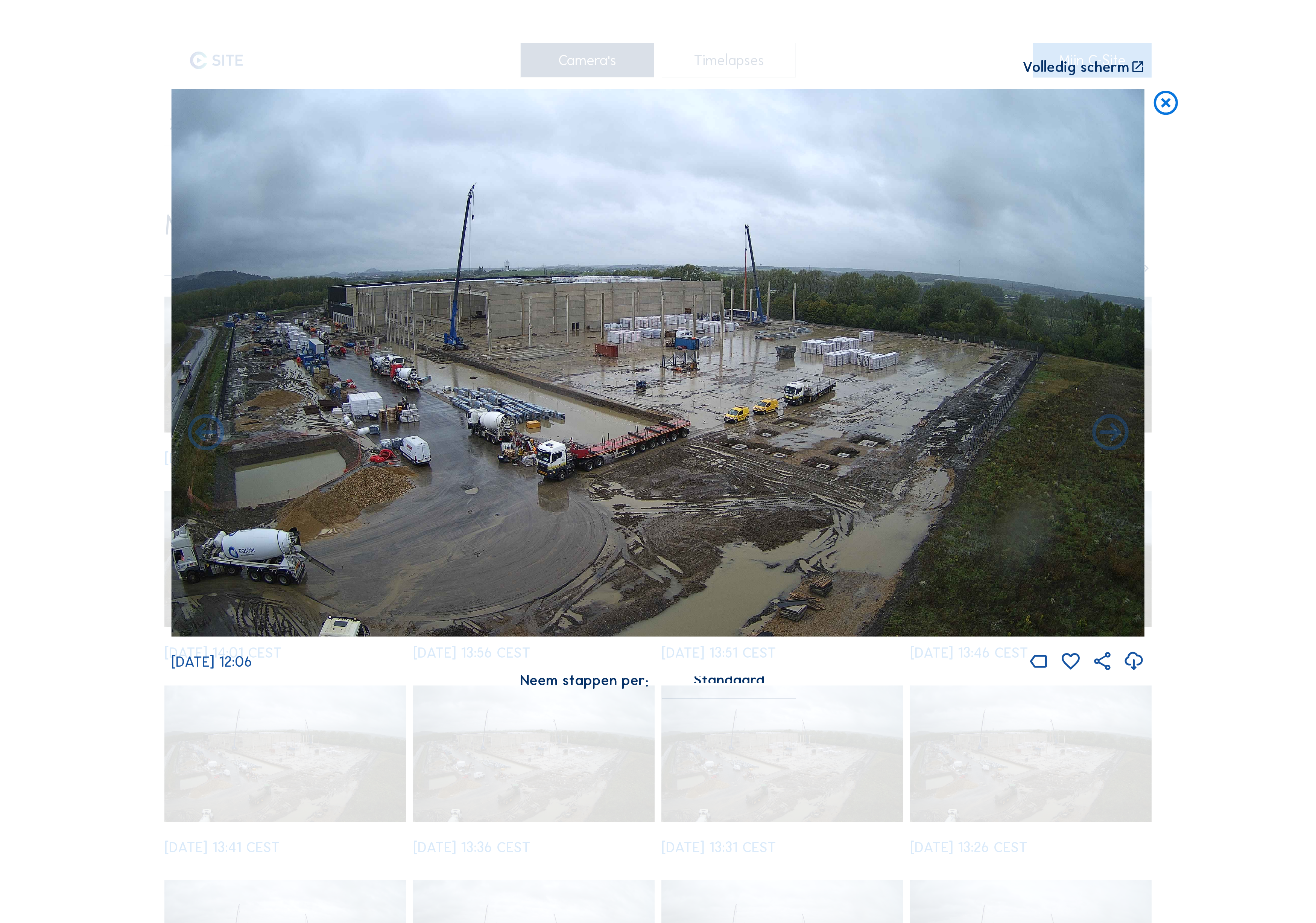
click at [1122, 413] on icon at bounding box center [1110, 433] width 43 height 43
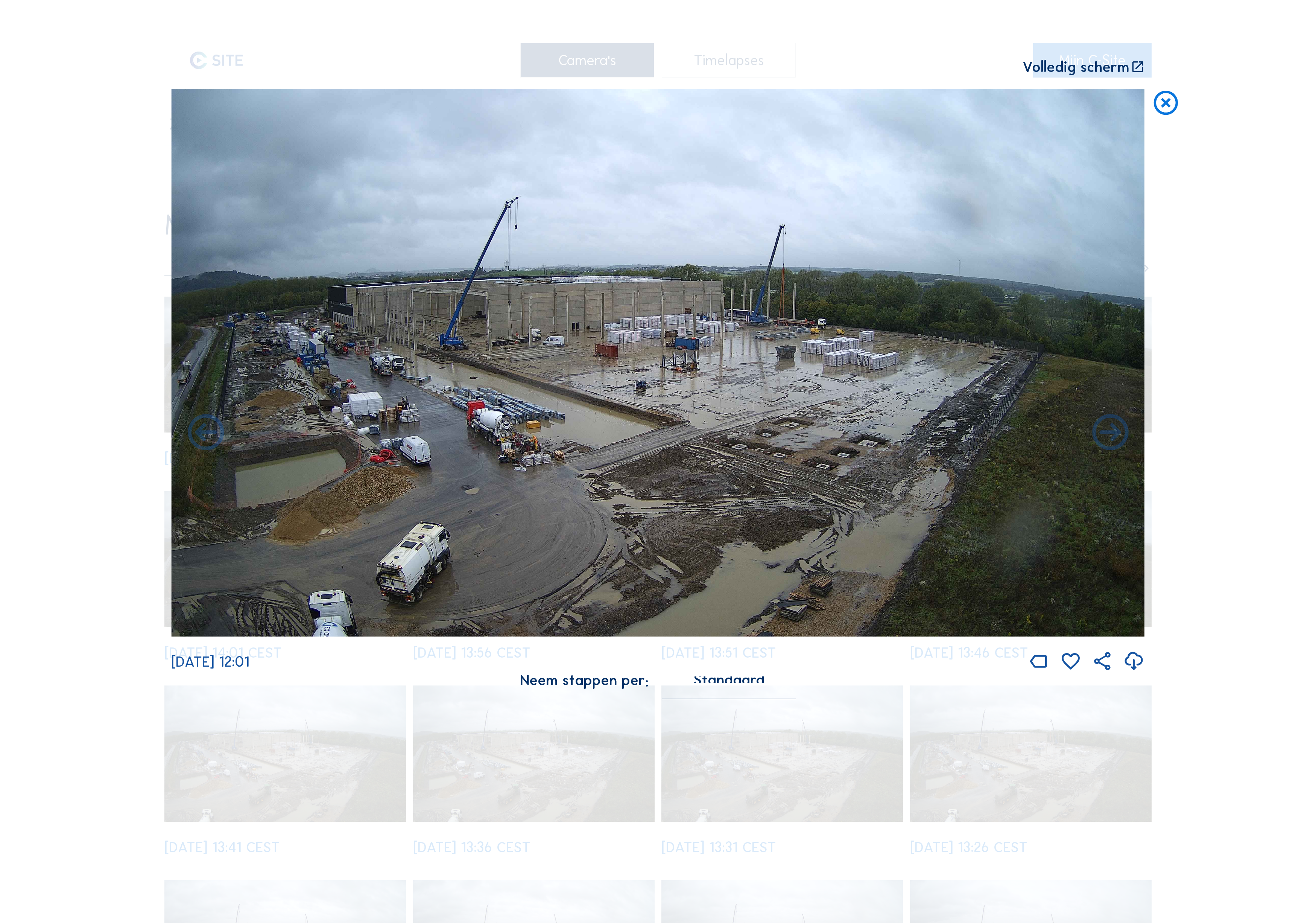
click at [1122, 413] on icon at bounding box center [1110, 433] width 43 height 43
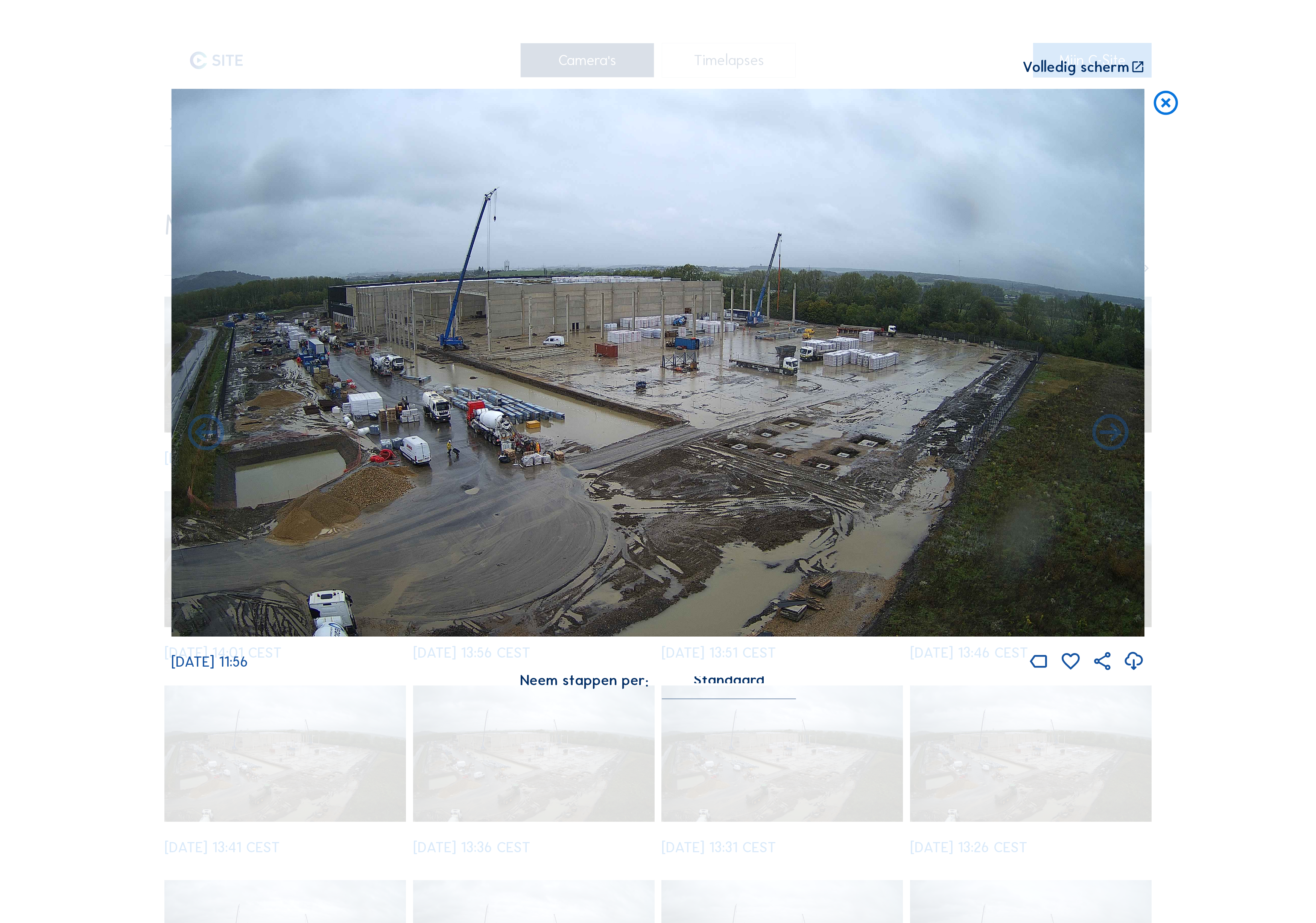
click at [1122, 413] on icon at bounding box center [1110, 433] width 43 height 43
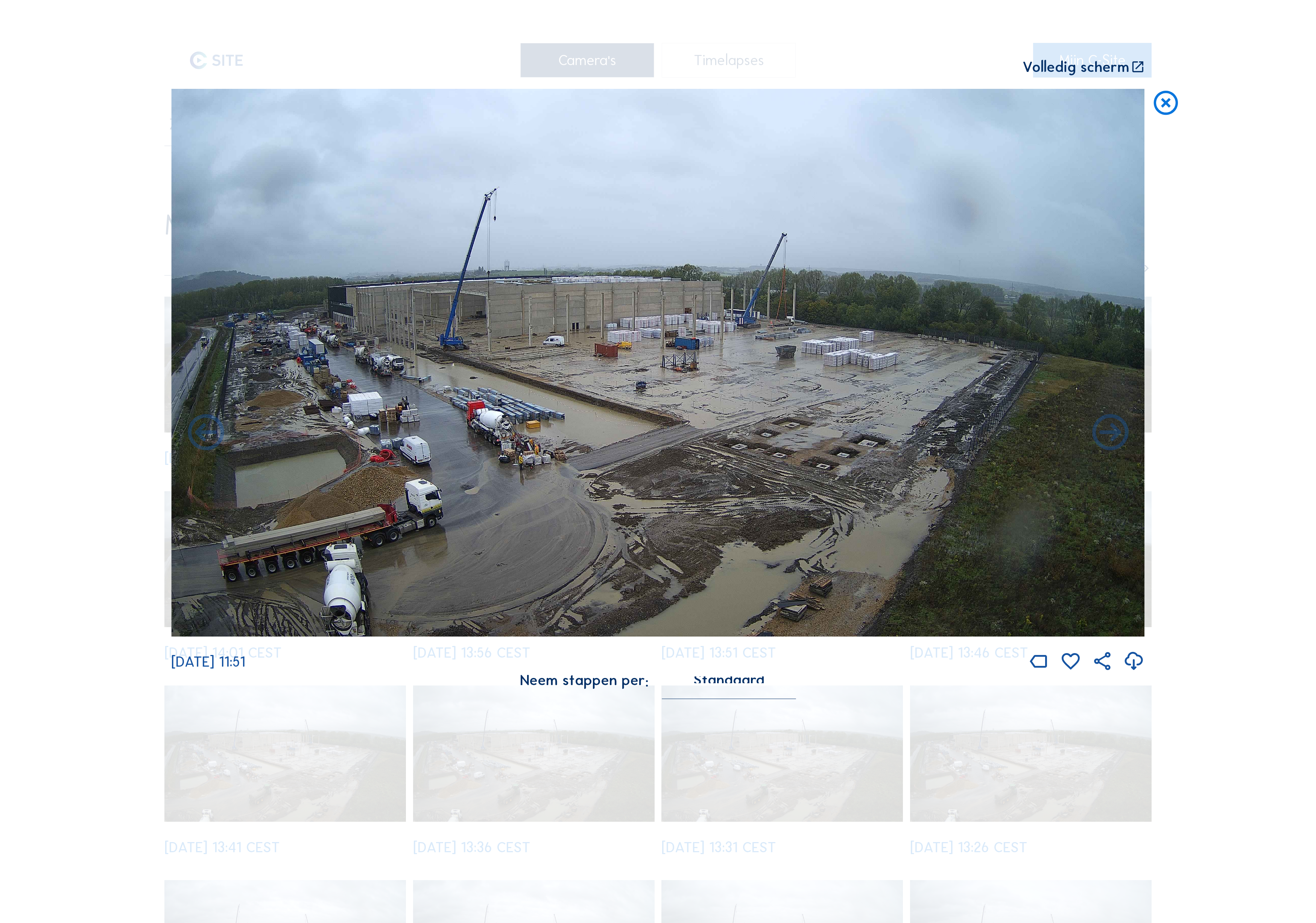
click at [1122, 413] on icon at bounding box center [1110, 433] width 43 height 43
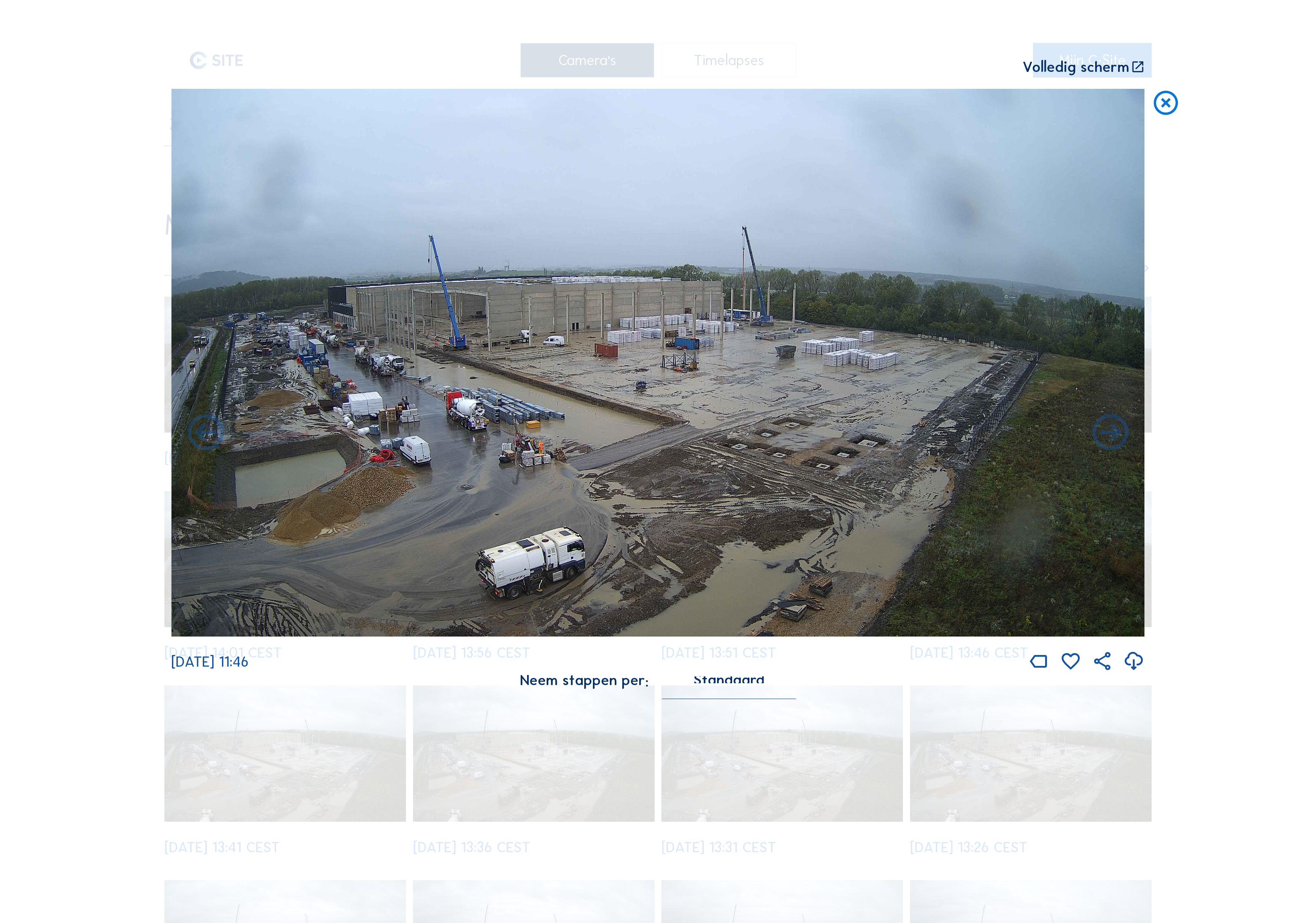
click at [1122, 413] on icon at bounding box center [1110, 433] width 43 height 43
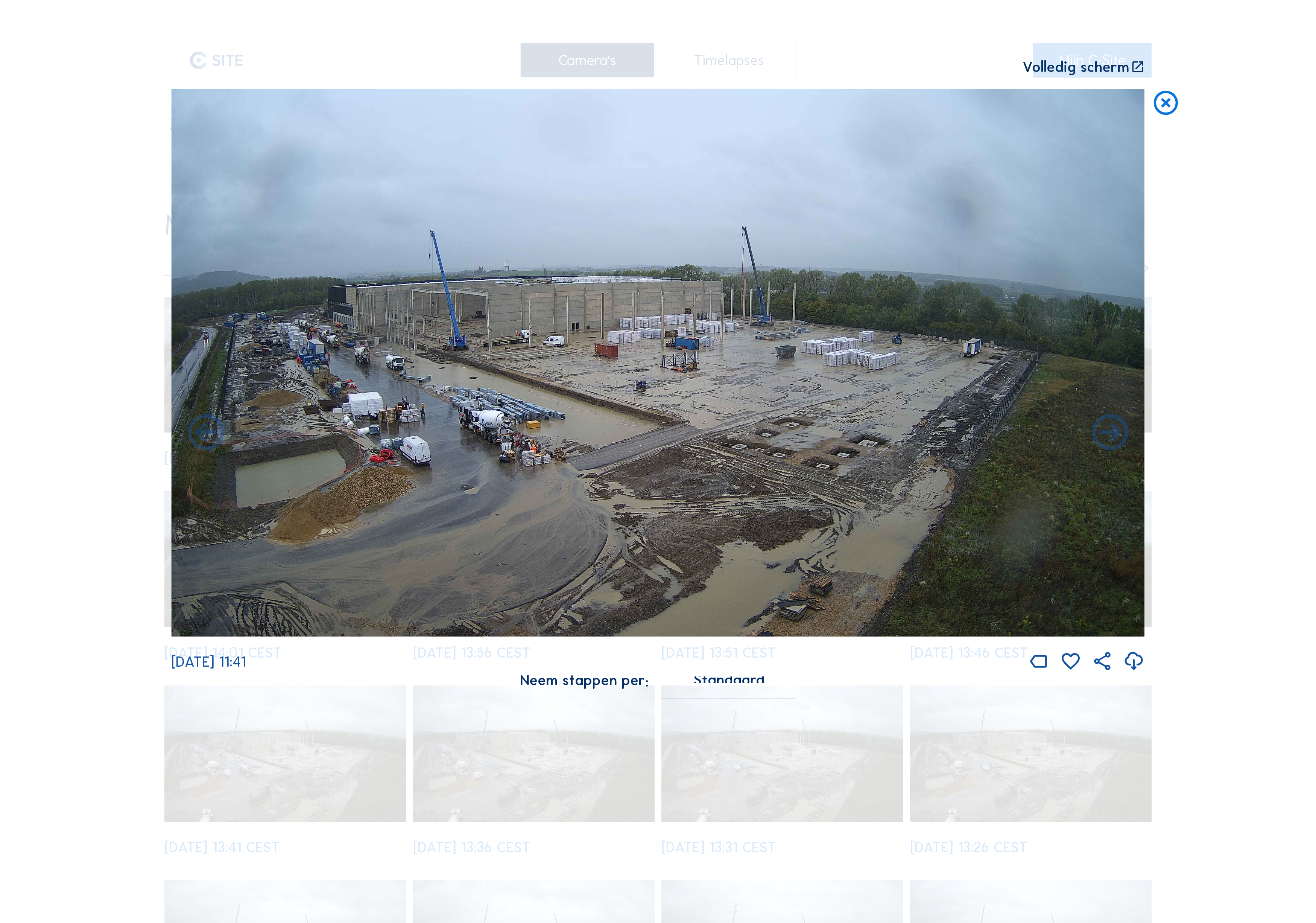
click at [1122, 413] on icon at bounding box center [1110, 433] width 43 height 43
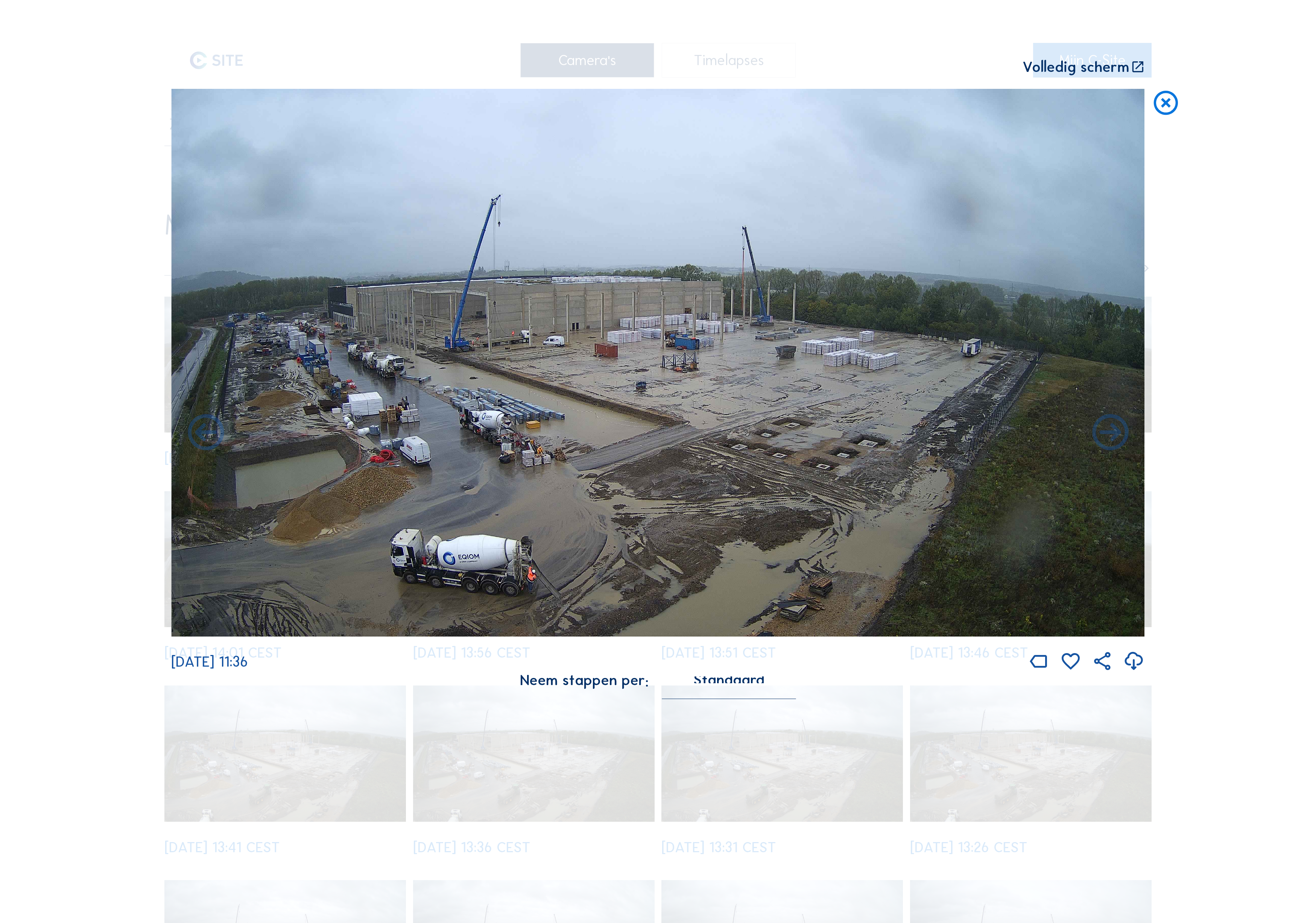
click at [1122, 413] on icon at bounding box center [1110, 433] width 43 height 43
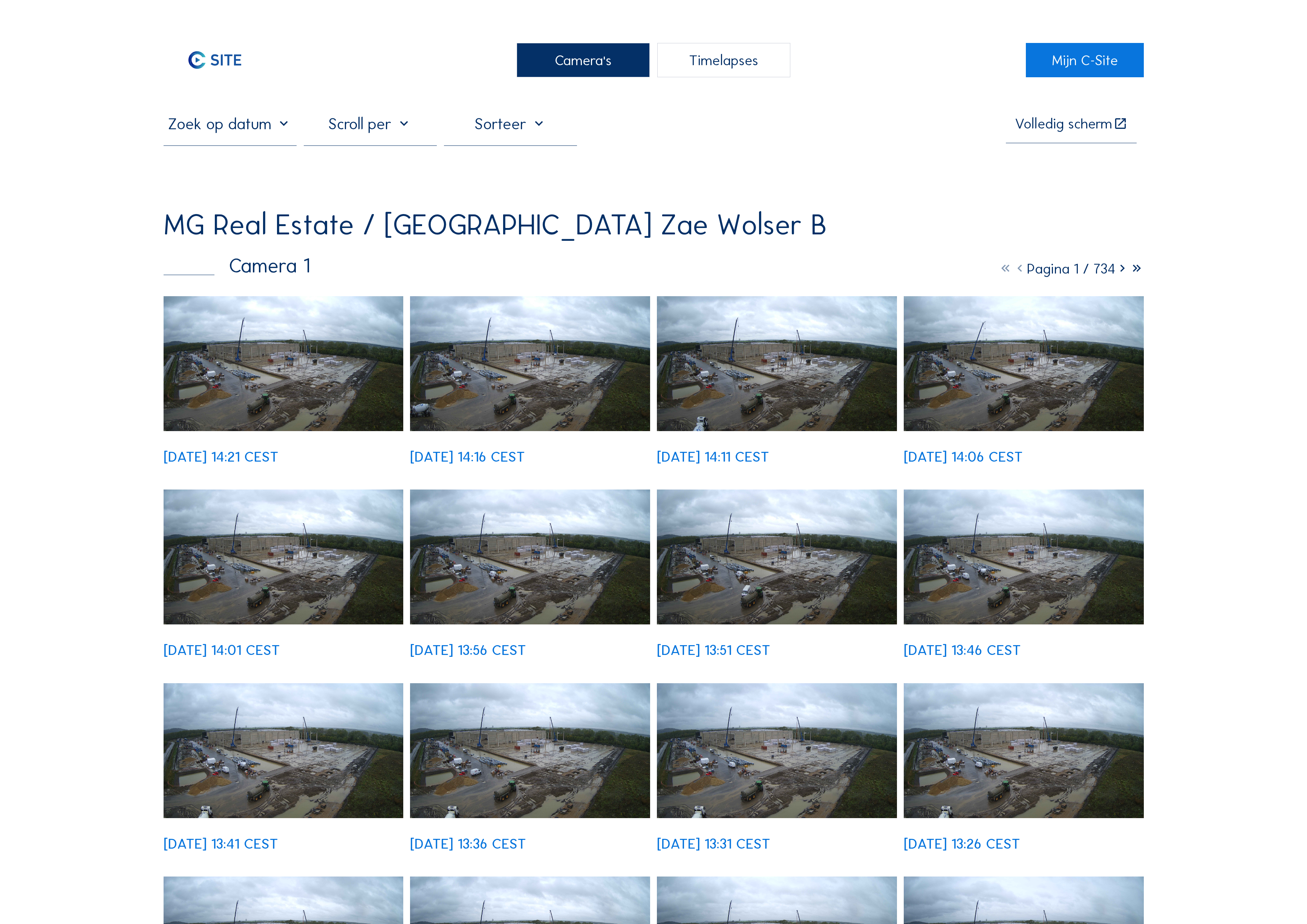
click at [291, 320] on img at bounding box center [284, 364] width 240 height 135
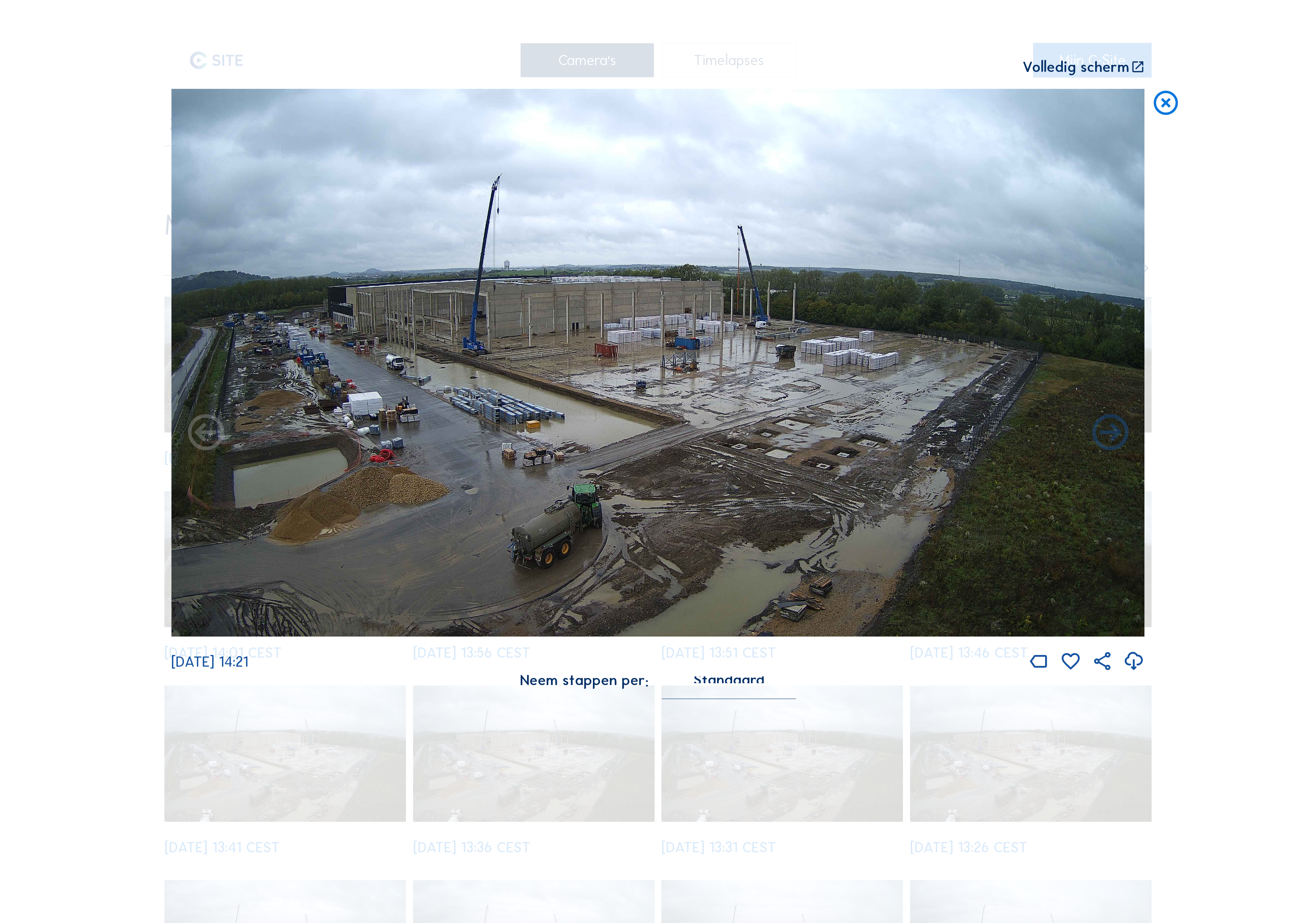
click at [1158, 89] on icon at bounding box center [1165, 104] width 29 height 30
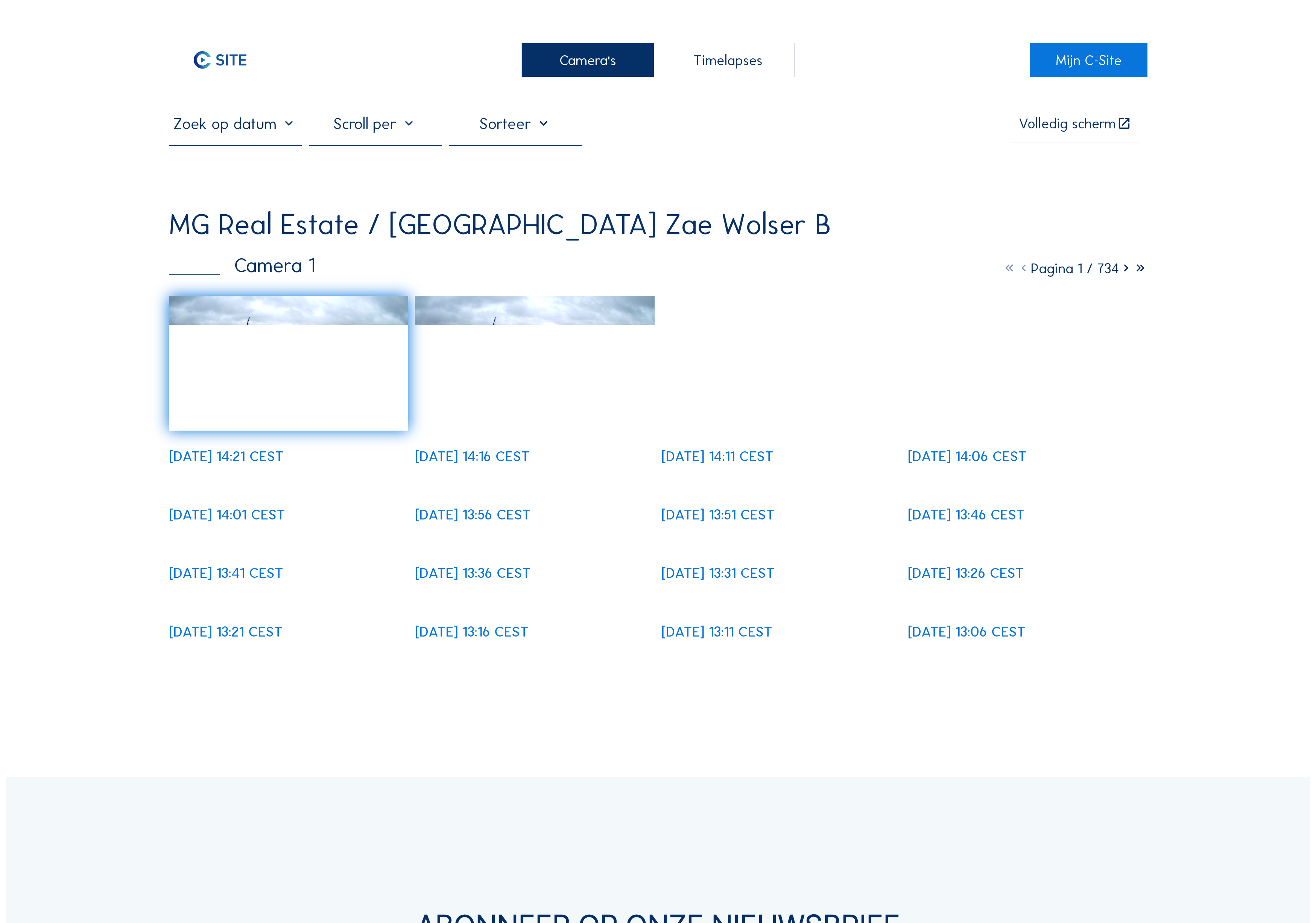
scroll to position [2, 0]
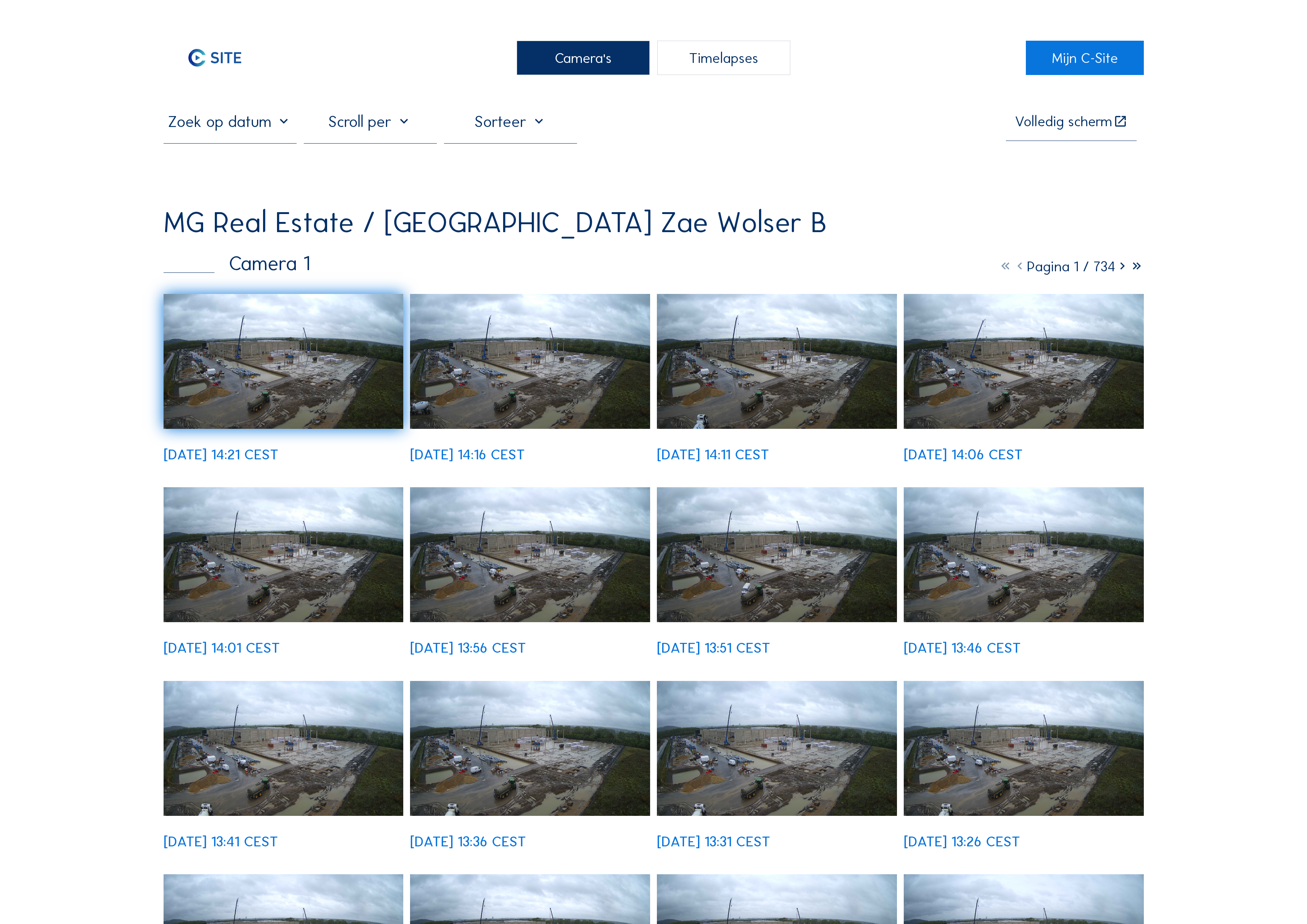
click at [524, 493] on img at bounding box center [530, 555] width 240 height 135
